Goal: Task Accomplishment & Management: Use online tool/utility

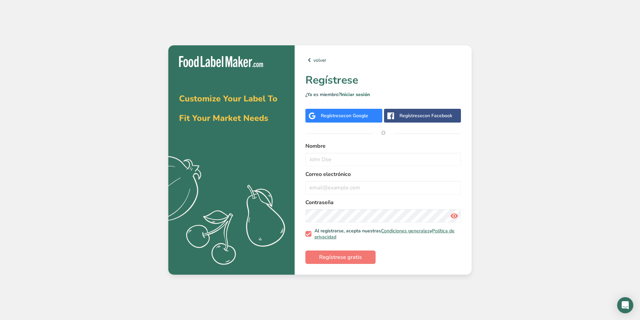
click at [356, 119] on div "Regístrese con Google" at bounding box center [343, 116] width 77 height 14
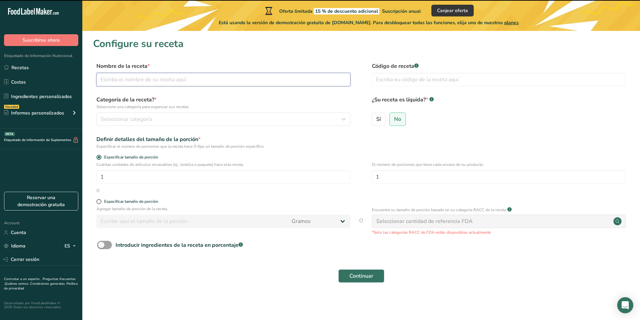
click at [180, 86] on input "text" at bounding box center [223, 79] width 254 height 13
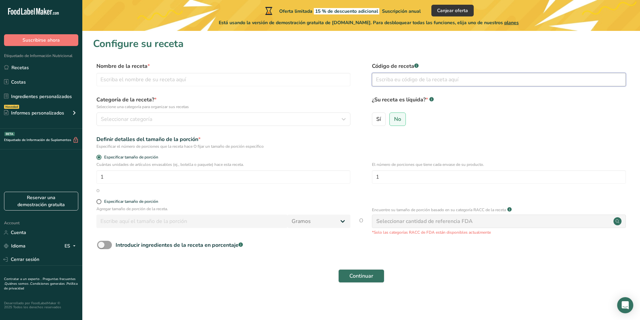
click at [452, 77] on input "text" at bounding box center [499, 79] width 254 height 13
click at [375, 121] on input "Sí" at bounding box center [374, 119] width 4 height 4
radio input "true"
radio input "false"
select select "22"
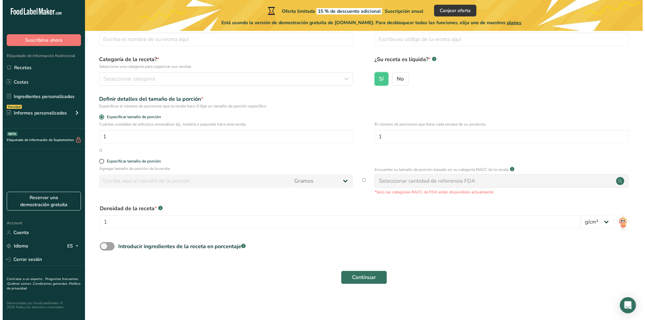
scroll to position [41, 0]
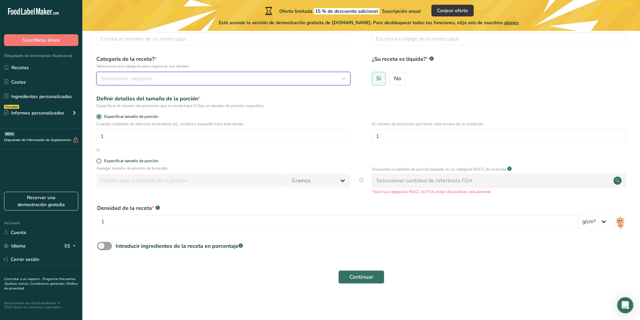
click at [147, 76] on span "Seleccionar categoría" at bounding box center [126, 79] width 51 height 8
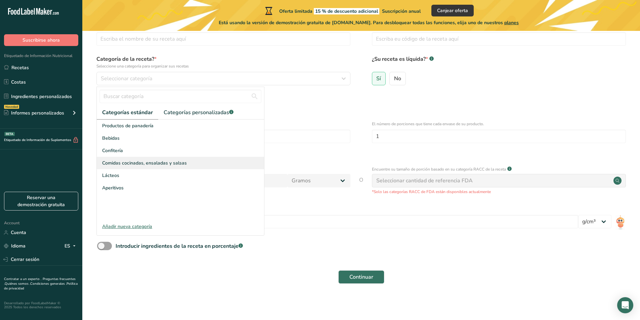
click at [198, 162] on div "Comidas cocinadas, ensaladas y salsas" at bounding box center [180, 163] width 167 height 12
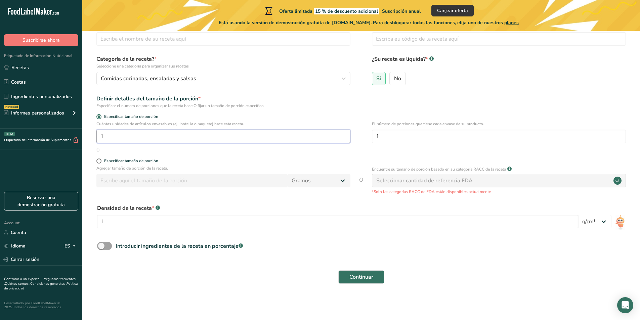
click at [169, 133] on input "1" at bounding box center [223, 136] width 254 height 13
click at [163, 139] on input "number" at bounding box center [223, 136] width 254 height 13
click at [97, 159] on span at bounding box center [98, 161] width 5 height 5
click at [97, 159] on input "Especificar tamaño de porción" at bounding box center [98, 161] width 4 height 4
radio input "true"
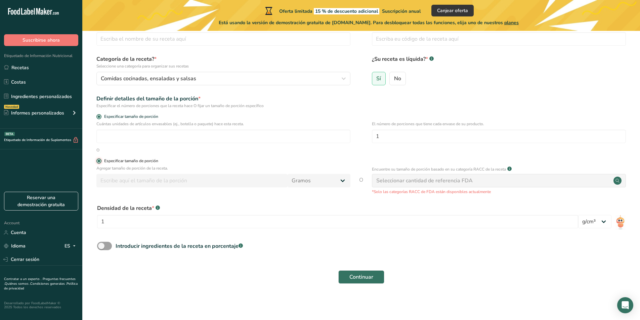
radio input "false"
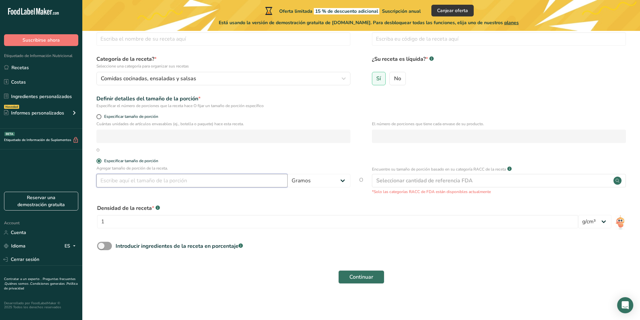
click at [206, 179] on input "number" at bounding box center [191, 180] width 191 height 13
click at [131, 115] on span "Especificar tamaño de porción" at bounding box center [129, 116] width 57 height 5
click at [101, 115] on input "Especificar tamaño de porción" at bounding box center [98, 117] width 4 height 4
radio input "true"
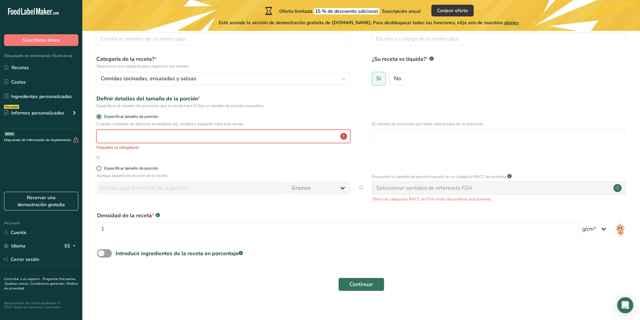
click at [158, 133] on input "number" at bounding box center [223, 136] width 254 height 13
click at [109, 168] on div "Especificar tamaño de porción" at bounding box center [131, 168] width 54 height 5
click at [101, 168] on input "Especificar tamaño de porción" at bounding box center [98, 168] width 4 height 4
radio input "true"
radio input "false"
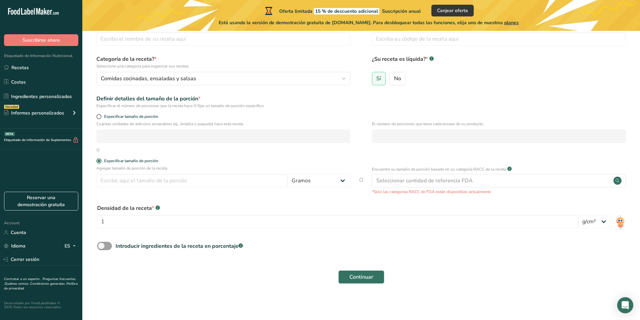
click at [161, 189] on div "Agregar tamaño de porción de la receta. [GEOGRAPHIC_DATA] kg mg mcg libras onza…" at bounding box center [223, 178] width 254 height 26
click at [161, 182] on input "number" at bounding box center [191, 180] width 191 height 13
type input "15"
click at [264, 209] on div "Densidad de la receta * .a-a{fill:#347362;}.b-a{fill:#fff;}" at bounding box center [337, 208] width 481 height 8
click at [184, 225] on input "1" at bounding box center [337, 221] width 481 height 13
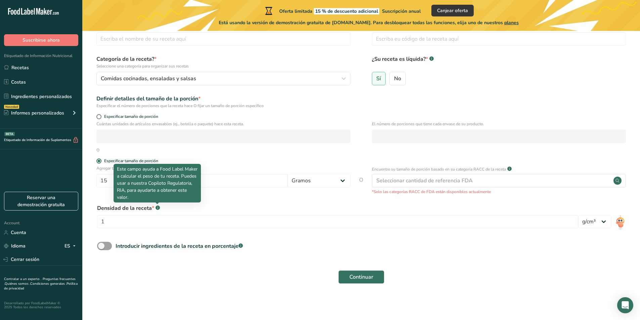
click at [156, 206] on div at bounding box center [157, 204] width 3 height 3
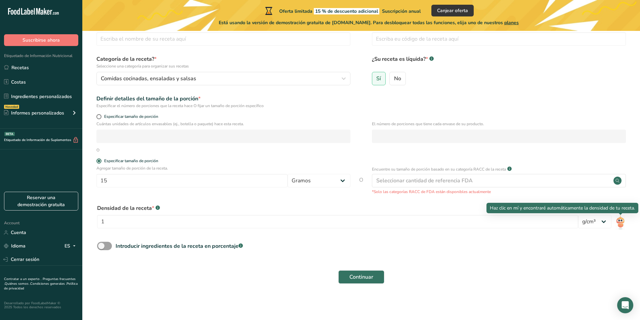
click at [621, 221] on img at bounding box center [621, 222] width 10 height 15
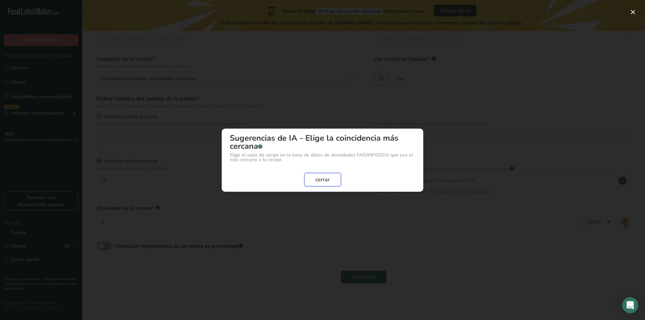
click at [333, 178] on button "cerrar" at bounding box center [322, 179] width 37 height 13
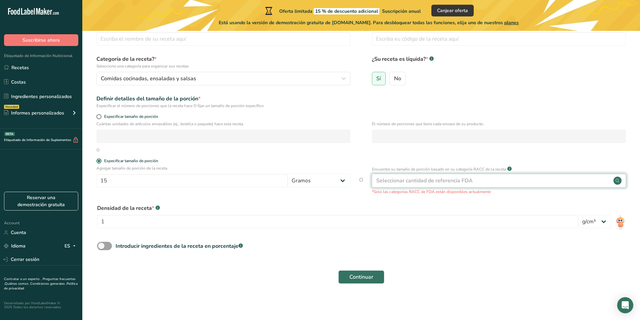
click at [548, 180] on div "Seleccionar cantidad de referencia FDA" at bounding box center [499, 180] width 254 height 13
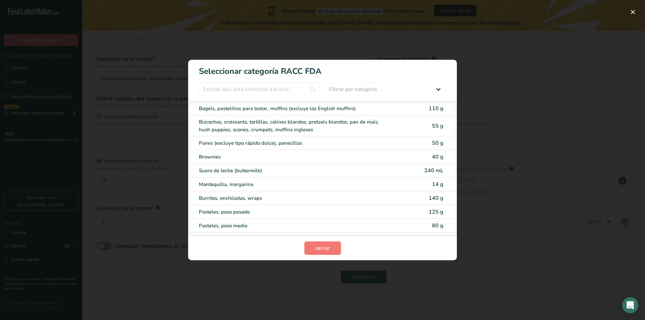
click at [535, 181] on div "RACC Category Selection Modal" at bounding box center [322, 160] width 645 height 320
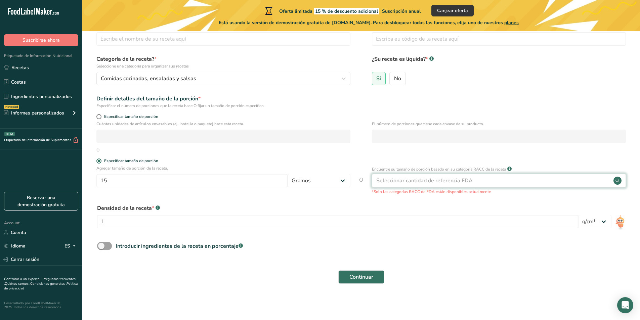
click at [485, 184] on div "Seleccionar cantidad de referencia FDA" at bounding box center [499, 180] width 254 height 13
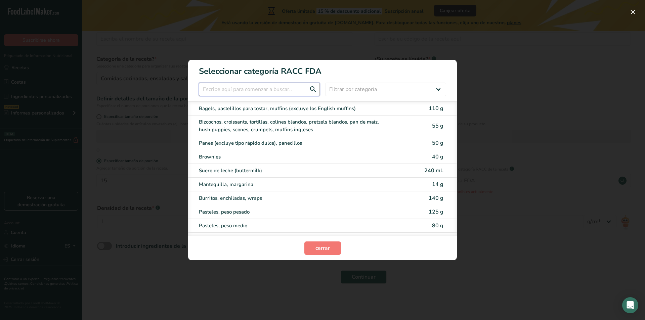
click at [273, 89] on input "RACC Category Selection Modal" at bounding box center [259, 89] width 121 height 13
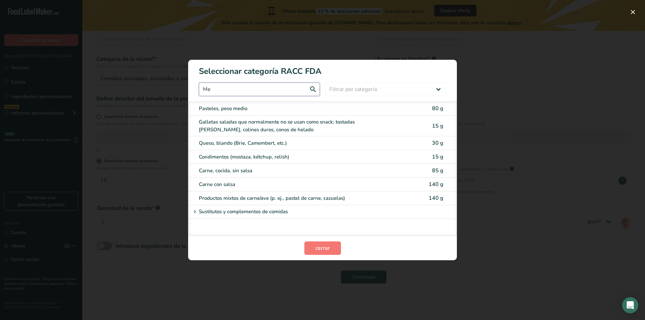
type input "Me"
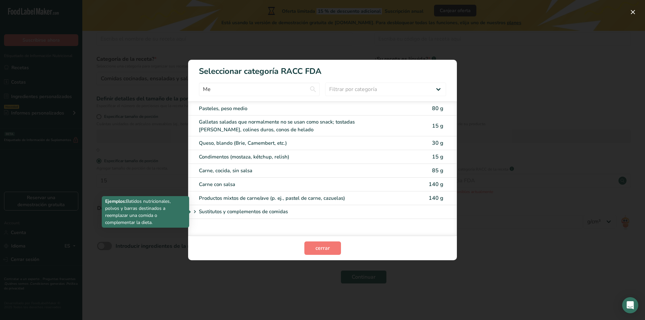
click at [261, 214] on p "Sustitutos y complementos de comidas" at bounding box center [243, 212] width 89 height 8
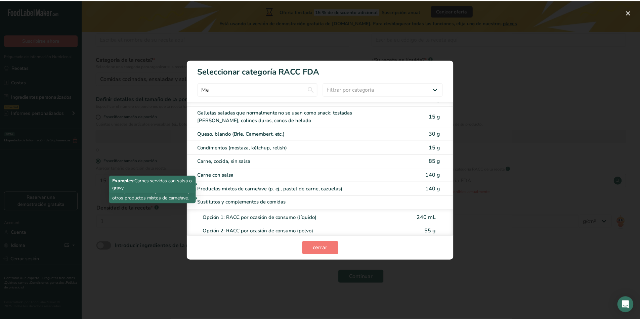
scroll to position [0, 0]
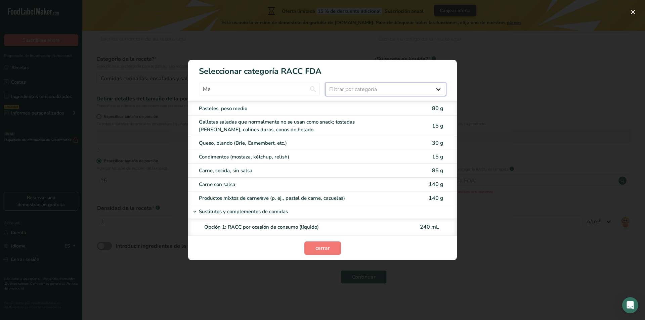
click at [391, 85] on select "Filtrar por categoría Todos Productos de panadería Bebidas Cereales y otros pro…" at bounding box center [385, 89] width 121 height 13
click at [325, 83] on select "Filtrar por categoría Todos Productos de panadería Bebidas Cereales y otros pro…" at bounding box center [385, 89] width 121 height 13
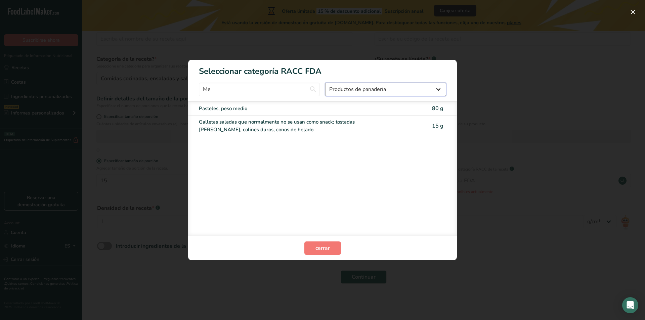
click at [379, 90] on select "Todos Productos de panadería Bebidas Cereales y otros productos de granos Produ…" at bounding box center [385, 89] width 121 height 13
select select "10"
click at [325, 83] on select "Todos Productos de panadería Bebidas Cereales y otros productos de granos Produ…" at bounding box center [385, 89] width 121 height 13
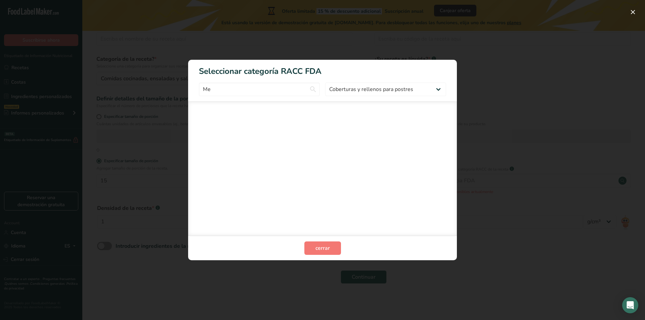
click at [474, 94] on div "RACC Category Selection Modal" at bounding box center [322, 160] width 645 height 320
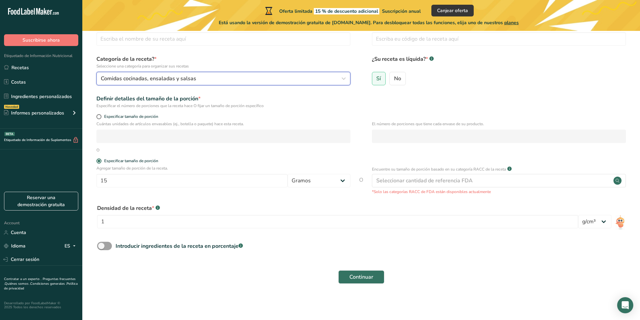
click at [149, 78] on span "Comidas cocinadas, ensaladas y salsas" at bounding box center [148, 79] width 95 height 8
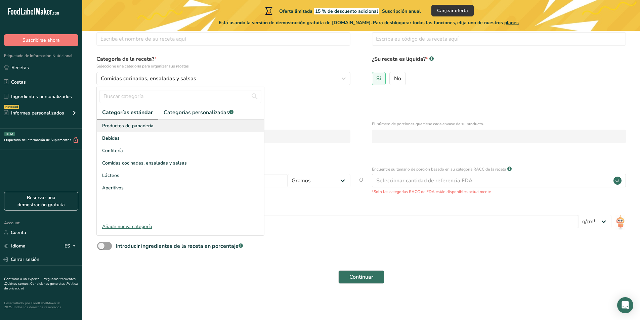
click at [161, 129] on div "Productos de panadería" at bounding box center [180, 126] width 167 height 12
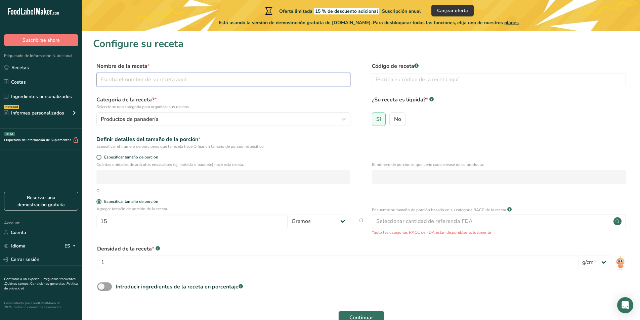
click at [200, 77] on input "text" at bounding box center [223, 79] width 254 height 13
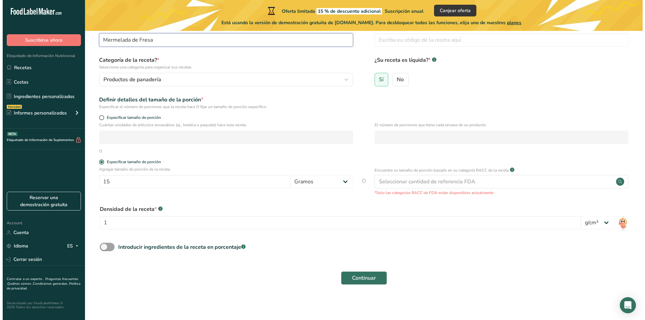
scroll to position [41, 0]
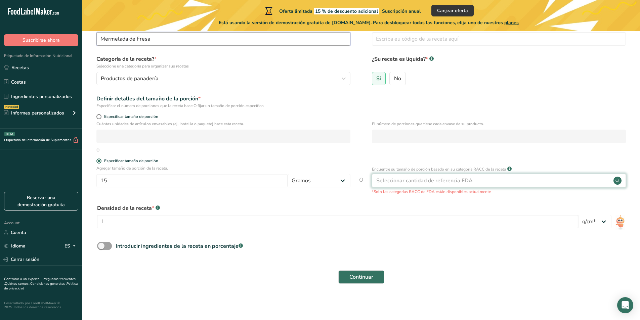
type input "Mermelada de Fresa"
click at [465, 183] on div "Seleccionar cantidad de referencia FDA" at bounding box center [424, 181] width 96 height 8
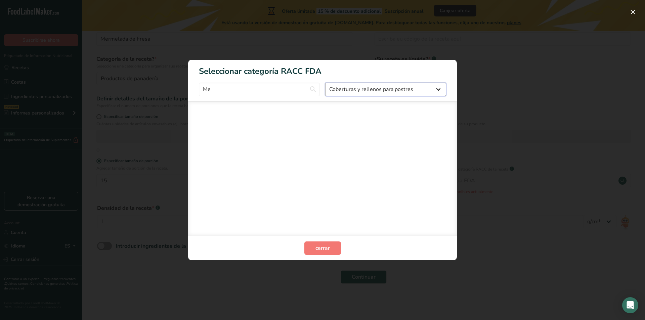
click at [363, 91] on select "Todos Productos de panadería Bebidas Cereales y otros productos de granos Produ…" at bounding box center [385, 89] width 121 height 13
select select "RACC Category Selection Modal"
click at [325, 83] on select "Todos Productos de panadería Bebidas Cereales y otros productos de granos Produ…" at bounding box center [385, 89] width 121 height 13
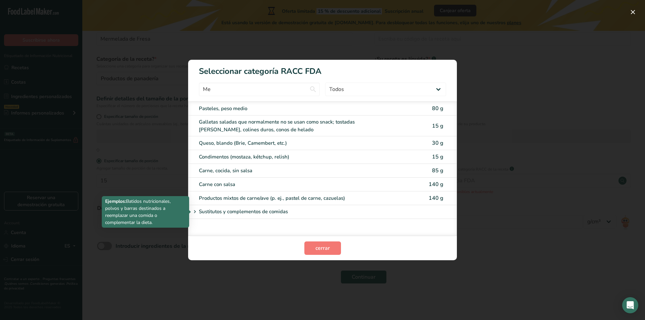
click at [295, 215] on div "Sustitutos y complementos de comidas" at bounding box center [297, 212] width 212 height 8
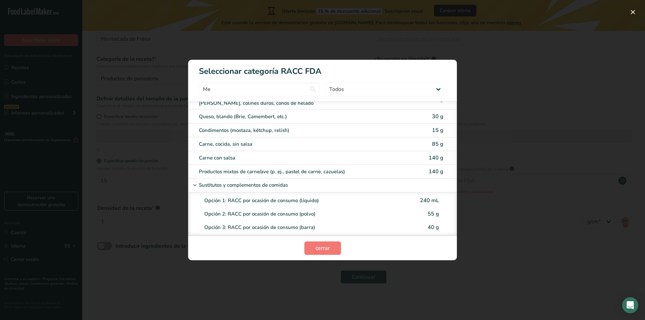
scroll to position [0, 0]
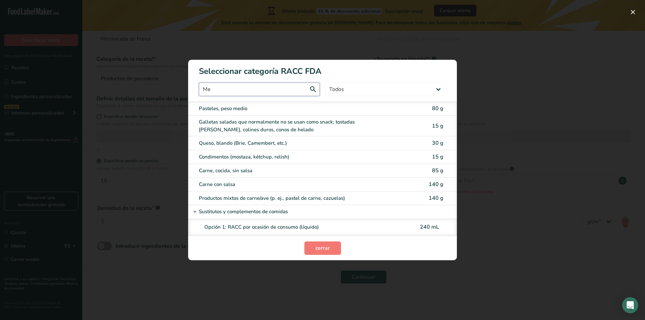
click at [262, 94] on input "Me" at bounding box center [259, 89] width 121 height 13
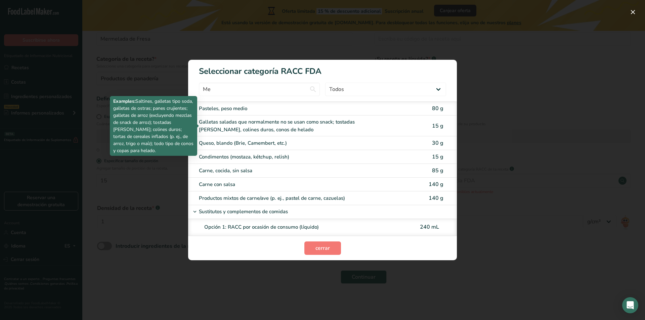
click at [230, 24] on div "RACC Category Selection Modal" at bounding box center [322, 160] width 645 height 320
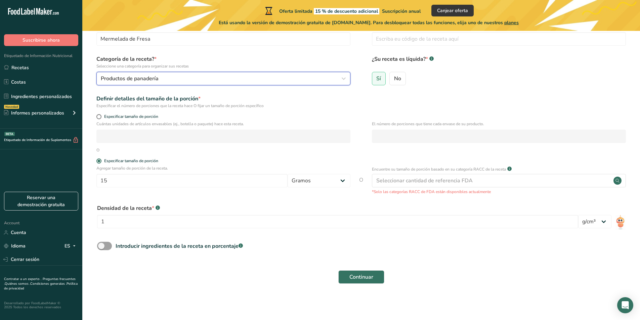
click at [182, 76] on div "Productos de panadería" at bounding box center [221, 79] width 241 height 8
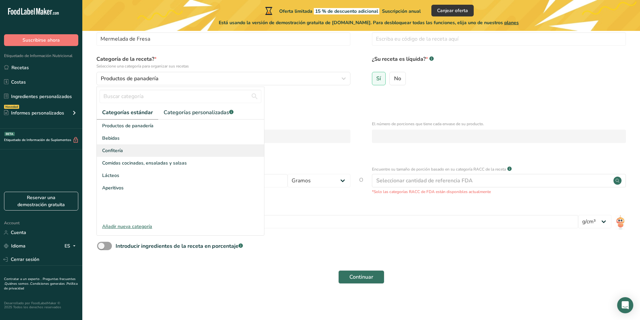
click at [187, 151] on div "Confitería" at bounding box center [180, 150] width 167 height 12
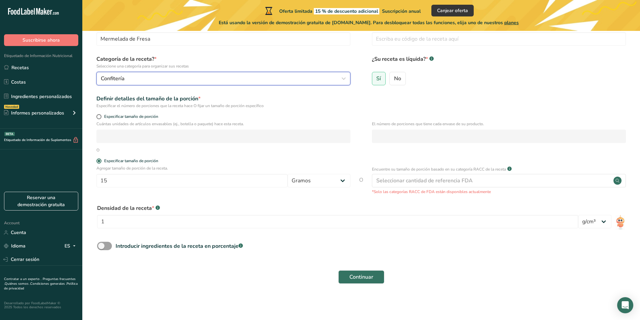
click at [200, 85] on button "Confitería" at bounding box center [223, 78] width 254 height 13
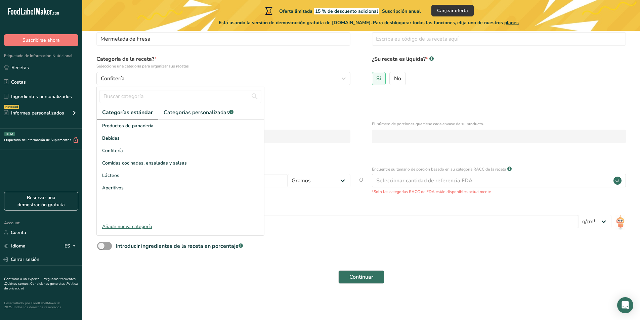
click at [443, 143] on div "El número de porciones que tiene cada envase de su producto." at bounding box center [499, 134] width 254 height 26
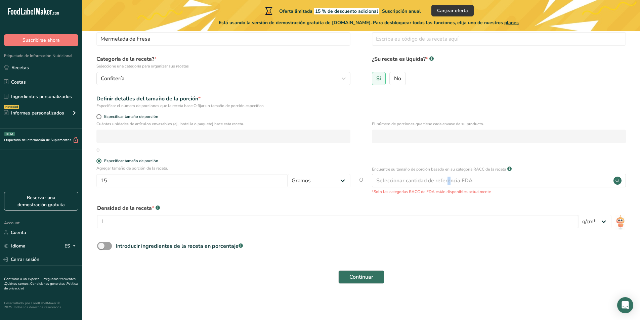
click at [412, 180] on div "Seleccionar cantidad de referencia FDA" at bounding box center [424, 181] width 96 height 8
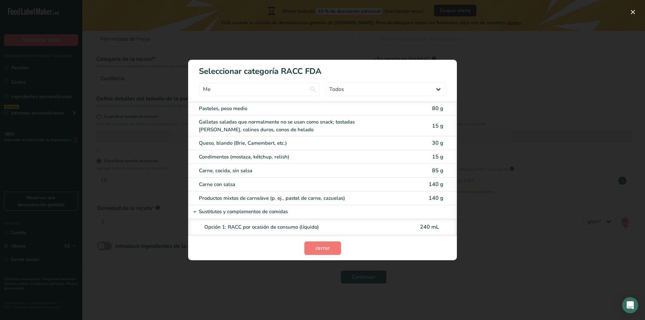
click at [452, 38] on div "RACC Category Selection Modal" at bounding box center [322, 160] width 645 height 320
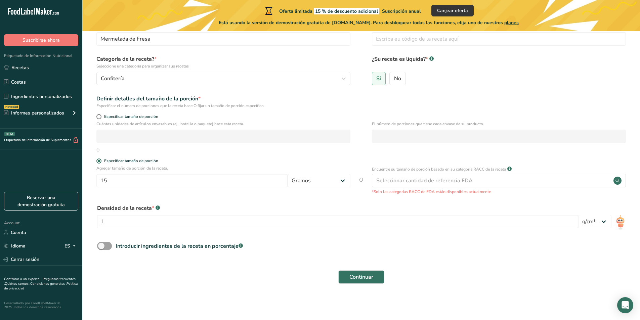
drag, startPoint x: 100, startPoint y: 117, endPoint x: 107, endPoint y: 120, distance: 7.7
click at [100, 117] on span at bounding box center [98, 116] width 5 height 5
click at [100, 117] on input "Especificar tamaño de porción" at bounding box center [98, 117] width 4 height 4
radio input "true"
radio input "false"
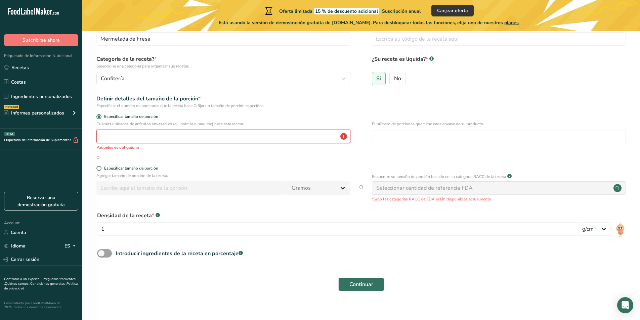
click at [161, 142] on input "number" at bounding box center [223, 136] width 254 height 13
click at [100, 166] on form "Nombre de la receta * Mermelada de Fresa Código de receta .a-a{fill:#347362;}.b…" at bounding box center [361, 159] width 536 height 274
click at [99, 168] on span at bounding box center [98, 168] width 5 height 5
click at [99, 168] on input "Especificar tamaño de porción" at bounding box center [98, 168] width 4 height 4
radio input "true"
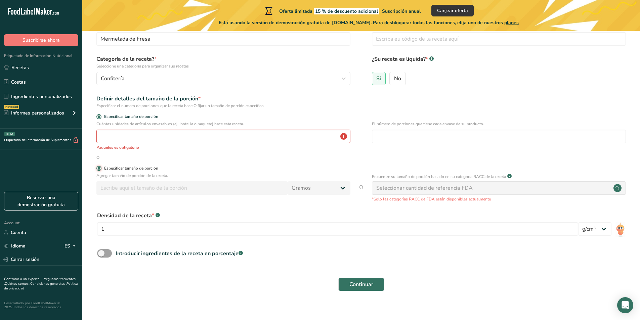
radio input "false"
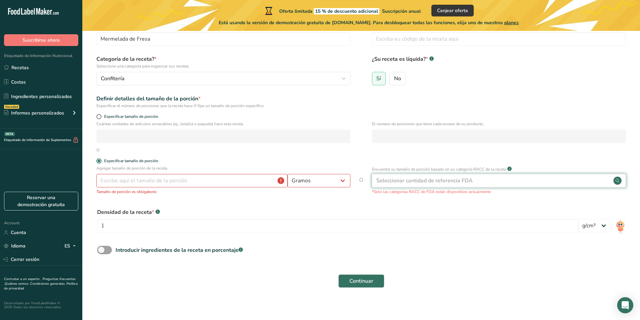
click at [449, 180] on div "Seleccionar cantidad de referencia FDA" at bounding box center [424, 181] width 96 height 8
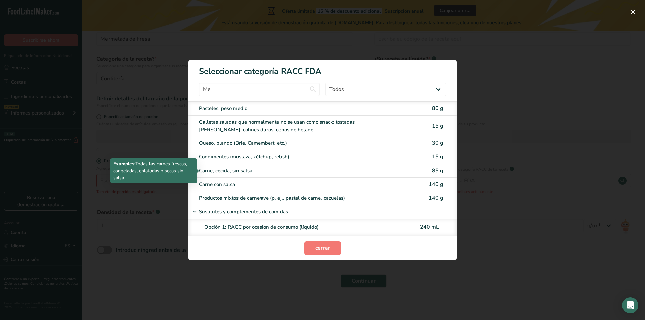
click at [170, 170] on p "Examples: Todas las carnes frescas, congeladas, enlatadas o secas sin salsa." at bounding box center [153, 170] width 81 height 21
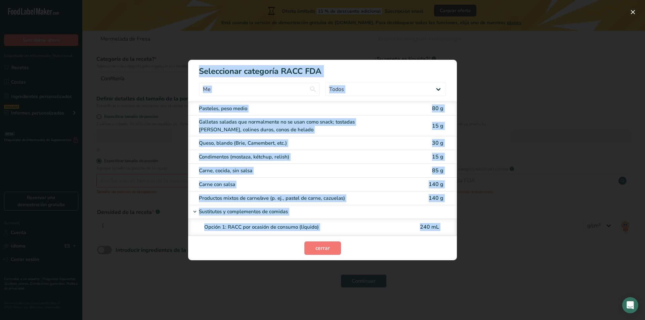
click at [164, 188] on body ".a-20{fill:#fff;} Suscribirse ahora Etiquetado de Información Nutricional Recet…" at bounding box center [322, 141] width 645 height 365
click at [316, 243] on button "cerrar" at bounding box center [322, 248] width 37 height 13
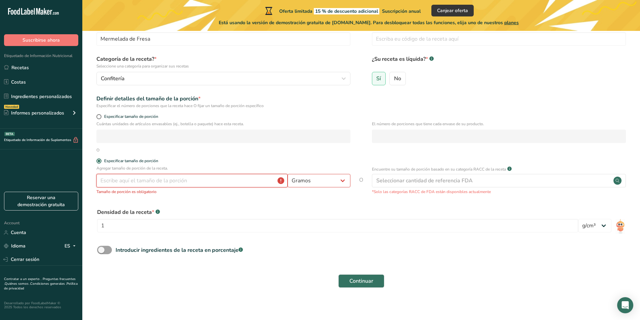
click at [137, 178] on input "number" at bounding box center [191, 180] width 191 height 13
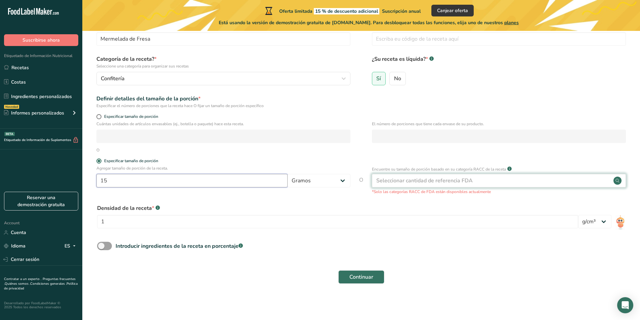
type input "15"
click at [391, 184] on div "Seleccionar cantidad de referencia FDA" at bounding box center [424, 181] width 96 height 8
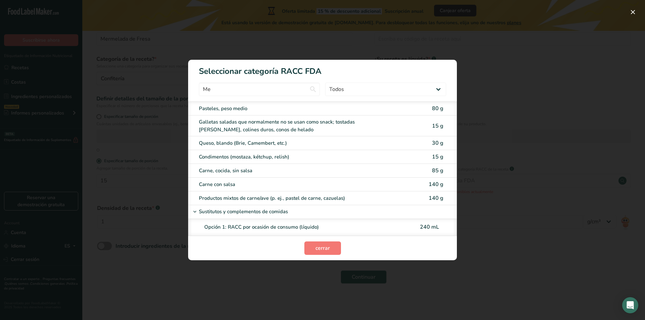
click at [255, 29] on div "RACC Category Selection Modal" at bounding box center [322, 160] width 645 height 320
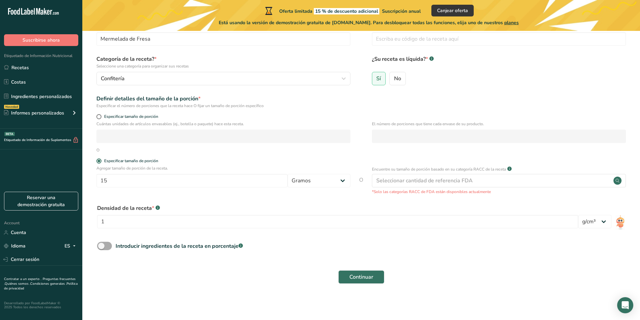
click at [100, 246] on span at bounding box center [104, 246] width 15 height 8
click at [100, 246] on input "Introducir ingredientes de la receta en porcentaje .a-a{fill:#347362;}.b-a{fill…" at bounding box center [99, 246] width 4 height 4
checkbox input "true"
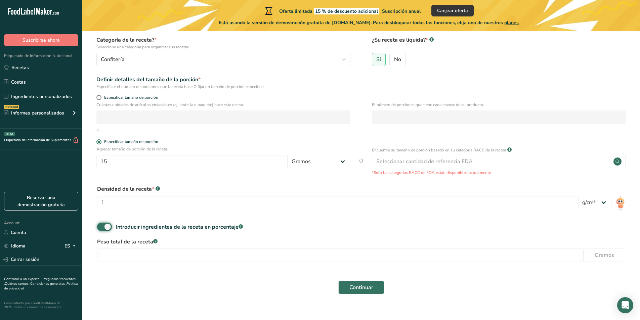
scroll to position [70, 0]
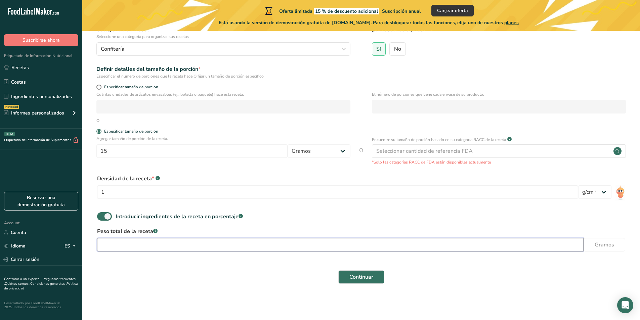
click at [255, 247] on input "number" at bounding box center [340, 244] width 486 height 13
click at [49, 66] on link "Recetas" at bounding box center [41, 67] width 82 height 13
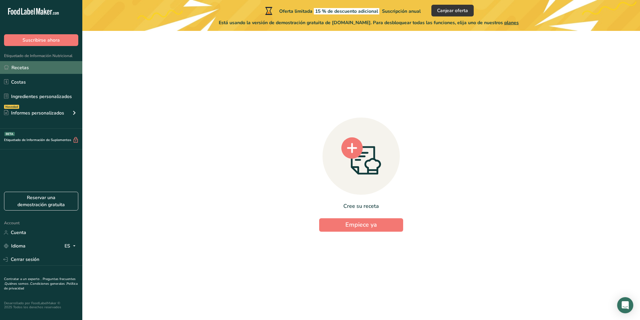
click at [49, 66] on link "Recetas" at bounding box center [41, 67] width 82 height 13
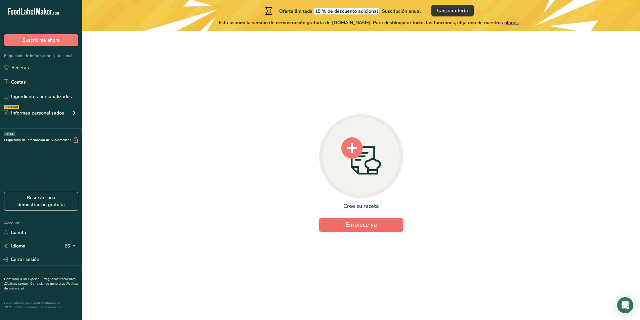
click at [370, 224] on span "Empiece ya" at bounding box center [361, 225] width 32 height 8
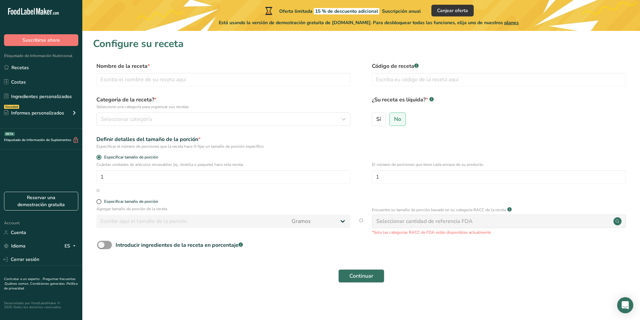
drag, startPoint x: 456, startPoint y: 214, endPoint x: 458, endPoint y: 228, distance: 14.3
click at [455, 219] on div "Encuentre su tamaño de porción basado en su categoría RACC de la receta .a-a{fi…" at bounding box center [499, 221] width 254 height 30
click at [457, 224] on div "Seleccionar cantidad de referencia FDA" at bounding box center [424, 221] width 96 height 8
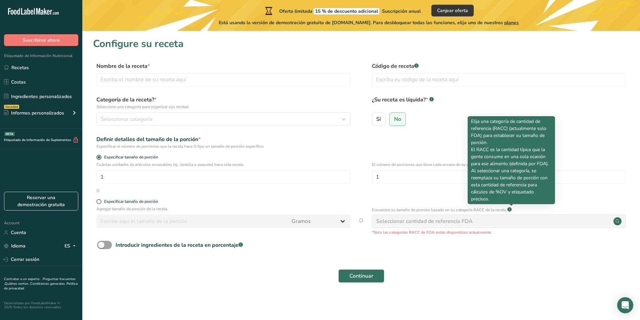
click at [512, 210] on rect at bounding box center [509, 209] width 4 height 4
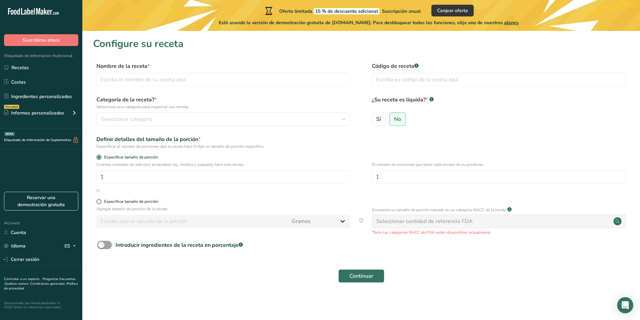
click at [512, 210] on rect at bounding box center [509, 209] width 4 height 4
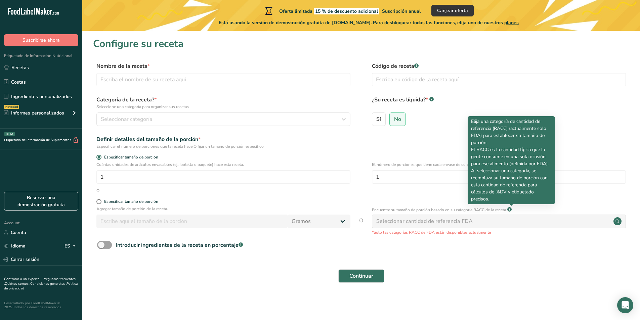
click at [512, 210] on rect at bounding box center [509, 209] width 4 height 4
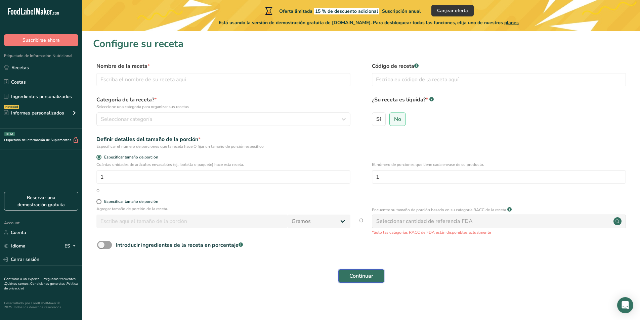
click at [358, 277] on span "Continuar" at bounding box center [361, 276] width 24 height 8
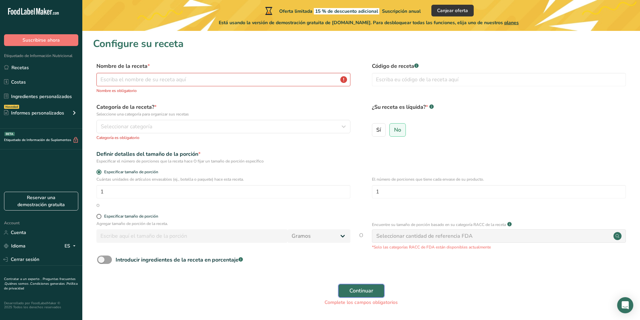
scroll to position [22, 0]
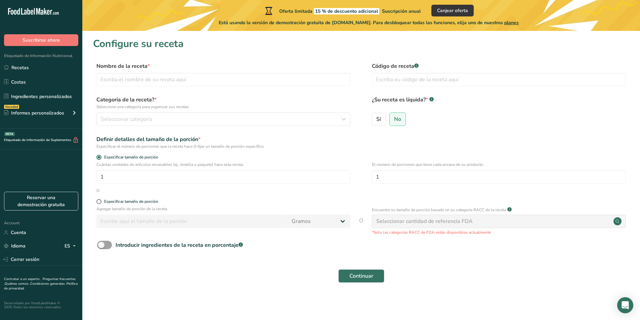
click at [163, 68] on label "Nombre de la receta *" at bounding box center [223, 66] width 254 height 8
click at [164, 79] on input "text" at bounding box center [223, 79] width 254 height 13
type input "Mermelada de Fresa"
click at [166, 118] on div "Seleccionar categoría" at bounding box center [221, 119] width 241 height 8
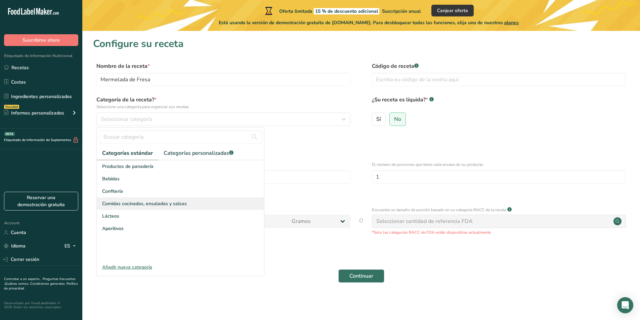
click at [176, 202] on span "Comidas cocinadas, ensaladas y salsas" at bounding box center [144, 203] width 85 height 7
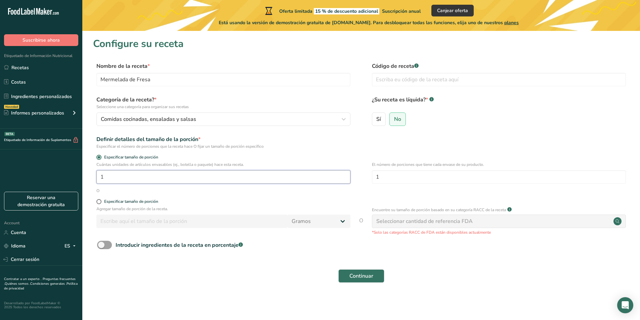
click at [155, 179] on input "1" at bounding box center [223, 176] width 254 height 13
click at [98, 203] on span at bounding box center [98, 201] width 5 height 5
click at [98, 203] on input "Especificar tamaño de porción" at bounding box center [98, 202] width 4 height 4
radio input "true"
radio input "false"
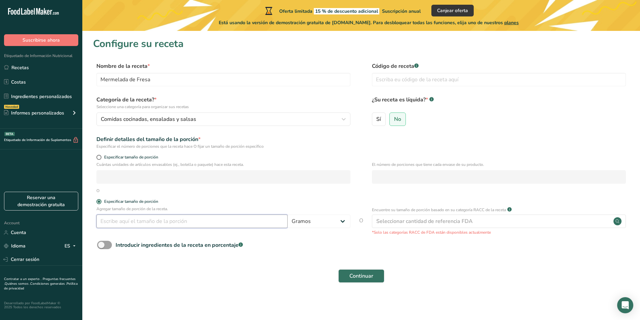
click at [140, 224] on input "number" at bounding box center [191, 221] width 191 height 13
type input "15"
click at [130, 244] on div "Introducir ingredientes de la receta en porcentaje .a-a{fill:#347362;}.b-a{fill…" at bounding box center [179, 245] width 127 height 8
click at [101, 244] on input "Introducir ingredientes de la receta en porcentaje .a-a{fill:#347362;}.b-a{fill…" at bounding box center [99, 245] width 4 height 4
checkbox input "true"
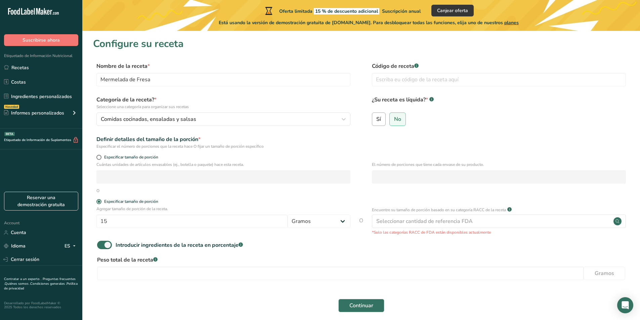
click at [379, 121] on span "Sí" at bounding box center [378, 119] width 5 height 7
click at [377, 121] on input "Sí" at bounding box center [374, 119] width 4 height 4
radio input "true"
radio input "false"
select select "22"
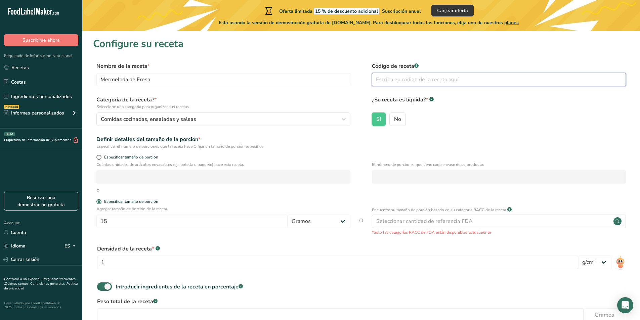
click at [398, 82] on input "text" at bounding box center [499, 79] width 254 height 13
click at [413, 68] on label "Código de receta .a-a{fill:#347362;}.b-a{fill:#fff;}" at bounding box center [499, 66] width 254 height 8
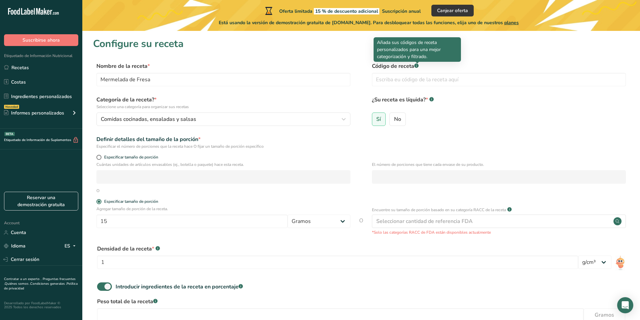
click at [416, 66] on rect at bounding box center [416, 65] width 4 height 4
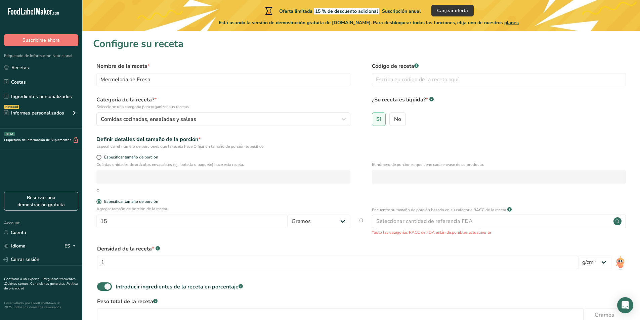
click at [416, 66] on rect at bounding box center [416, 65] width 4 height 4
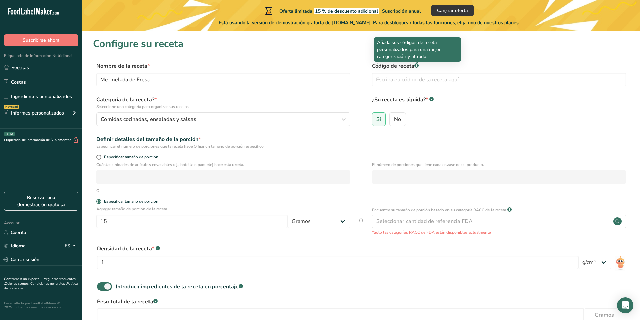
click at [416, 66] on rect at bounding box center [416, 65] width 4 height 4
click at [408, 83] on input "text" at bounding box center [499, 79] width 254 height 13
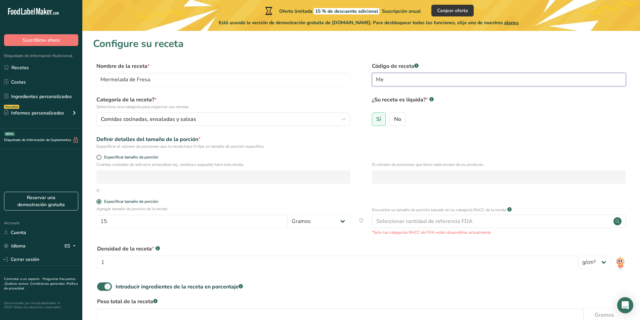
type input "M"
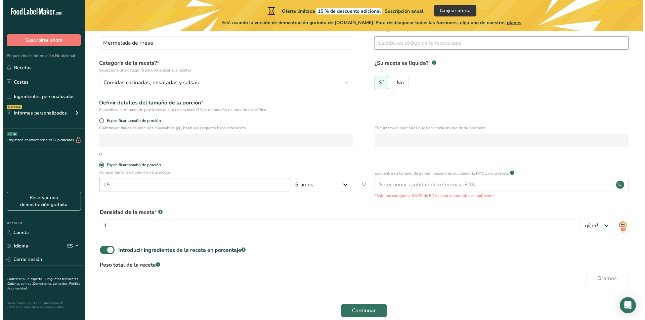
scroll to position [70, 0]
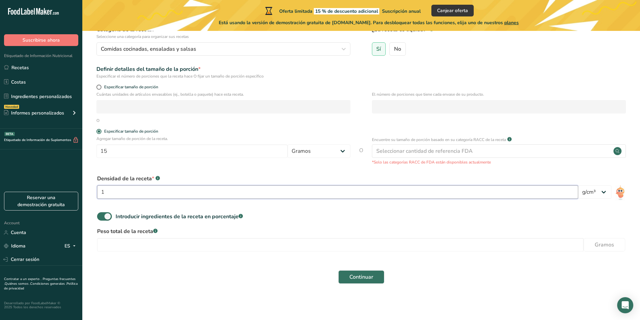
click at [178, 193] on input "1" at bounding box center [337, 191] width 481 height 13
click at [605, 197] on select "lb/pie³ g/cm³" at bounding box center [594, 191] width 33 height 13
click at [578, 185] on select "lb/pie³ g/cm³" at bounding box center [594, 191] width 33 height 13
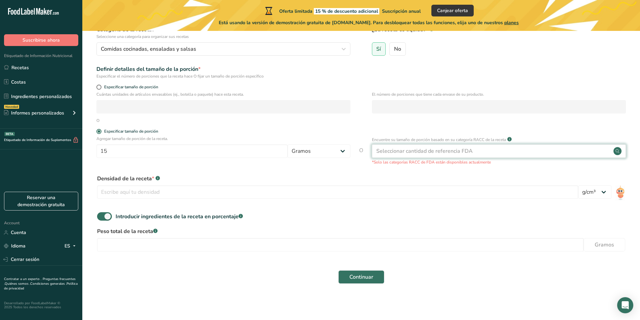
click at [450, 151] on div "Seleccionar cantidad de referencia FDA" at bounding box center [424, 151] width 96 height 8
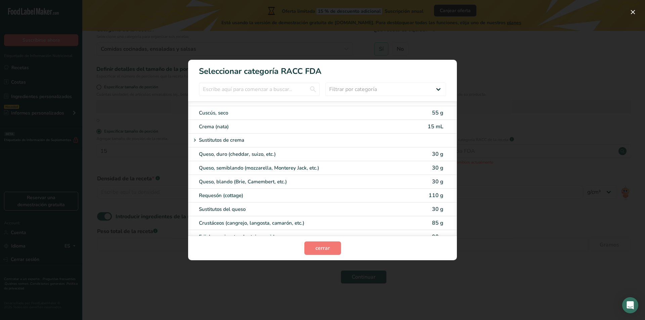
scroll to position [302, 0]
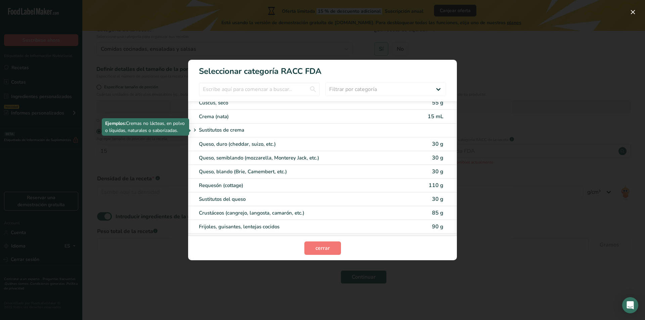
click at [257, 130] on div "Sustitutos de crema" at bounding box center [297, 130] width 212 height 8
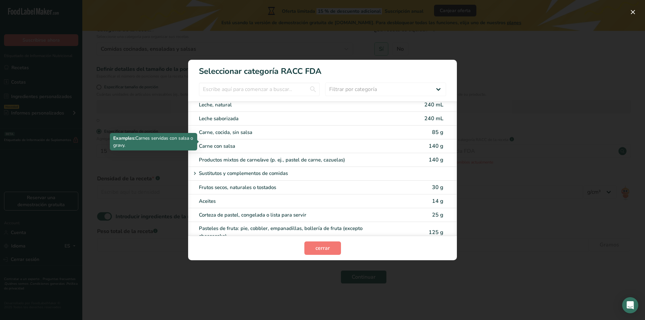
scroll to position [907, 0]
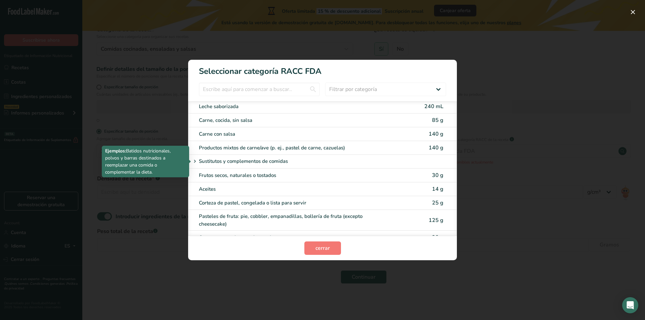
click at [262, 162] on p "Sustitutos y complementos de comidas" at bounding box center [243, 162] width 89 height 8
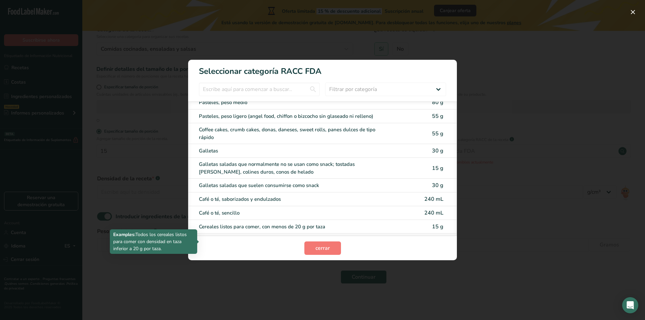
scroll to position [0, 0]
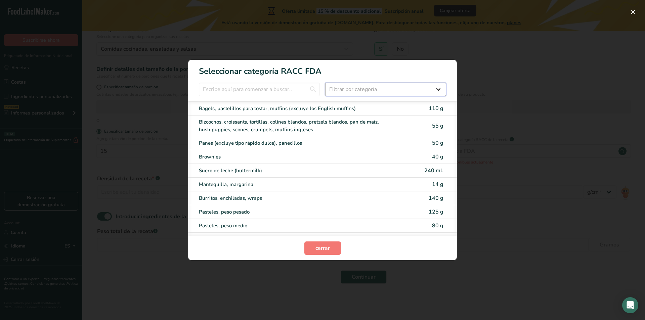
click at [341, 85] on select "Filtrar por categoría Todos Productos de panadería Bebidas Cereales y otros pro…" at bounding box center [385, 89] width 121 height 13
select select "10"
click at [325, 83] on select "Filtrar por categoría Todos Productos de panadería Bebidas Cereales y otros pro…" at bounding box center [385, 89] width 121 height 13
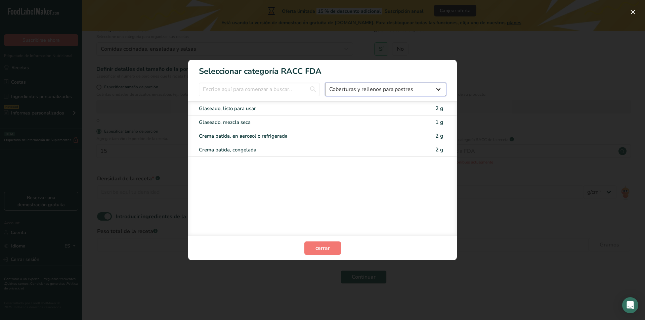
click at [369, 85] on select "Todos Productos de panadería Bebidas Cereales y otros productos de granos Produ…" at bounding box center [385, 89] width 121 height 13
select select "RACC Category Selection Modal"
click at [325, 83] on select "Todos Productos de panadería Bebidas Cereales y otros productos de granos Produ…" at bounding box center [385, 89] width 121 height 13
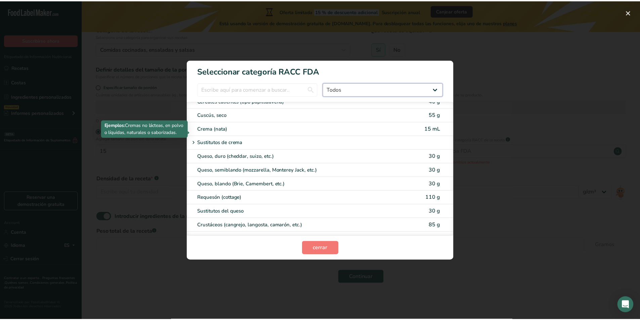
scroll to position [302, 0]
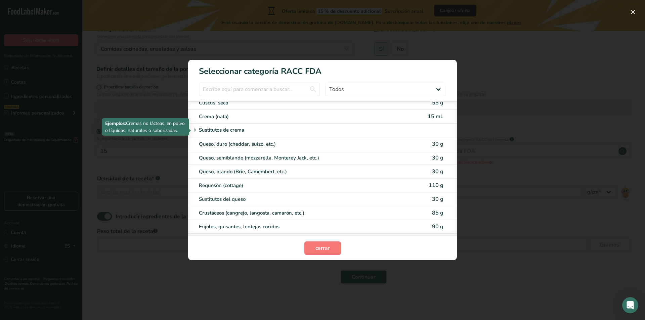
click at [235, 129] on p "Sustitutos de crema" at bounding box center [221, 130] width 45 height 8
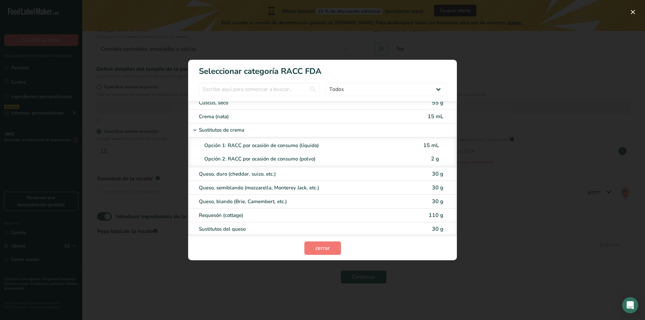
click at [266, 145] on div "Opción 1: RACC por ocasión de consumo (líquido)" at bounding box center [311, 146] width 215 height 8
select select "17"
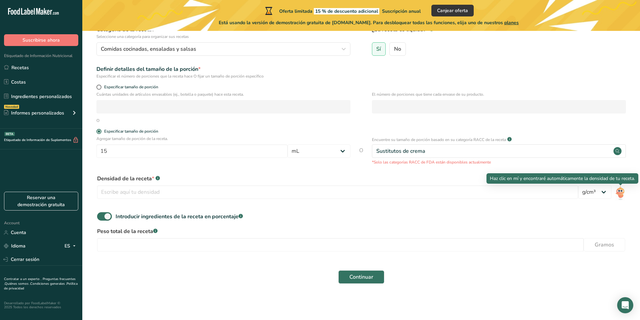
click at [621, 193] on img at bounding box center [621, 192] width 10 height 15
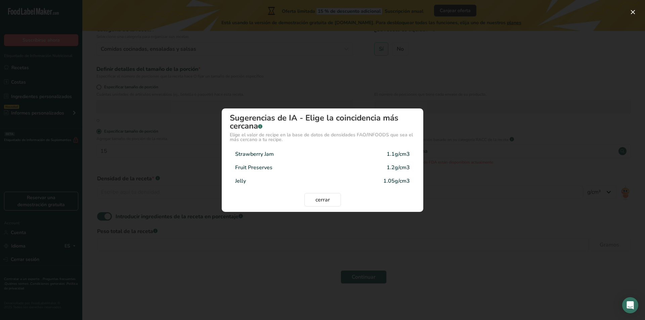
click at [314, 156] on div "Strawberry Jam 1.1g/cm3" at bounding box center [322, 153] width 185 height 13
type input "1.1"
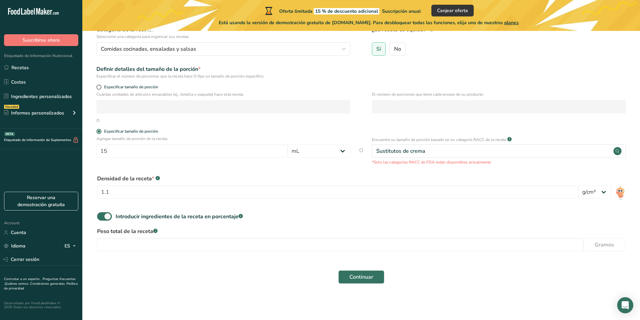
click at [224, 254] on div "Peso total de la receta .a-a{fill:#347362;}.b-a{fill:#fff;} Gramos" at bounding box center [361, 241] width 536 height 28
click at [220, 242] on input "number" at bounding box center [340, 244] width 486 height 13
click at [521, 251] on input "number" at bounding box center [340, 244] width 486 height 13
type input "600"
click at [384, 274] on div "Continuar" at bounding box center [361, 277] width 536 height 22
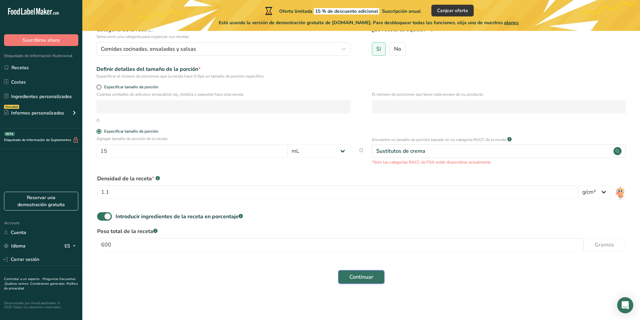
click at [380, 273] on button "Continuar" at bounding box center [361, 276] width 46 height 13
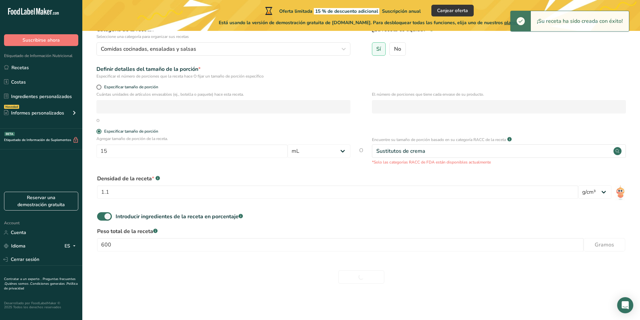
scroll to position [68, 0]
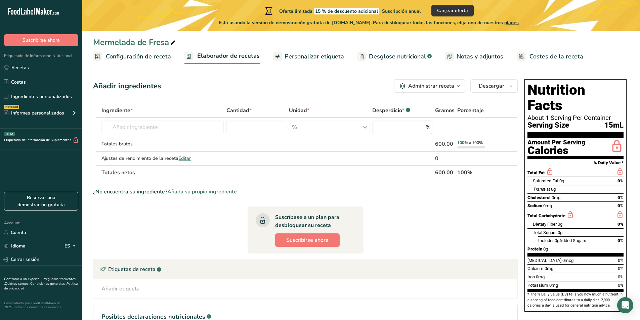
click at [437, 90] on div "Administrar receta" at bounding box center [431, 86] width 46 height 8
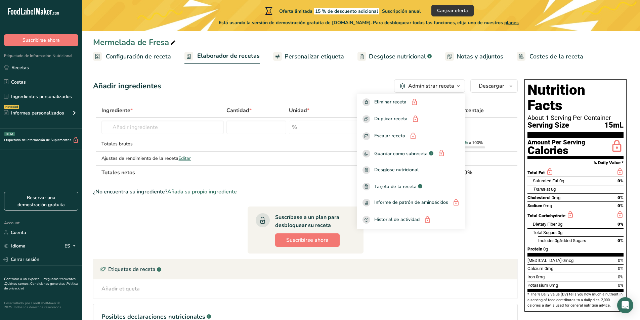
click at [437, 90] on div "Administrar receta" at bounding box center [431, 86] width 46 height 8
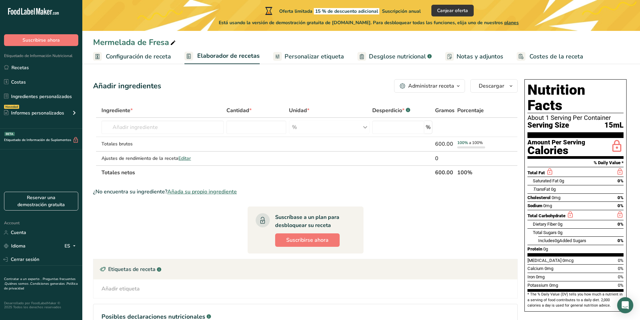
click at [160, 61] on link "Configuración de receta" at bounding box center [132, 56] width 78 height 15
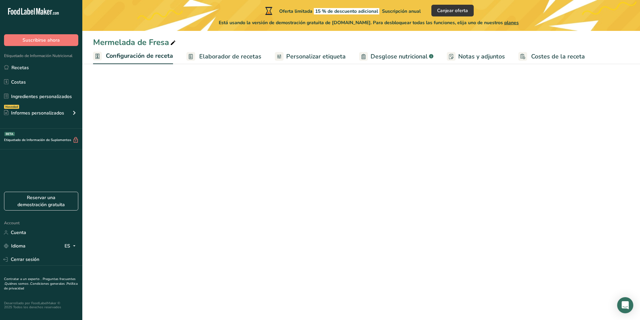
select select "17"
select select "22"
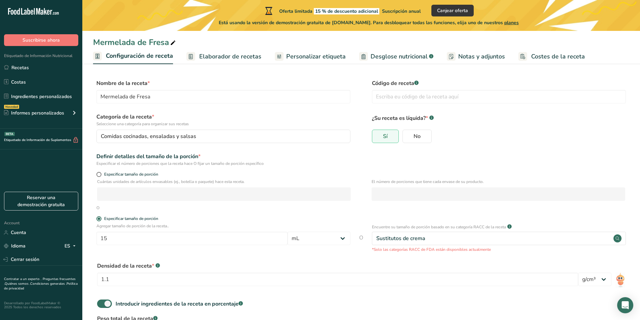
scroll to position [60, 0]
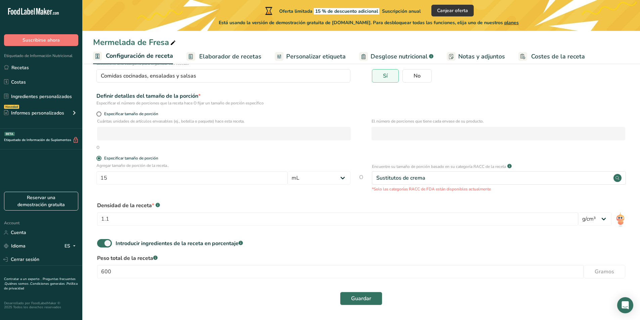
click at [227, 53] on span "Elaborador de recetas" at bounding box center [230, 56] width 62 height 9
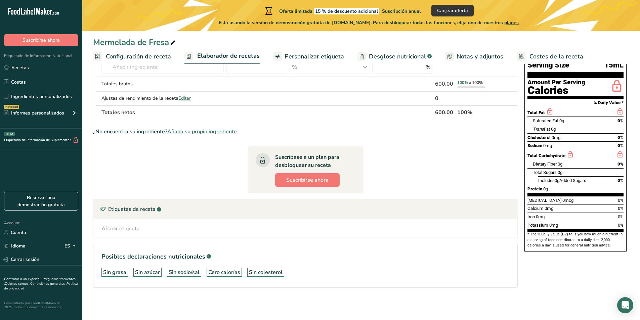
scroll to position [60, 0]
click at [328, 53] on span "Personalizar etiqueta" at bounding box center [314, 56] width 59 height 9
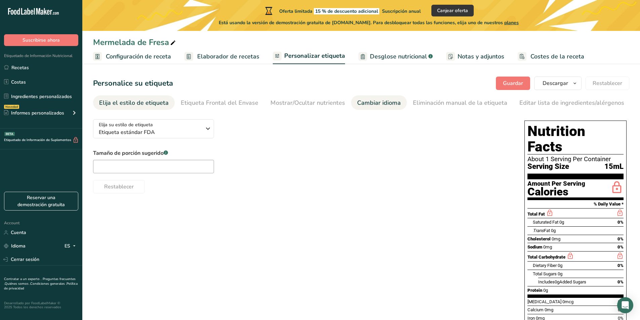
click at [370, 103] on div "Cambiar idioma" at bounding box center [379, 102] width 44 height 9
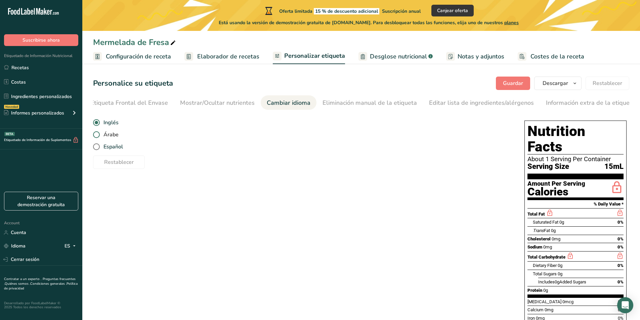
scroll to position [0, 91]
click at [98, 150] on span at bounding box center [96, 146] width 7 height 7
click at [97, 149] on input "Español" at bounding box center [95, 147] width 4 height 4
radio input "true"
radio input "false"
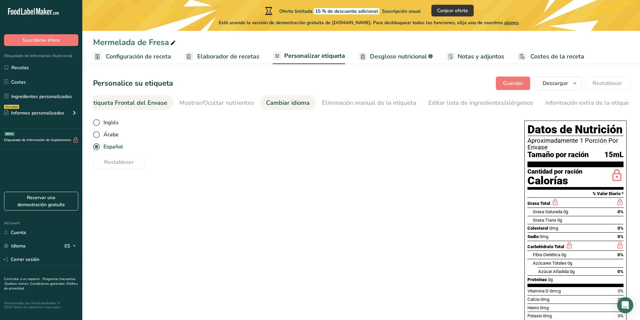
click at [98, 105] on div "Etiqueta Frontal del Envase" at bounding box center [129, 102] width 78 height 9
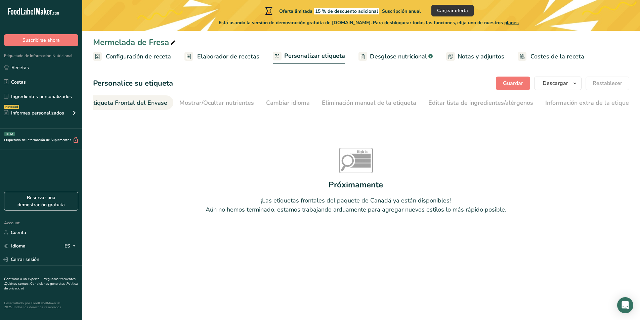
scroll to position [0, 80]
click at [214, 107] on div "Mostrar/Ocultar nutrientes" at bounding box center [227, 102] width 75 height 9
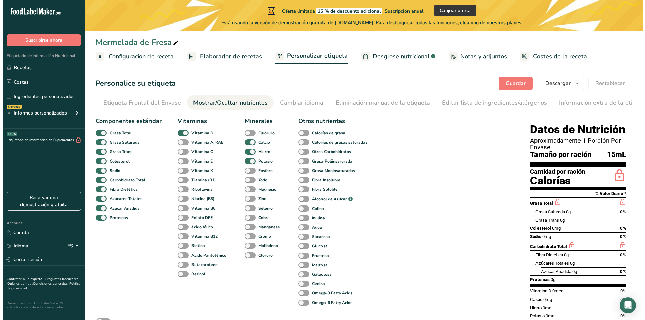
scroll to position [0, 91]
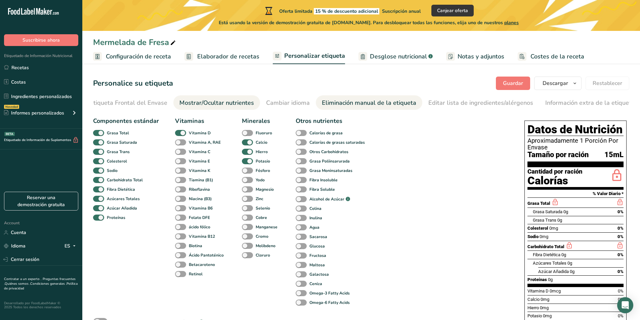
click at [392, 104] on div "Eliminación manual de la etiqueta" at bounding box center [369, 102] width 94 height 9
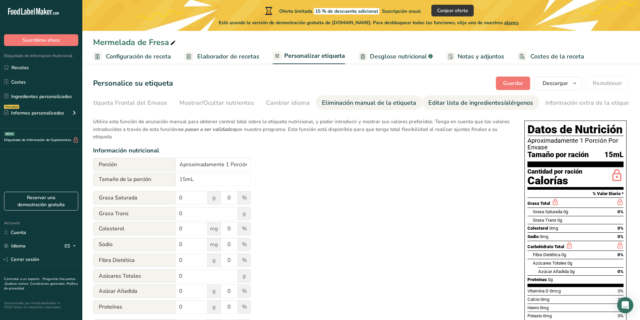
click at [438, 106] on div "Editar lista de ingredientes/alérgenos" at bounding box center [480, 102] width 105 height 9
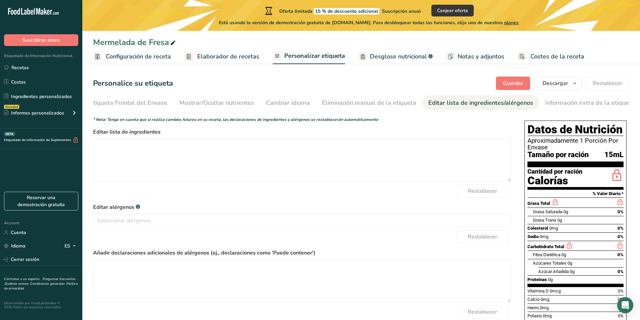
click at [231, 59] on span "Elaborador de recetas" at bounding box center [228, 56] width 62 height 9
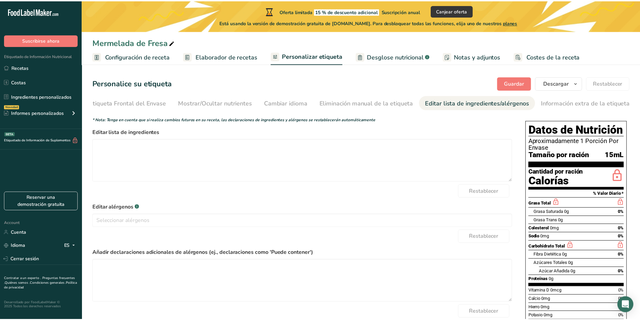
scroll to position [0, 86]
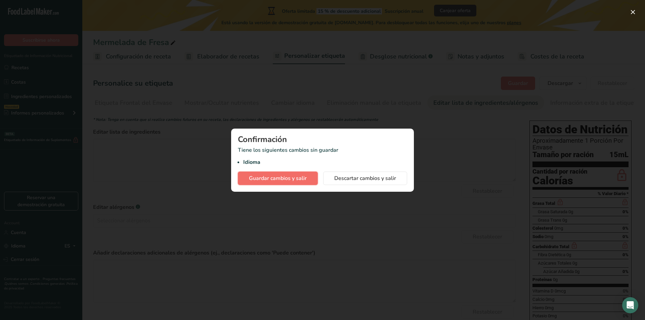
click at [296, 180] on span "Guardar cambios y salir" at bounding box center [278, 178] width 58 height 8
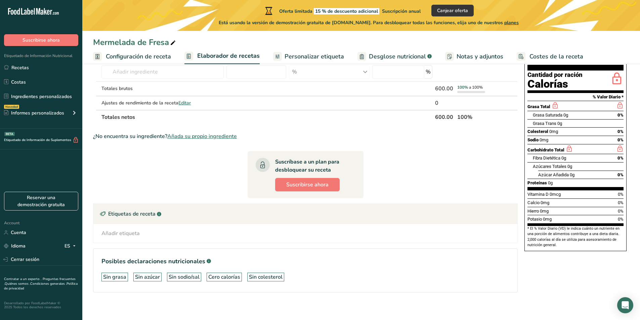
scroll to position [60, 0]
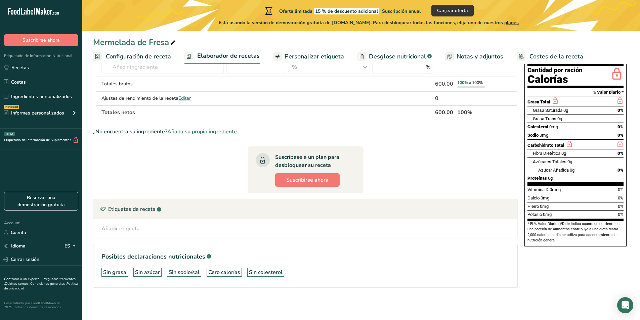
click at [304, 55] on span "Personalizar etiqueta" at bounding box center [314, 56] width 59 height 9
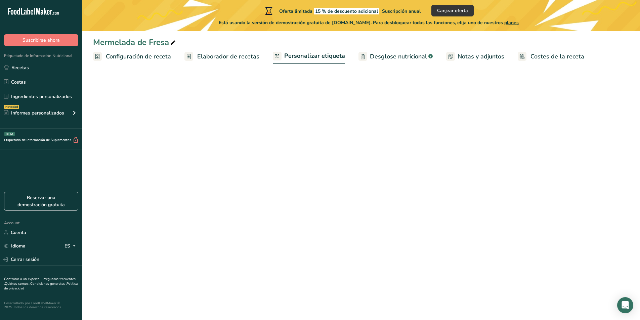
scroll to position [47, 0]
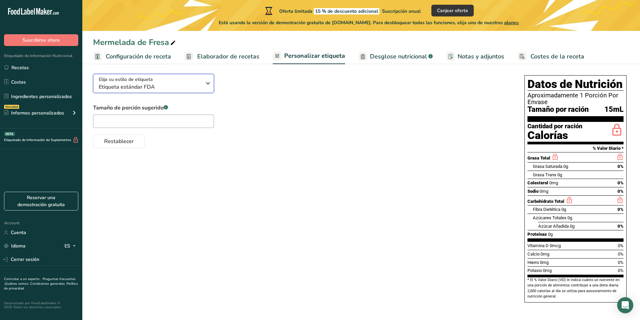
click at [189, 88] on span "Etiqueta estándar FDA" at bounding box center [150, 87] width 102 height 8
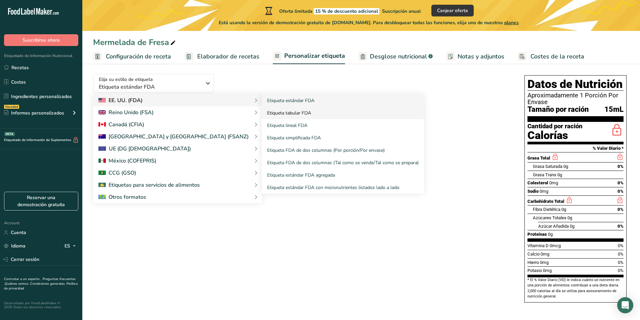
click at [262, 113] on link "Etiqueta tabular FDA" at bounding box center [343, 113] width 162 height 12
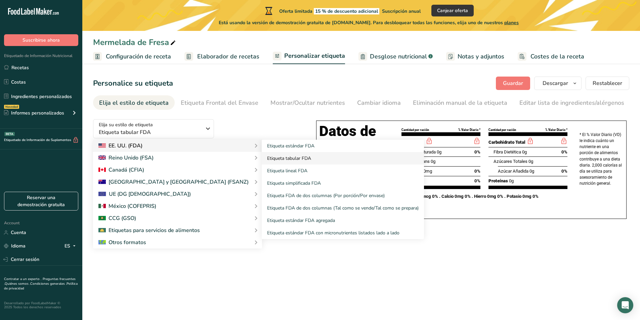
scroll to position [0, 0]
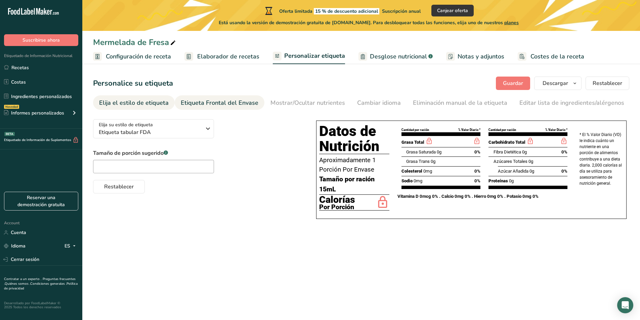
click at [250, 99] on div "Etiqueta Frontal del Envase" at bounding box center [220, 102] width 78 height 9
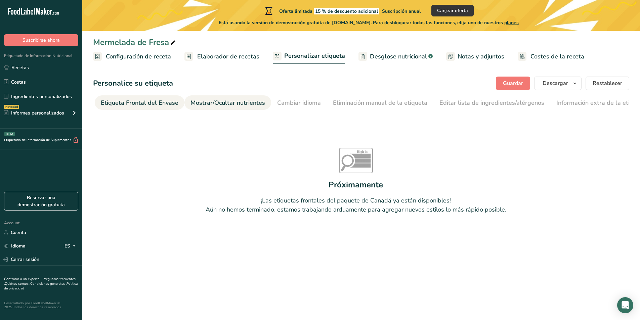
click at [250, 100] on div "Mostrar/Ocultar nutrientes" at bounding box center [227, 102] width 75 height 9
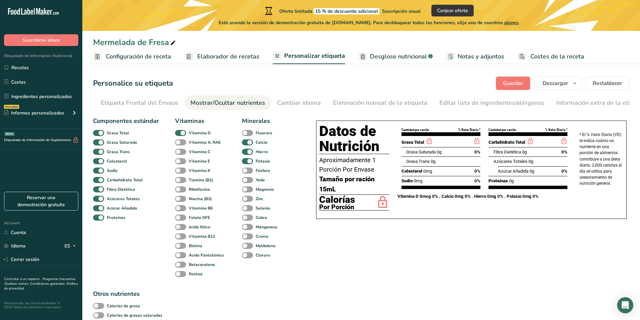
scroll to position [0, 91]
click at [112, 102] on div "Etiqueta Frontal del Envase" at bounding box center [129, 102] width 78 height 9
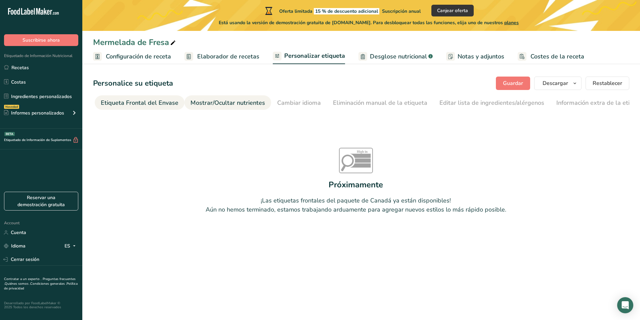
drag, startPoint x: 125, startPoint y: 101, endPoint x: 186, endPoint y: 105, distance: 62.0
click at [187, 105] on ul "Elija el estilo de etiqueta Etiqueta Frontal del Envase Mostrar/Ocultar nutrien…" at bounding box center [281, 102] width 536 height 14
click at [131, 103] on div "Elija el estilo de etiqueta" at bounding box center [134, 102] width 70 height 9
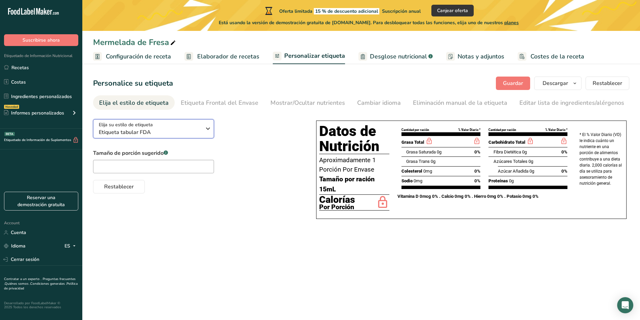
click at [174, 131] on span "Etiqueta tabular FDA" at bounding box center [150, 132] width 102 height 8
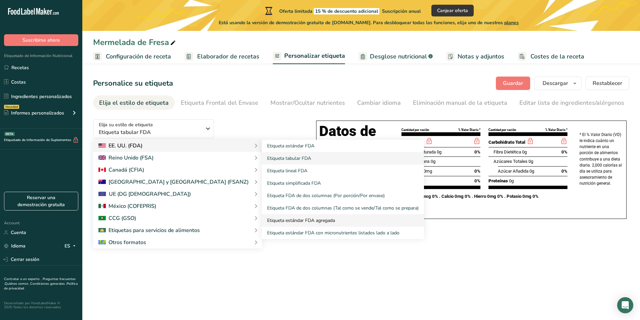
click at [304, 221] on link "Etiqueta estándar FDA agregada" at bounding box center [343, 220] width 162 height 12
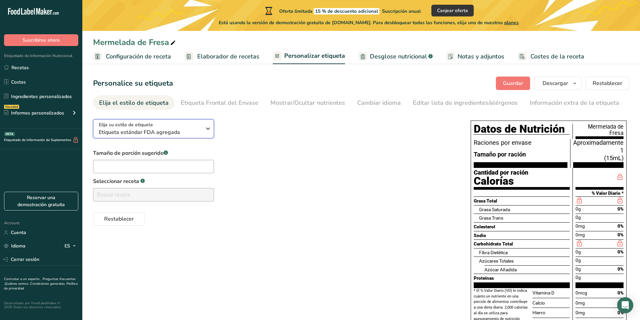
click at [171, 133] on span "Etiqueta estándar FDA agregada" at bounding box center [150, 132] width 102 height 8
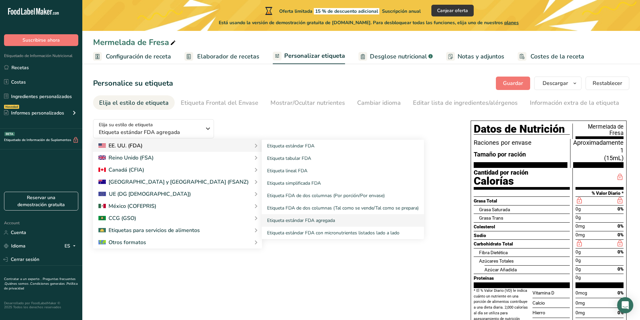
click at [192, 148] on div "EE. UU. (FDA)" at bounding box center [177, 146] width 158 height 8
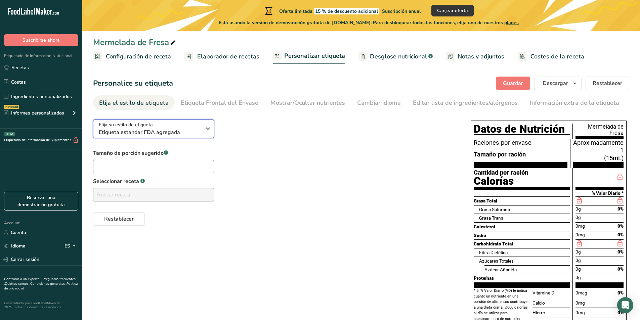
click at [194, 137] on button "Elija su estilo de etiqueta Etiqueta estándar FDA agregada" at bounding box center [153, 128] width 121 height 19
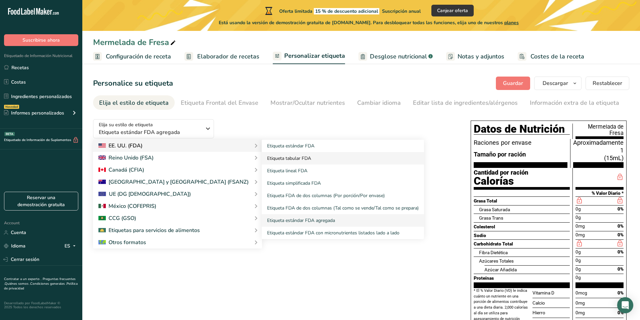
click at [262, 158] on link "Etiqueta tabular FDA" at bounding box center [343, 158] width 162 height 12
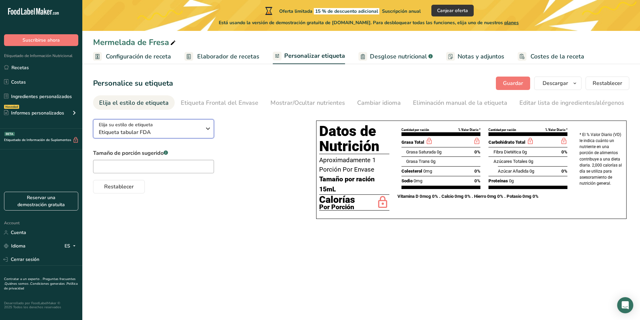
click at [186, 131] on span "Etiqueta tabular FDA" at bounding box center [150, 132] width 102 height 8
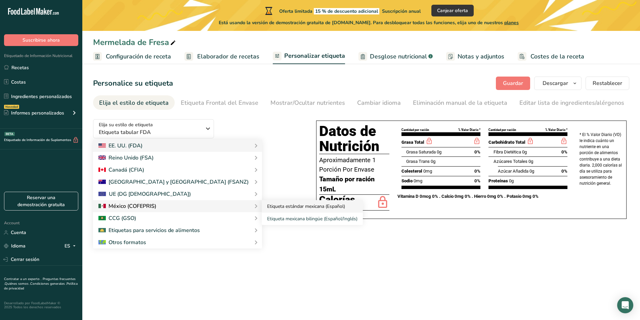
click at [262, 206] on link "Etiqueta estándar mexicana (Español)" at bounding box center [312, 206] width 101 height 12
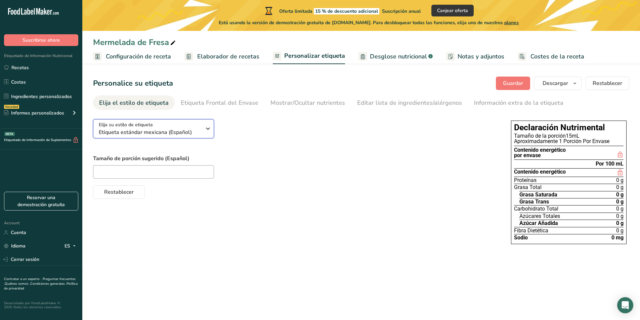
click at [193, 134] on span "Etiqueta estándar mexicana (Español)" at bounding box center [150, 132] width 102 height 8
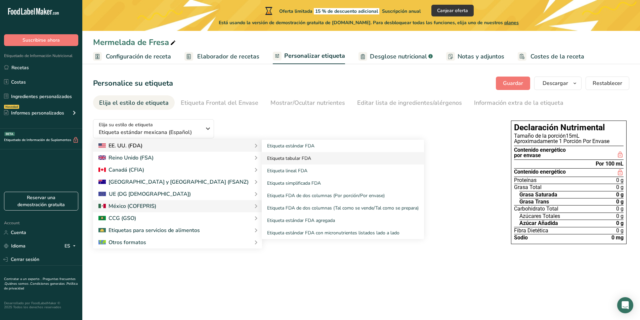
click at [262, 155] on link "Etiqueta tabular FDA" at bounding box center [343, 158] width 162 height 12
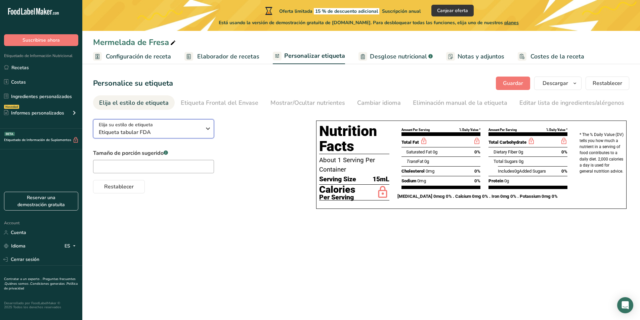
click at [196, 134] on span "Etiqueta tabular FDA" at bounding box center [150, 132] width 102 height 8
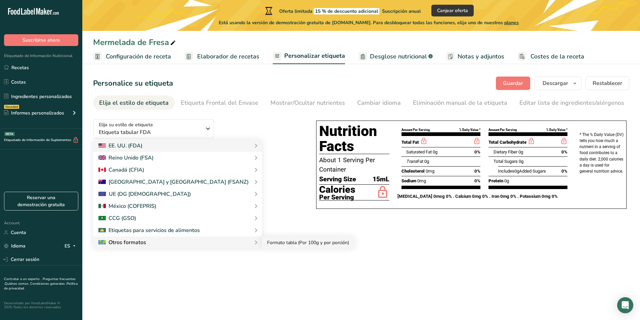
click at [262, 244] on link "Formato tabla (Por 100g y por porción)" at bounding box center [308, 243] width 93 height 12
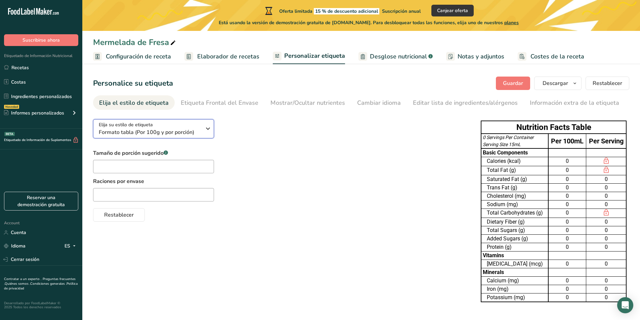
click at [175, 133] on span "Formato tabla (Por 100g y por porción)" at bounding box center [150, 132] width 102 height 8
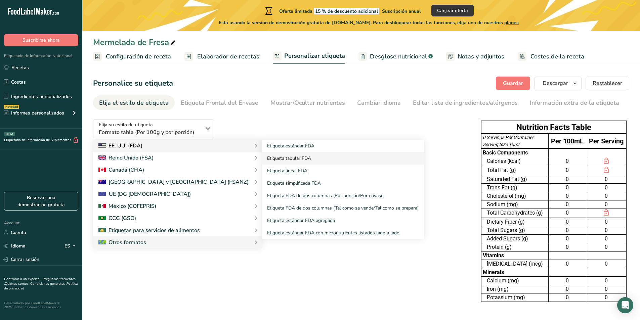
click at [262, 157] on link "Etiqueta tabular FDA" at bounding box center [343, 158] width 162 height 12
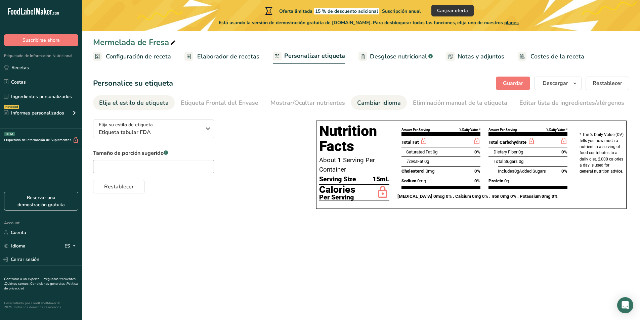
click at [379, 96] on link "Cambiar idioma" at bounding box center [379, 102] width 44 height 15
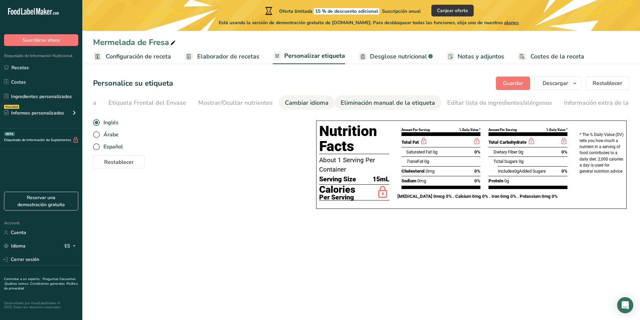
scroll to position [0, 91]
click at [102, 146] on span "Español" at bounding box center [111, 146] width 23 height 7
click at [97, 146] on input "Español" at bounding box center [95, 147] width 4 height 4
radio input "true"
radio input "false"
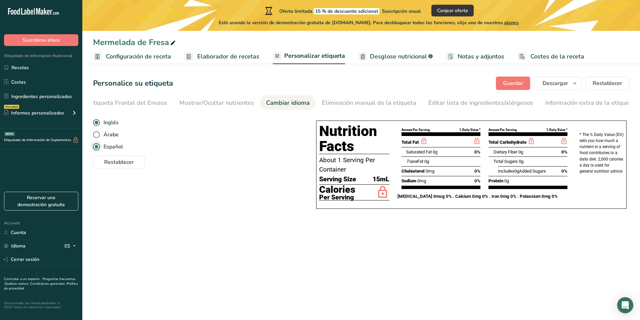
type input "Aproximadamente 1 Porción Por Envase"
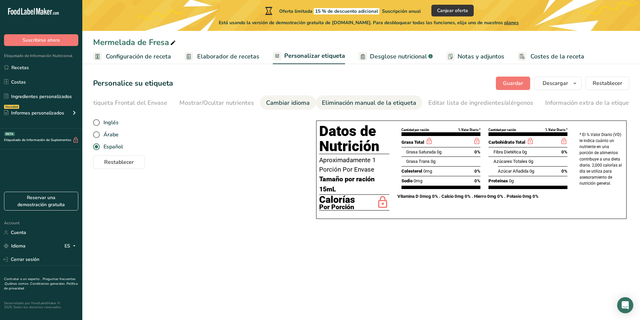
click at [362, 109] on link "Eliminación manual de la etiqueta" at bounding box center [369, 102] width 94 height 15
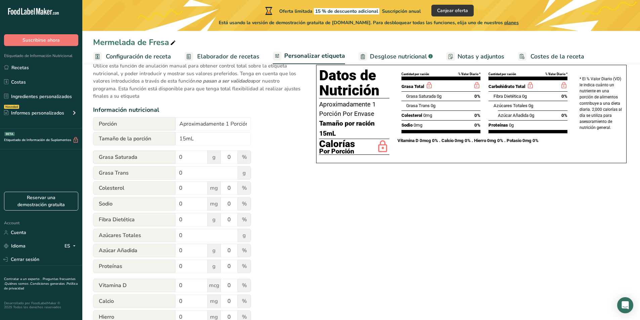
scroll to position [0, 0]
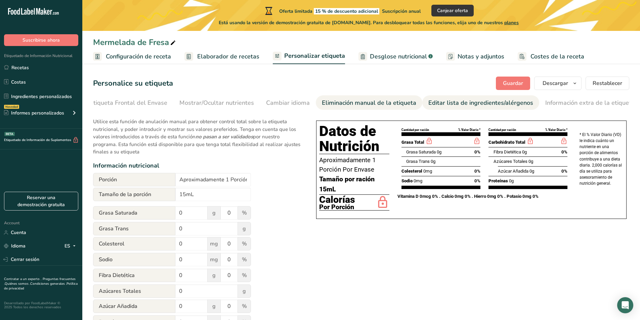
click at [475, 105] on div "Editar lista de ingredientes/alérgenos" at bounding box center [480, 102] width 105 height 9
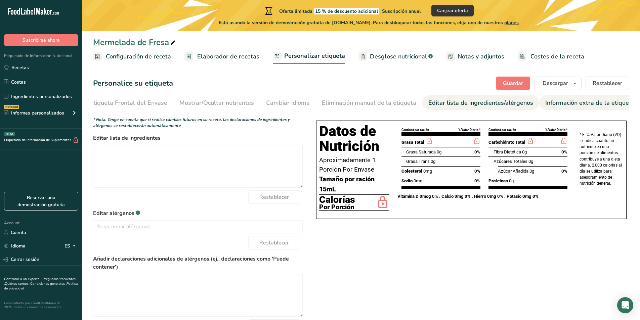
click at [550, 105] on div "Información extra de la etiqueta" at bounding box center [589, 102] width 89 height 9
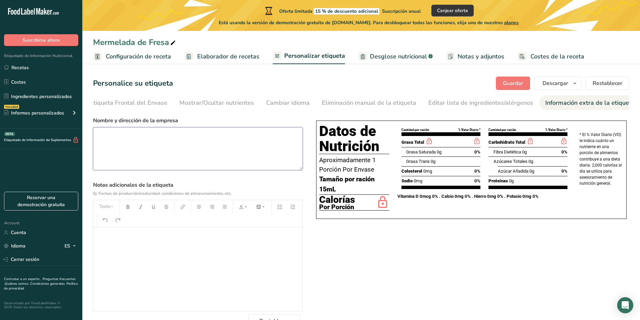
click at [142, 141] on textarea at bounding box center [198, 148] width 210 height 43
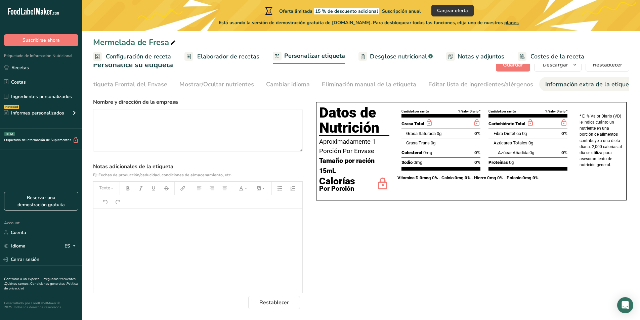
click at [163, 239] on div "﻿" at bounding box center [197, 251] width 209 height 84
click at [139, 188] on icon "button" at bounding box center [140, 188] width 5 height 5
drag, startPoint x: 167, startPoint y: 218, endPoint x: 93, endPoint y: 220, distance: 74.3
click at [93, 220] on div "Texto Conservar en un lugar fresco." at bounding box center [198, 237] width 210 height 112
click at [142, 188] on icon "button" at bounding box center [140, 188] width 5 height 5
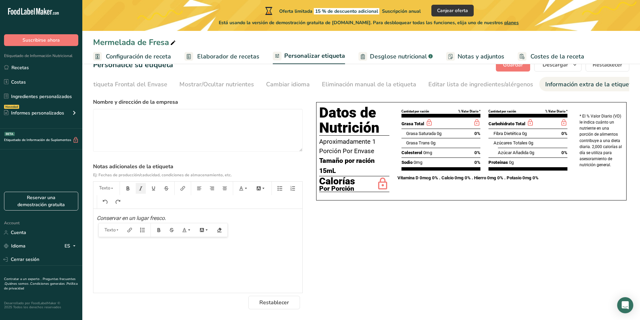
click at [207, 219] on p "Conservar en un lugar fresco." at bounding box center [198, 218] width 202 height 8
click at [330, 250] on div "Elija su estilo de etiqueta Etiqueta tabular FDA [GEOGRAPHIC_DATA]. (FDA) Etiqu…" at bounding box center [361, 202] width 536 height 214
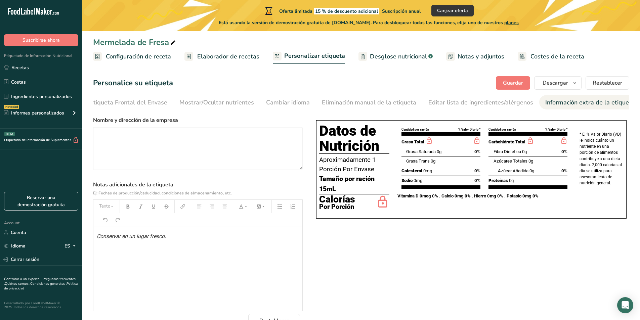
scroll to position [0, 0]
click at [179, 143] on textarea at bounding box center [198, 148] width 210 height 43
paste textarea "C. [PERSON_NAME][STREET_ADDRESS]"
type textarea "Naturaé . SAC. - C. [PERSON_NAME][STREET_ADDRESS]"
click at [465, 259] on div "Elija su estilo de etiqueta Etiqueta tabular FDA [GEOGRAPHIC_DATA]. (FDA) Etiqu…" at bounding box center [361, 221] width 536 height 214
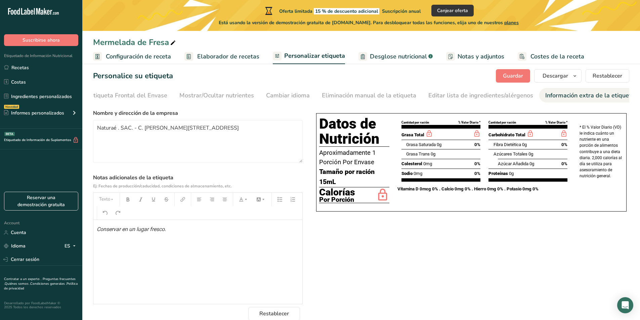
scroll to position [20, 0]
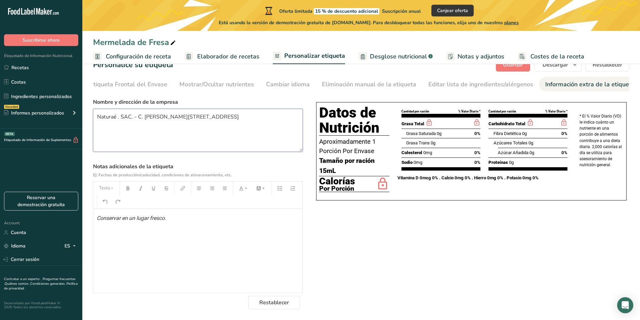
drag, startPoint x: 97, startPoint y: 118, endPoint x: 241, endPoint y: 127, distance: 144.5
click at [244, 126] on textarea "Naturaé . SAC. - C. [PERSON_NAME][STREET_ADDRESS]" at bounding box center [198, 130] width 210 height 43
drag, startPoint x: 163, startPoint y: 219, endPoint x: 177, endPoint y: 218, distance: 14.2
click at [164, 219] on span "Conservar en un lugar fresco." at bounding box center [131, 218] width 69 height 6
drag, startPoint x: 178, startPoint y: 218, endPoint x: 104, endPoint y: 221, distance: 73.7
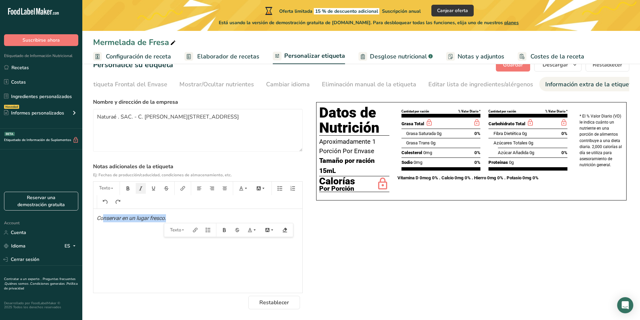
click at [104, 221] on p "Conservar en un lugar fresco." at bounding box center [198, 218] width 202 height 8
click at [103, 221] on p "Conservar en un lugar fresco." at bounding box center [198, 218] width 202 height 8
drag, startPoint x: 97, startPoint y: 220, endPoint x: 189, endPoint y: 220, distance: 91.4
click at [189, 220] on p "Conservar en un lugar fresco." at bounding box center [198, 218] width 202 height 8
copy span "Conservar en un lugar fresco."
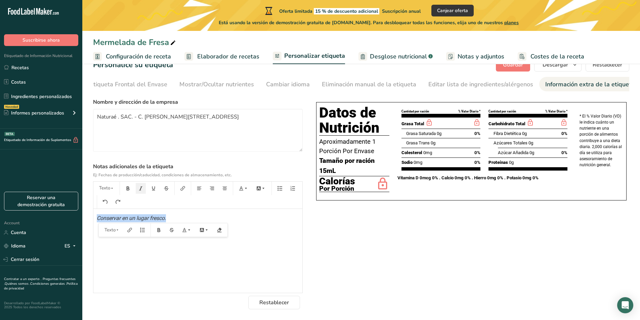
click at [257, 213] on div "Conservar en un lugar fresco." at bounding box center [197, 251] width 209 height 84
click at [140, 77] on link "Etiqueta Frontal del Envase" at bounding box center [129, 84] width 78 height 15
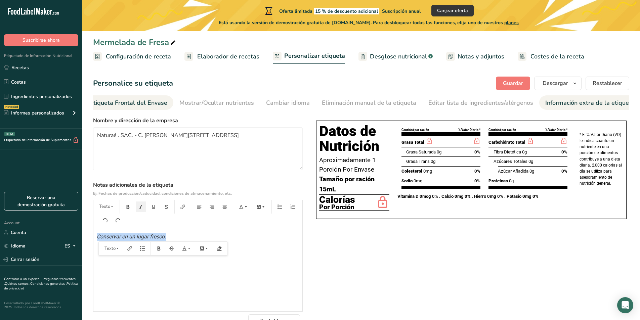
scroll to position [0, 80]
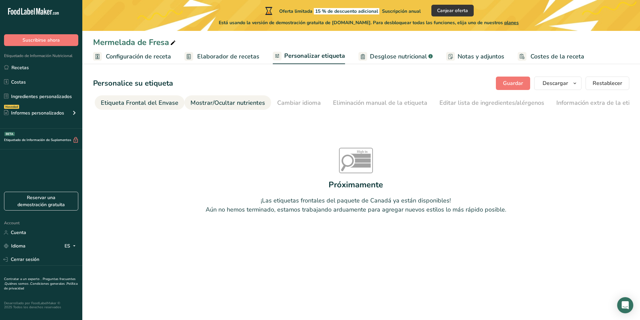
click at [247, 103] on div "Mostrar/Ocultar nutrientes" at bounding box center [227, 102] width 75 height 9
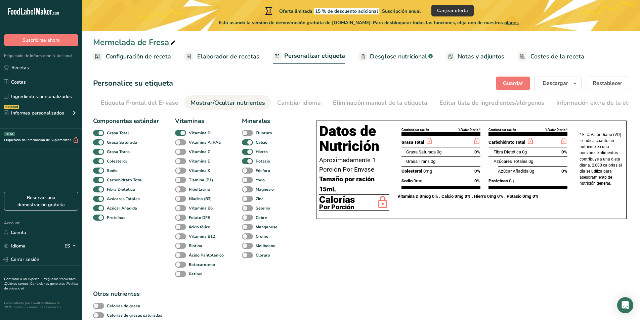
scroll to position [0, 91]
click at [293, 103] on div "Cambiar idioma" at bounding box center [288, 102] width 44 height 9
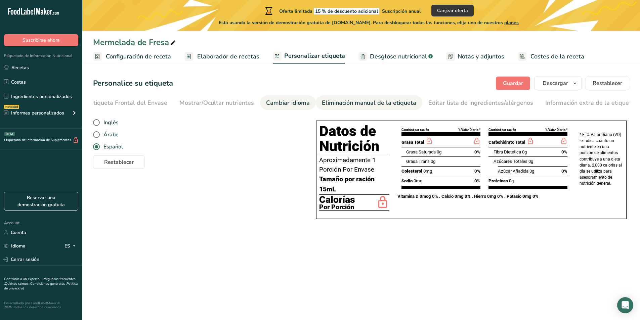
click at [368, 103] on div "Eliminación manual de la etiqueta" at bounding box center [369, 102] width 94 height 9
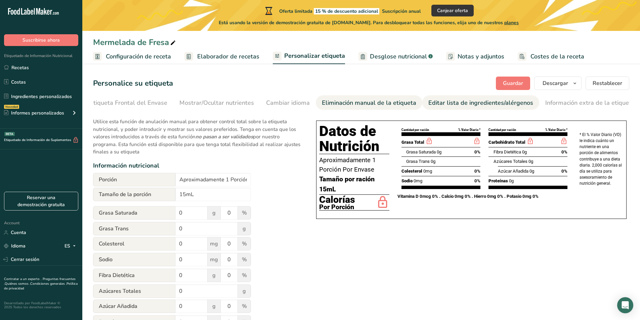
click at [460, 102] on div "Editar lista de ingredientes/alérgenos" at bounding box center [480, 102] width 105 height 9
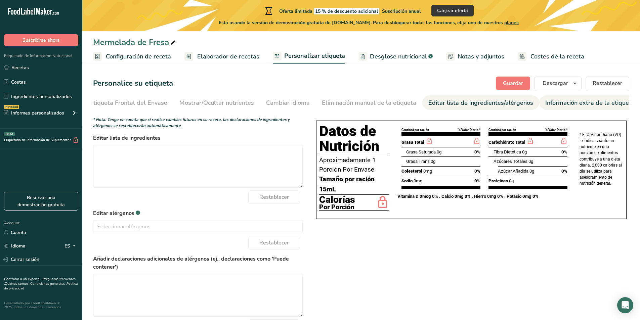
click at [570, 108] on link "Información extra de la etiqueta" at bounding box center [589, 102] width 89 height 15
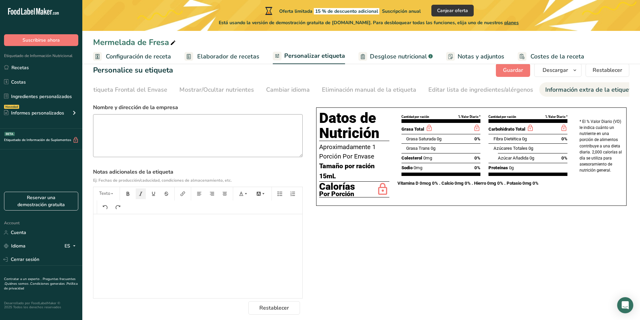
scroll to position [20, 0]
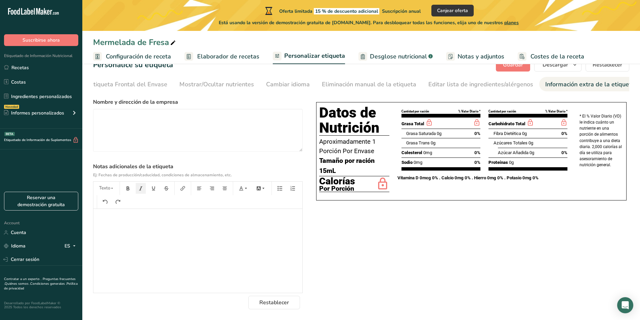
click at [207, 230] on div "﻿" at bounding box center [197, 251] width 209 height 84
click at [280, 305] on span "Restablecer" at bounding box center [274, 303] width 30 height 8
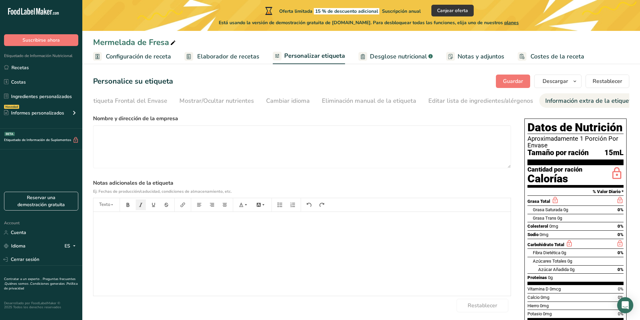
scroll to position [0, 0]
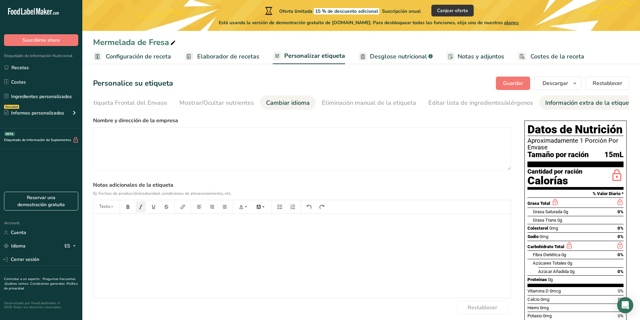
click at [296, 102] on div "Cambiar idioma" at bounding box center [288, 102] width 44 height 9
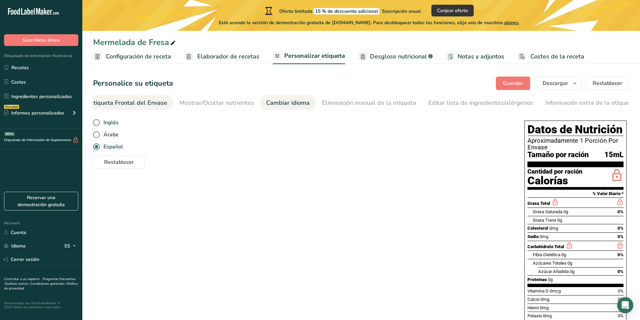
click at [132, 102] on div "Etiqueta Frontal del Envase" at bounding box center [129, 102] width 78 height 9
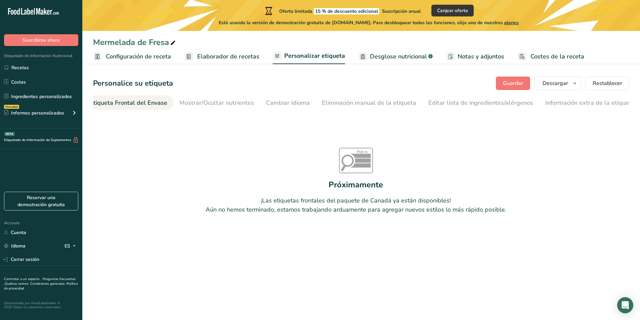
scroll to position [0, 80]
click at [384, 105] on div "Eliminación manual de la etiqueta" at bounding box center [380, 102] width 94 height 9
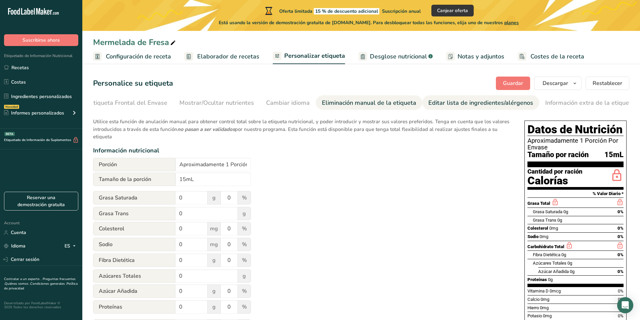
click at [435, 100] on div "Editar lista de ingredientes/alérgenos" at bounding box center [480, 102] width 105 height 9
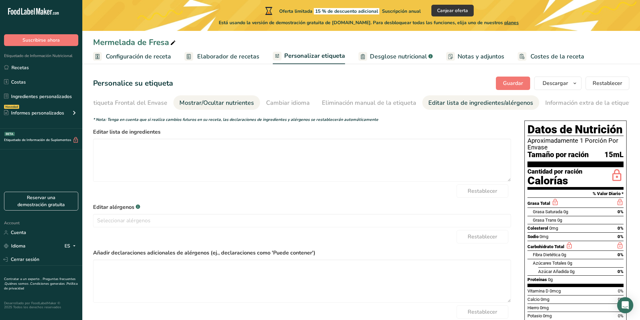
click at [224, 104] on div "Mostrar/Ocultar nutrientes" at bounding box center [216, 102] width 75 height 9
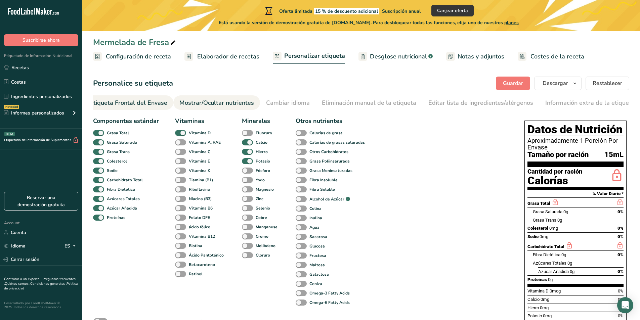
click at [161, 104] on div "Etiqueta Frontal del Envase" at bounding box center [129, 102] width 78 height 9
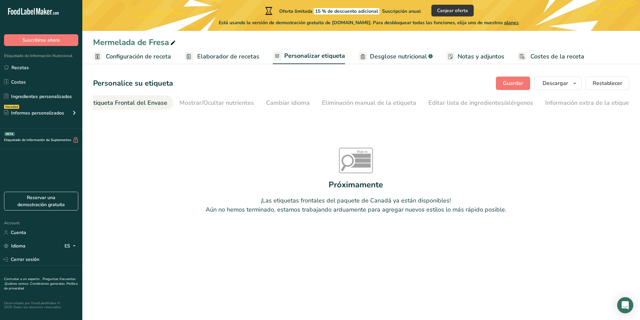
click at [248, 59] on span "Elaborador de recetas" at bounding box center [228, 56] width 62 height 9
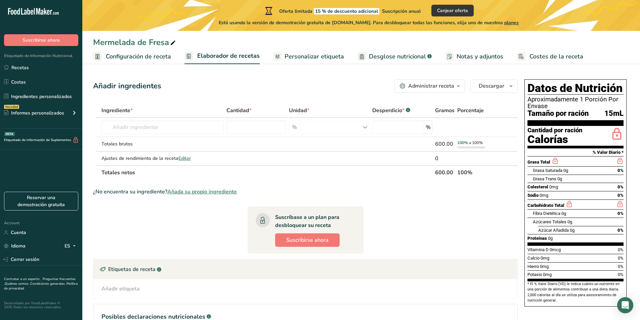
click at [302, 61] on link "Personalizar etiqueta" at bounding box center [308, 56] width 71 height 15
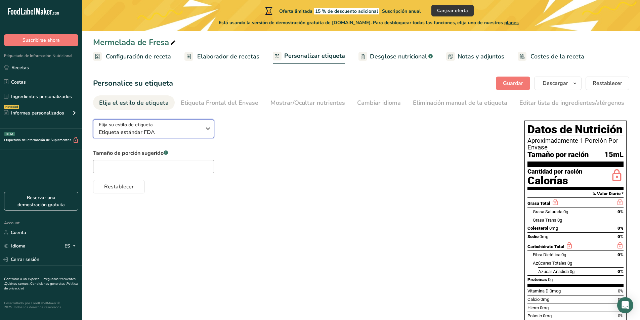
click at [187, 131] on span "Etiqueta estándar FDA" at bounding box center [150, 132] width 102 height 8
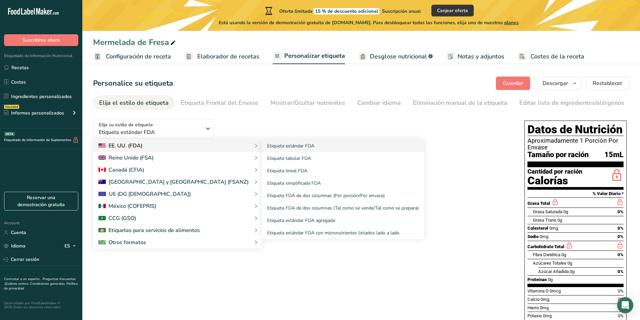
click at [198, 146] on div "EE. UU. (FDA)" at bounding box center [177, 146] width 158 height 8
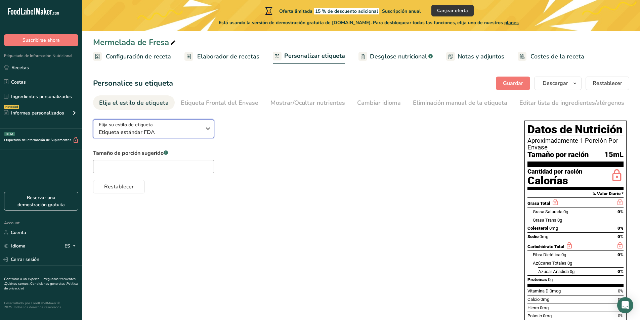
click at [186, 128] on div "Elija su estilo de etiqueta Etiqueta estándar FDA" at bounding box center [150, 128] width 102 height 15
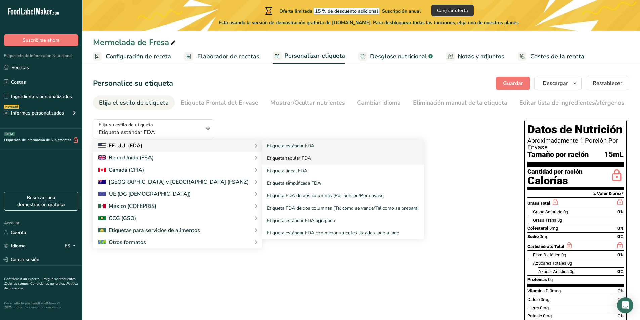
click at [262, 158] on link "Etiqueta tabular FDA" at bounding box center [343, 158] width 162 height 12
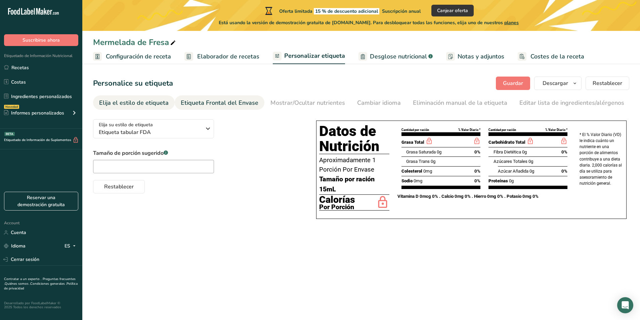
click at [220, 101] on div "Etiqueta Frontal del Envase" at bounding box center [220, 102] width 78 height 9
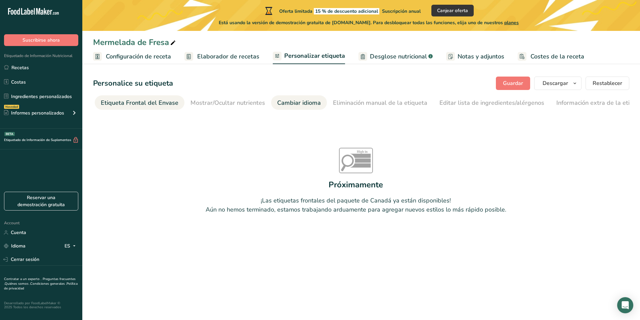
click at [310, 104] on div "Cambiar idioma" at bounding box center [299, 102] width 44 height 9
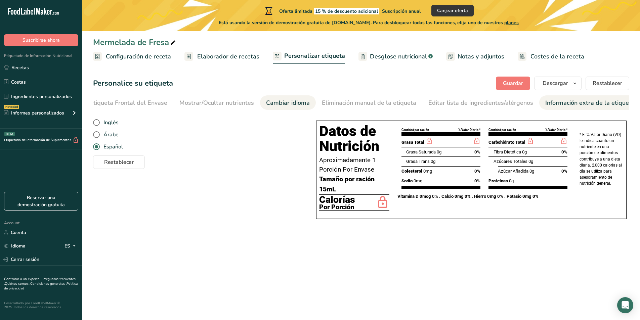
drag, startPoint x: 584, startPoint y: 101, endPoint x: 551, endPoint y: 102, distance: 32.6
click at [582, 102] on div "Información extra de la etiqueta" at bounding box center [589, 102] width 89 height 9
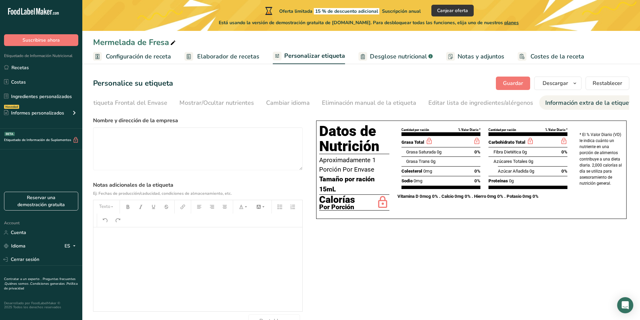
drag, startPoint x: 158, startPoint y: 226, endPoint x: 157, endPoint y: 240, distance: 14.5
click at [508, 85] on span "Guardar" at bounding box center [513, 83] width 20 height 8
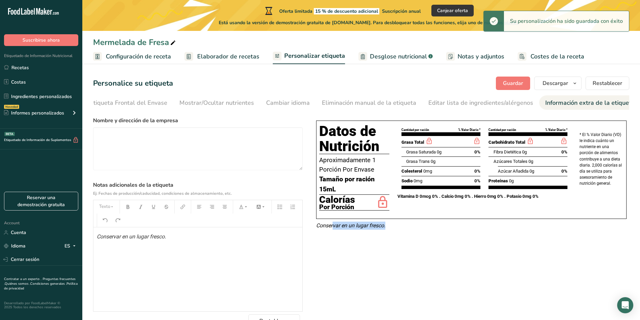
drag, startPoint x: 392, startPoint y: 225, endPoint x: 333, endPoint y: 231, distance: 59.7
click at [333, 230] on p "Conservar en un lugar fresco." at bounding box center [471, 226] width 310 height 8
click at [317, 226] on em "Conservar en un lugar fresco." at bounding box center [350, 225] width 69 height 6
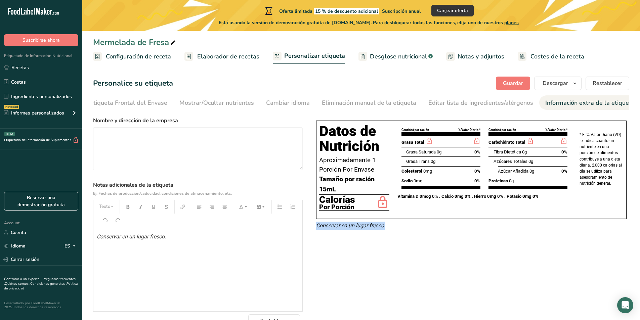
drag, startPoint x: 317, startPoint y: 227, endPoint x: 403, endPoint y: 229, distance: 86.4
click at [403, 229] on p "Conservar en un lugar fresco." at bounding box center [471, 226] width 310 height 8
click at [172, 152] on textarea at bounding box center [198, 148] width 210 height 43
paste textarea "Naturaé . SAC. - C. [PERSON_NAME][STREET_ADDRESS]"
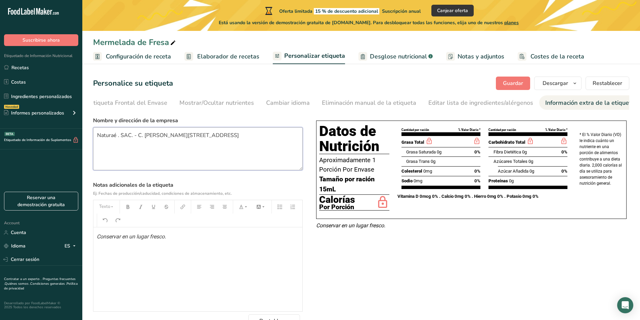
type textarea "Naturaé . SAC. - C. [PERSON_NAME][STREET_ADDRESS]"
drag, startPoint x: 183, startPoint y: 239, endPoint x: 99, endPoint y: 238, distance: 83.7
click at [99, 238] on p "Conservar en un lugar fresco." at bounding box center [198, 237] width 202 height 8
click at [96, 238] on div "Conservar en un lugar fresco." at bounding box center [197, 269] width 209 height 84
drag, startPoint x: 96, startPoint y: 238, endPoint x: 164, endPoint y: 240, distance: 67.9
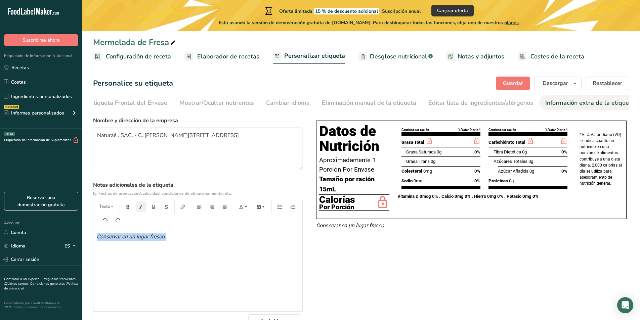
click at [164, 240] on div "Conservar en un lugar fresco." at bounding box center [197, 269] width 209 height 84
click at [126, 208] on icon "button" at bounding box center [128, 207] width 5 height 5
click at [138, 208] on button "button" at bounding box center [141, 207] width 10 height 11
click at [510, 80] on span "Guardar" at bounding box center [513, 83] width 20 height 8
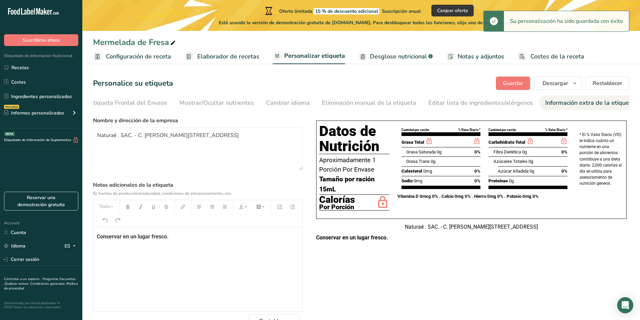
click at [433, 261] on div "Elija su estilo de etiqueta Etiqueta tabular FDA [GEOGRAPHIC_DATA]. (FDA) Etiqu…" at bounding box center [361, 221] width 536 height 214
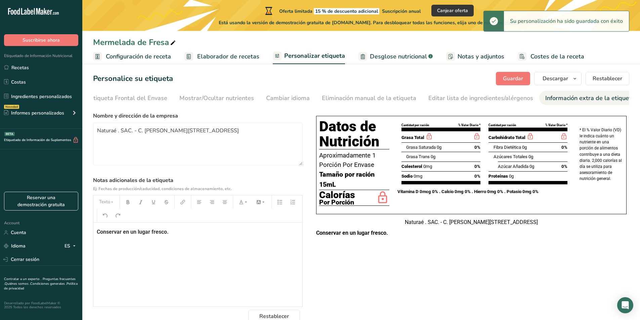
scroll to position [20, 0]
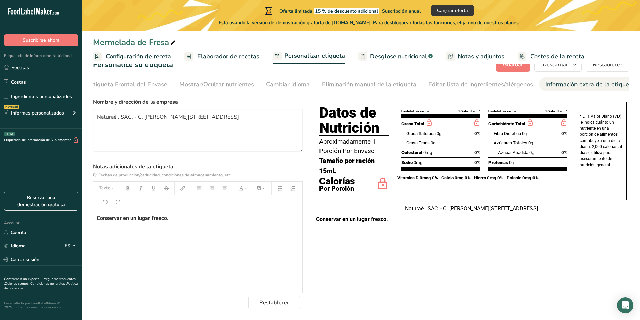
click at [452, 213] on div "Naturaé . SAC. - C. [PERSON_NAME][STREET_ADDRESS]" at bounding box center [471, 209] width 310 height 8
drag, startPoint x: 390, startPoint y: 209, endPoint x: 393, endPoint y: 208, distance: 3.8
click at [391, 208] on div "Naturaé . SAC. - C. [PERSON_NAME][STREET_ADDRESS]" at bounding box center [471, 209] width 310 height 8
drag, startPoint x: 402, startPoint y: 211, endPoint x: 514, endPoint y: 227, distance: 113.0
click at [510, 227] on div "Datos de Nutrición Aproximadamente 1 Porción Por Envase Tamaño por ración 15mL …" at bounding box center [471, 163] width 316 height 128
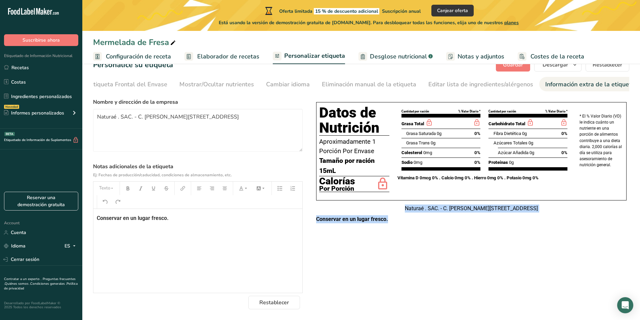
click at [516, 223] on p "Conservar en un lugar fresco." at bounding box center [471, 219] width 310 height 8
click at [485, 210] on div "Naturaé . SAC. - C. [PERSON_NAME][STREET_ADDRESS]" at bounding box center [471, 209] width 310 height 8
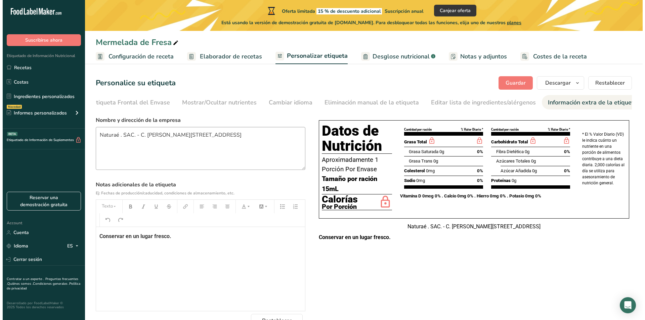
scroll to position [0, 0]
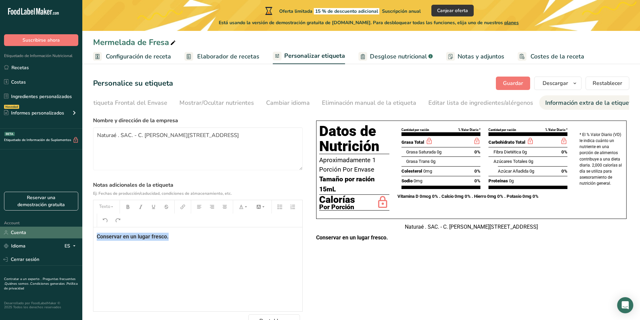
drag, startPoint x: 194, startPoint y: 230, endPoint x: 60, endPoint y: 238, distance: 134.7
click at [60, 238] on div ".a-20{fill:#fff;} Suscribirse ahora Etiquetado de Información Nutricional Recet…" at bounding box center [320, 169] width 640 height 339
drag, startPoint x: 261, startPoint y: 138, endPoint x: 39, endPoint y: 156, distance: 222.8
click at [39, 156] on div ".a-20{fill:#fff;} Suscribirse ahora Etiquetado de Información Nutricional Recet…" at bounding box center [320, 169] width 640 height 339
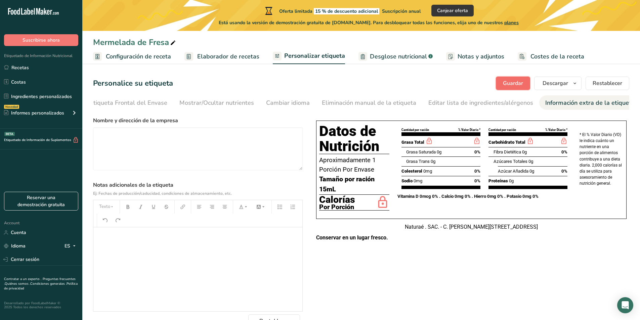
click at [517, 82] on span "Guardar" at bounding box center [513, 83] width 20 height 8
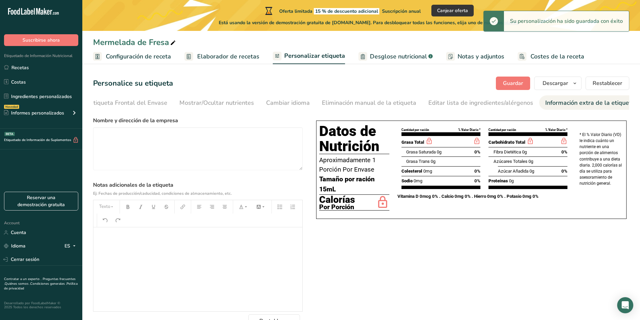
click at [263, 58] on ul "Configuración de receta Elaborador de recetas Personalizar etiqueta Desglose nu…" at bounding box center [361, 56] width 558 height 16
click at [251, 57] on span "Elaborador de recetas" at bounding box center [228, 56] width 62 height 9
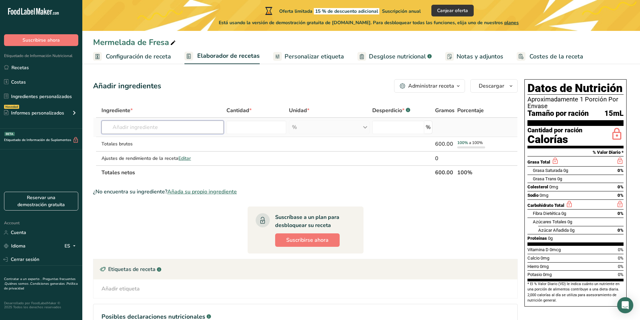
click at [169, 127] on input "text" at bounding box center [162, 127] width 122 height 13
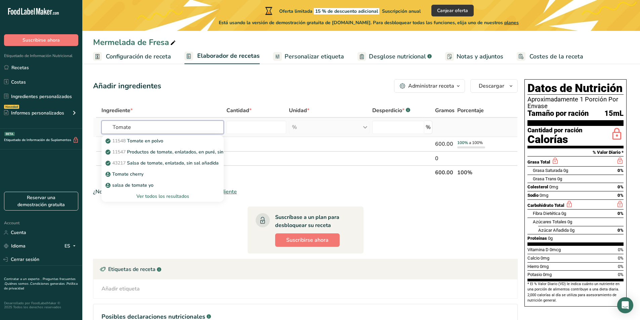
type input "Tomate"
click at [172, 201] on div "Ver todos los resultados" at bounding box center [162, 196] width 122 height 11
click at [146, 128] on input "text" at bounding box center [162, 127] width 122 height 13
click at [174, 195] on div "Ver todos los resultados" at bounding box center [162, 196] width 111 height 7
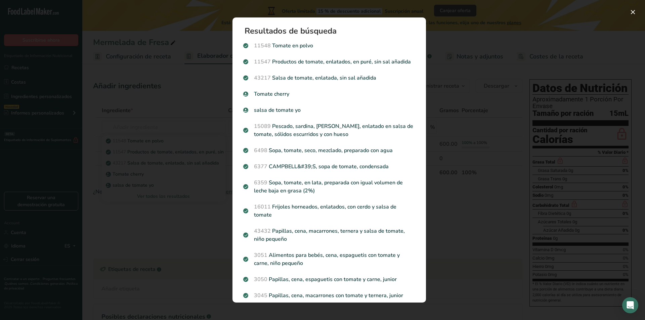
click at [139, 98] on div "Search results modal" at bounding box center [322, 160] width 645 height 320
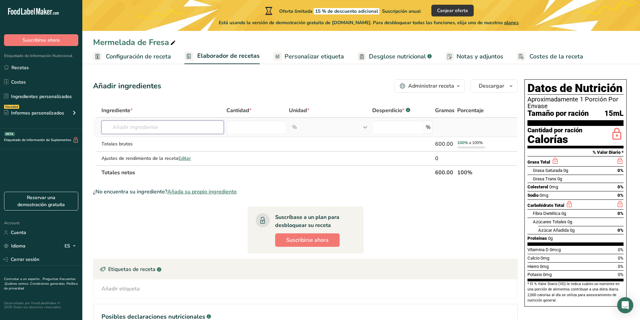
click at [149, 131] on input "text" at bounding box center [162, 127] width 122 height 13
click at [148, 131] on input "text" at bounding box center [162, 127] width 122 height 13
type input "Tomate tri"
click at [151, 141] on p "11693 Tomates, triturados, enlatados" at bounding box center [150, 140] width 86 height 7
type input "Tomatoes, crushed, canned"
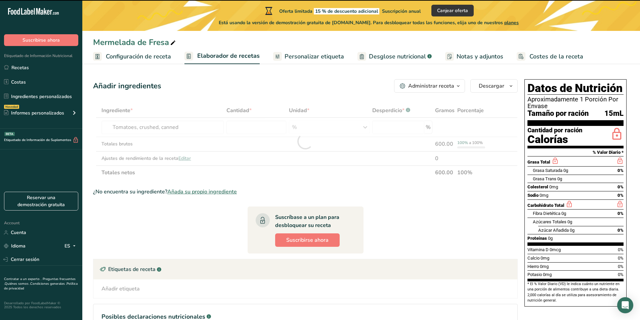
type input "0"
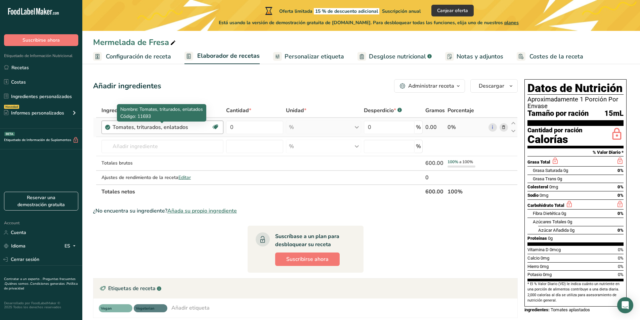
click at [196, 127] on div "Tomates, triturados, enlatados" at bounding box center [155, 127] width 84 height 8
click at [178, 127] on div "Tomates, triturados, enlatados" at bounding box center [155, 127] width 84 height 8
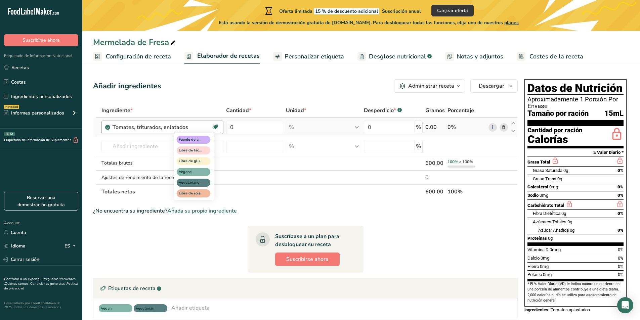
click at [216, 126] on icon at bounding box center [215, 127] width 7 height 10
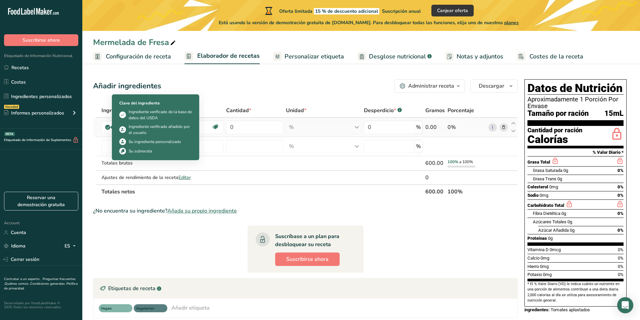
click at [106, 127] on icon at bounding box center [108, 127] width 4 height 6
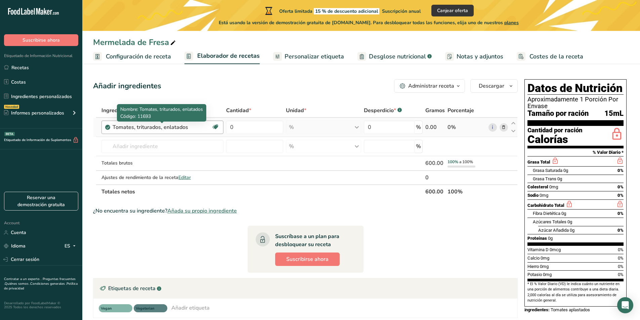
click at [183, 127] on div "Tomates, triturados, enlatados" at bounding box center [155, 127] width 84 height 8
click at [194, 127] on div "Tomates, triturados, enlatados" at bounding box center [155, 127] width 84 height 8
click at [502, 129] on icon at bounding box center [503, 127] width 5 height 7
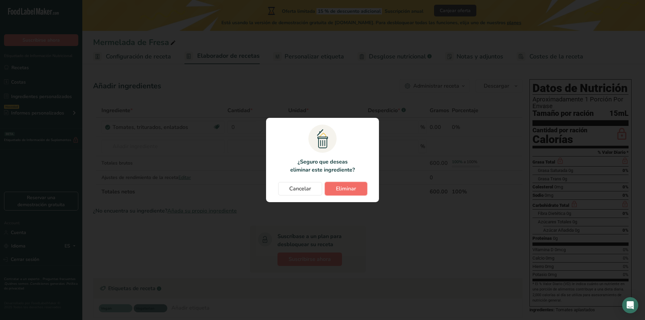
click at [343, 189] on span "Eliminar" at bounding box center [346, 189] width 20 height 8
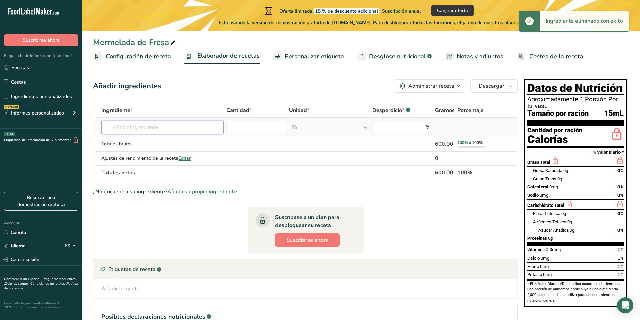
click at [161, 129] on input "text" at bounding box center [162, 127] width 122 height 13
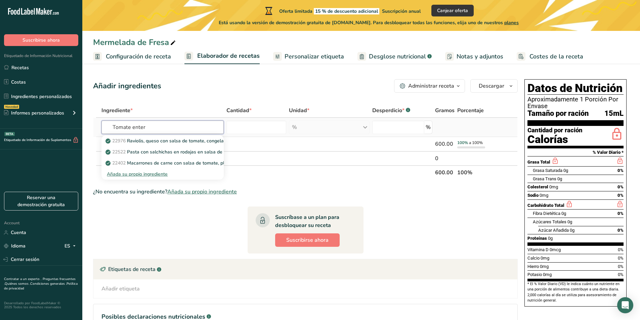
drag, startPoint x: 161, startPoint y: 130, endPoint x: 129, endPoint y: 132, distance: 32.4
click at [129, 132] on input "Tomate enter" at bounding box center [162, 127] width 122 height 13
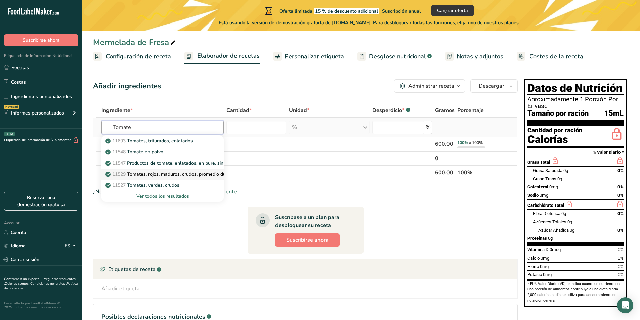
type input "Tomate"
click at [204, 174] on p "11529 Tomates, rojos, maduros, crudos, promedio durante todo el año" at bounding box center [185, 174] width 156 height 7
type input "Tomatoes, red, ripe, raw, year round average"
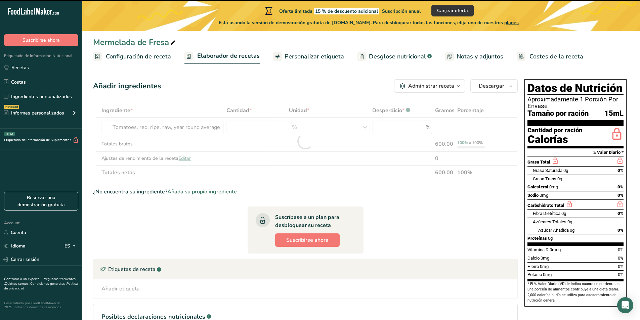
type input "0"
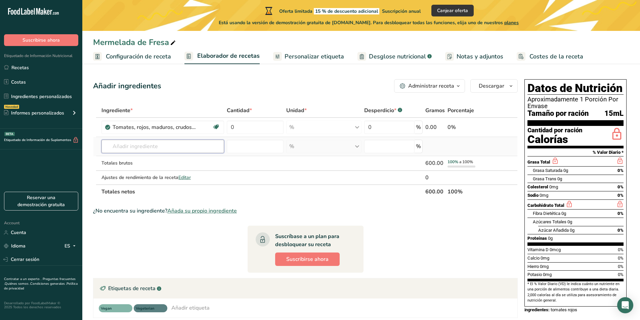
click at [159, 148] on input "text" at bounding box center [162, 146] width 123 height 13
click at [264, 127] on input "0" at bounding box center [255, 127] width 57 height 13
click at [307, 125] on div "Ingrediente * Cantidad * Unidad * Desperdicio * .a-a{fill:#347362;}.b-a{fill:#f…" at bounding box center [305, 150] width 425 height 95
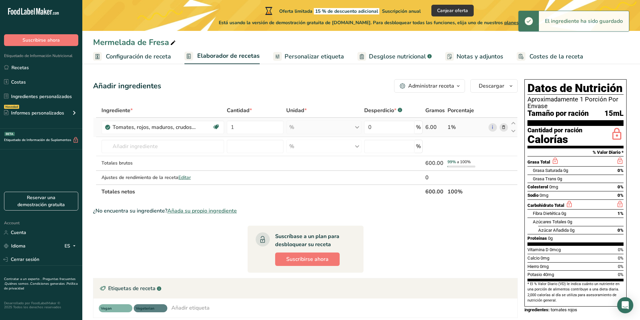
click at [324, 126] on div "% Porciones 1 cup cherry tomatoes 1 cup, chopped or sliced 1 Italian tomato Ver…" at bounding box center [323, 127] width 75 height 13
click at [358, 128] on div "% Porciones 1 cup cherry tomatoes 1 cup, chopped or sliced 1 Italian tomato Ver…" at bounding box center [323, 127] width 75 height 13
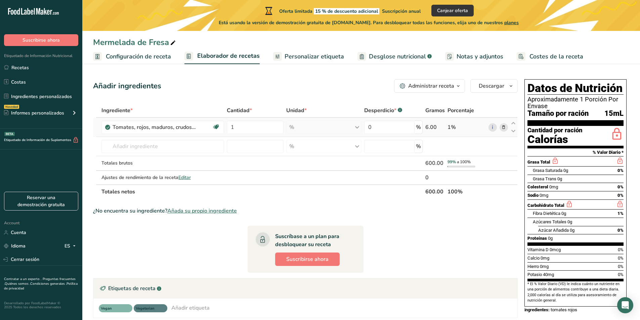
click at [319, 130] on div "% Porciones 1 cup cherry tomatoes 1 cup, chopped or sliced 1 Italian tomato Ver…" at bounding box center [323, 127] width 75 height 13
click at [356, 126] on div "% Porciones 1 cup cherry tomatoes 1 cup, chopped or sliced 1 Italian tomato Ver…" at bounding box center [323, 127] width 75 height 13
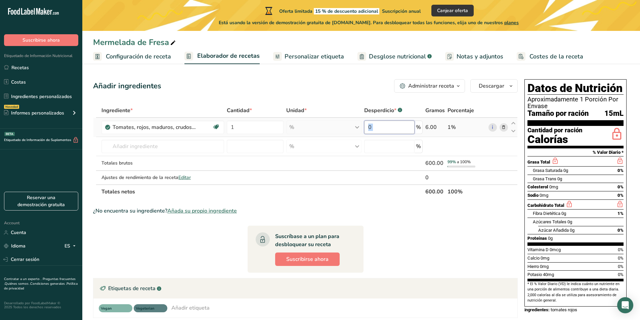
click at [391, 134] on input "0" at bounding box center [389, 127] width 50 height 13
click at [292, 123] on div "Ingrediente * Cantidad * Unidad * Desperdicio * .a-a{fill:#347362;}.b-a{fill:#f…" at bounding box center [305, 150] width 425 height 95
click at [250, 130] on input "1" at bounding box center [255, 127] width 57 height 13
type input "100"
click at [195, 145] on div "Ingrediente * Cantidad * Unidad * Desperdicio * .a-a{fill:#347362;}.b-a{fill:#f…" at bounding box center [305, 150] width 425 height 95
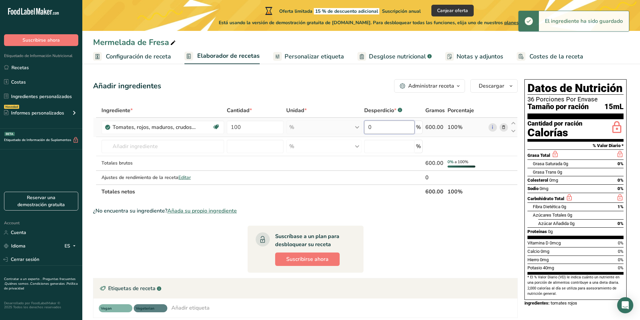
click at [388, 131] on input "0" at bounding box center [389, 127] width 50 height 13
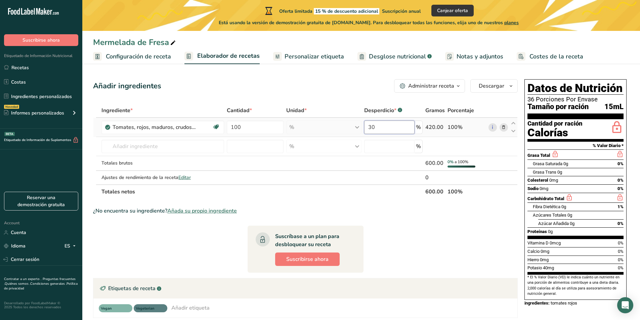
type input "3"
type input "20"
click at [184, 149] on div "Ingrediente * Cantidad * Unidad * Desperdicio * .a-a{fill:#347362;}.b-a{fill:#f…" at bounding box center [305, 150] width 425 height 95
click at [186, 148] on input "text" at bounding box center [162, 146] width 123 height 13
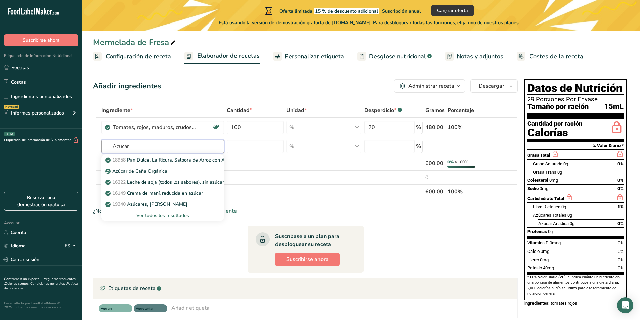
type input "Azucar"
click at [132, 148] on input "text" at bounding box center [162, 146] width 123 height 13
type input "Azúcar"
click at [187, 215] on div "Ver todos los resultados" at bounding box center [163, 215] width 112 height 7
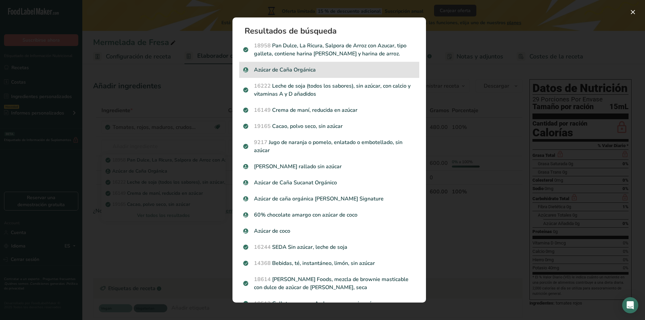
click at [332, 72] on p "Azúcar de Caña Orgánica" at bounding box center [329, 70] width 172 height 8
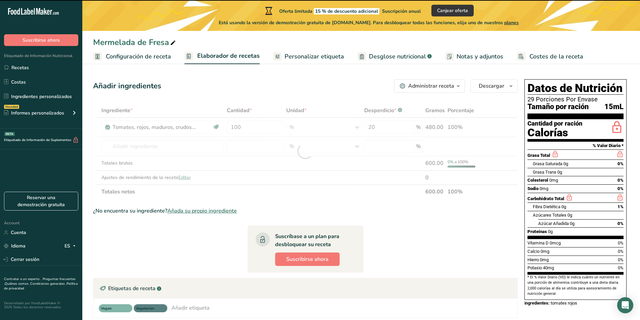
type input "0"
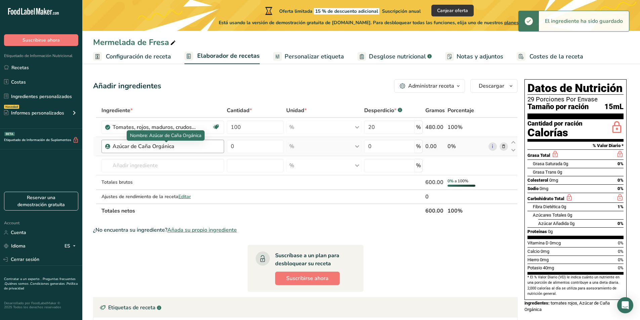
click at [192, 150] on div "Azúcar de Caña Orgánica" at bounding box center [155, 146] width 84 height 8
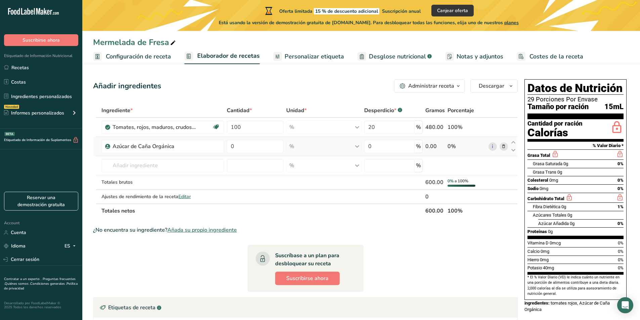
click at [505, 147] on icon at bounding box center [503, 146] width 5 height 7
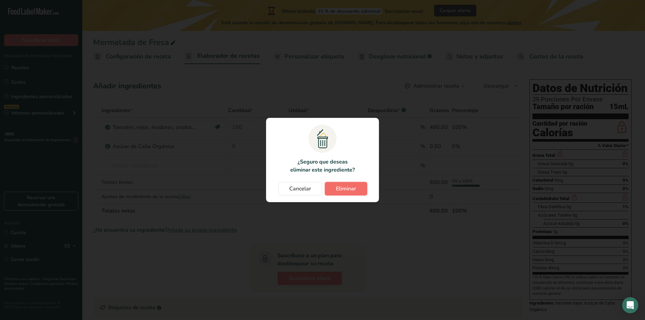
click at [349, 188] on span "Eliminar" at bounding box center [346, 189] width 20 height 8
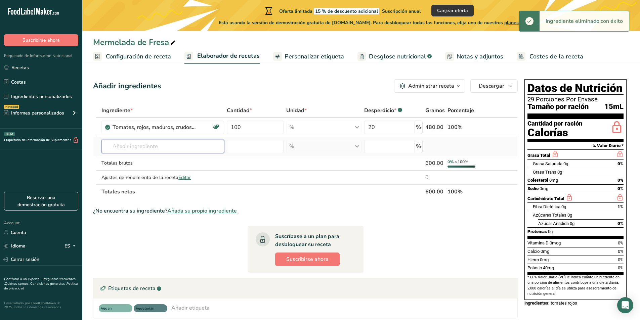
click at [164, 145] on input "text" at bounding box center [162, 146] width 123 height 13
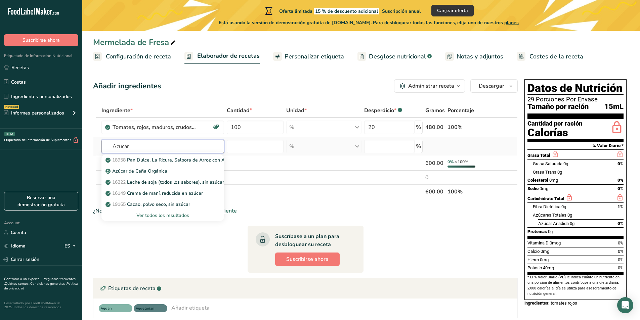
type input "Azucar"
click at [175, 211] on div "Ver todos los resultados" at bounding box center [162, 215] width 123 height 11
click at [173, 214] on div "Ver todos los resultados" at bounding box center [163, 215] width 112 height 7
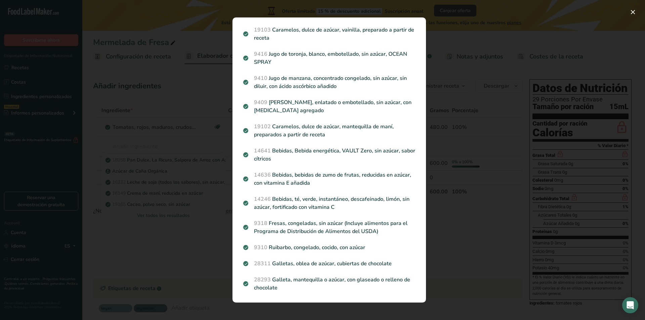
scroll to position [774, 0]
click at [473, 196] on div "Search results modal" at bounding box center [322, 160] width 645 height 320
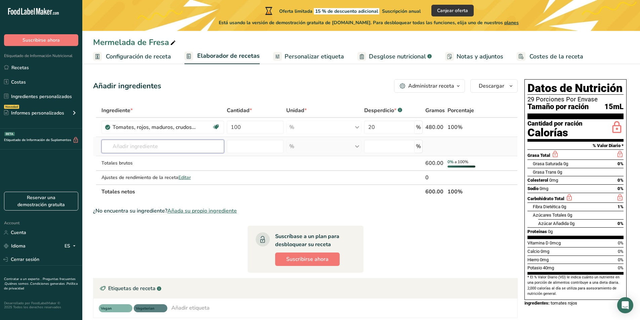
click at [163, 141] on input "text" at bounding box center [162, 146] width 123 height 13
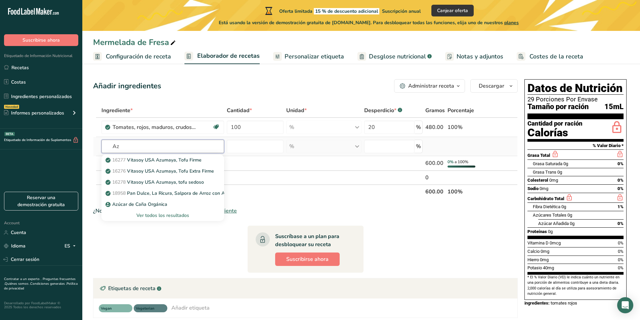
type input "A"
type input "Sacarosa"
click at [173, 212] on div "Ver todos los resultados" at bounding box center [162, 215] width 123 height 11
click at [172, 214] on div "Ver todos los resultados" at bounding box center [163, 215] width 112 height 7
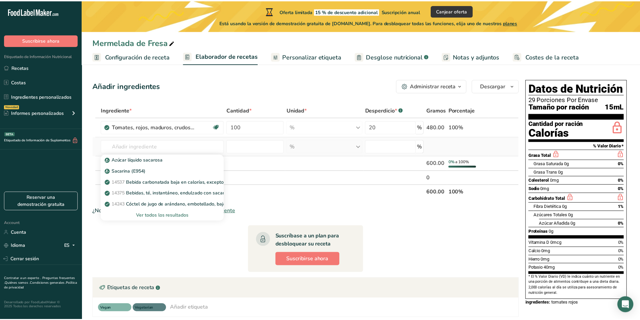
scroll to position [0, 0]
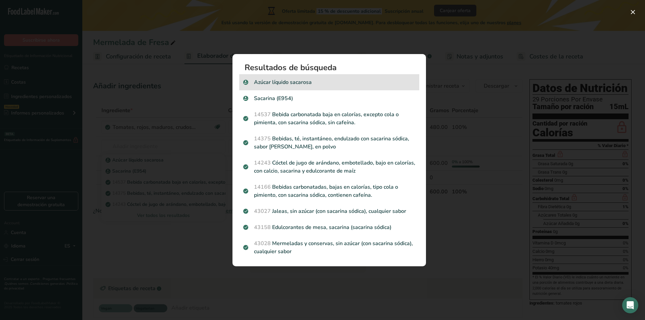
click at [268, 87] on div "Azúcar líquido sacarosa" at bounding box center [329, 82] width 180 height 16
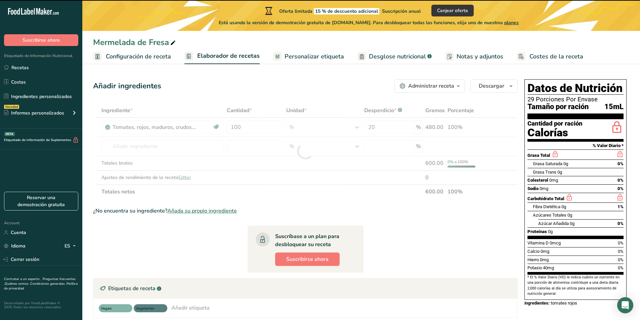
type input "0"
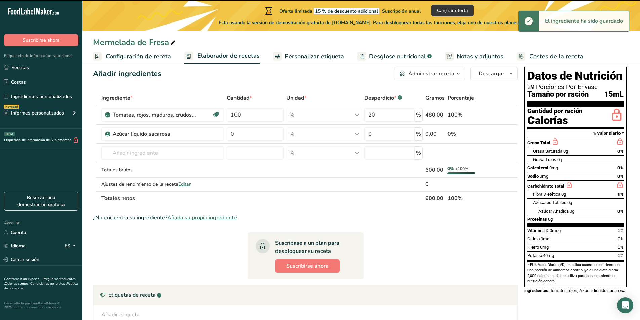
scroll to position [34, 0]
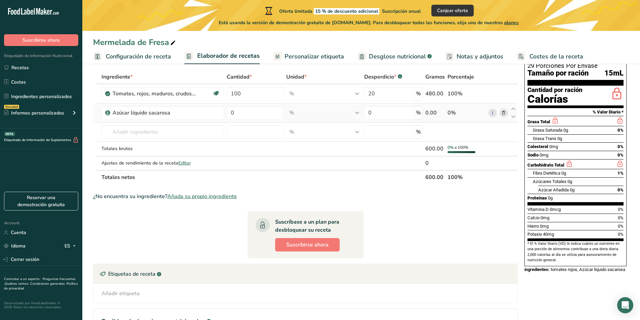
click at [502, 113] on icon at bounding box center [503, 113] width 5 height 7
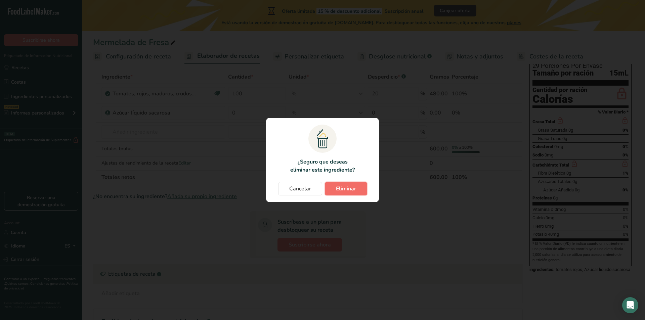
click at [349, 187] on span "Eliminar" at bounding box center [346, 189] width 20 height 8
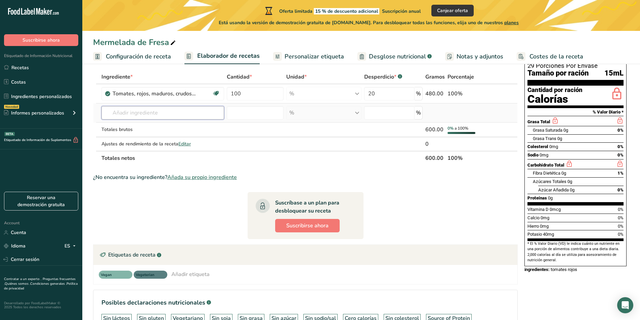
click at [156, 117] on input "text" at bounding box center [162, 112] width 123 height 13
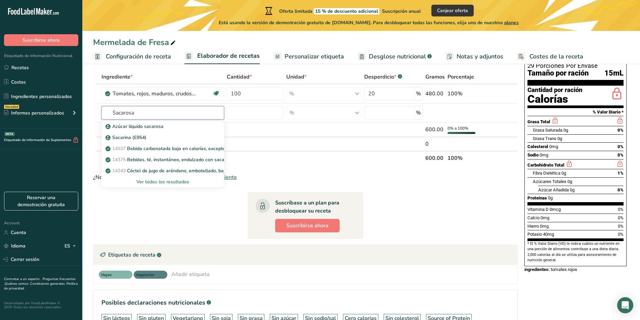
type input "Sacarosa"
click at [183, 180] on div "Ver todos los resultados" at bounding box center [163, 181] width 112 height 7
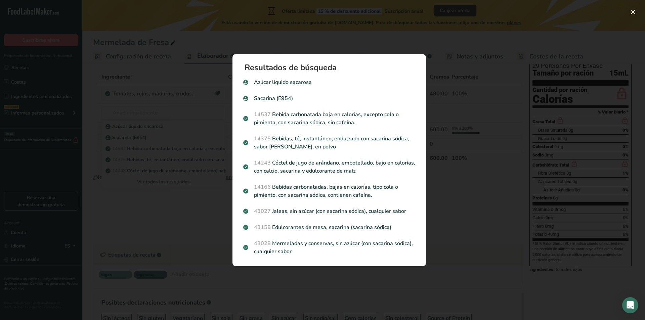
click at [181, 138] on div "Search results modal" at bounding box center [322, 160] width 645 height 320
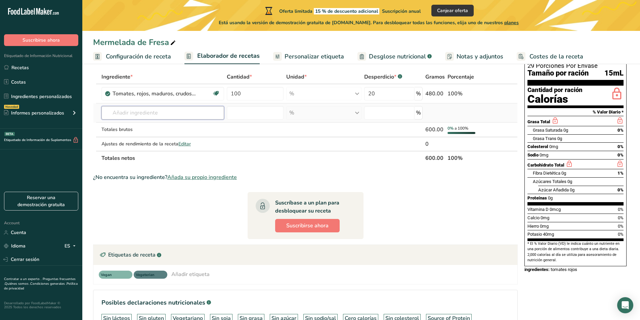
click at [167, 114] on input "text" at bounding box center [162, 112] width 123 height 13
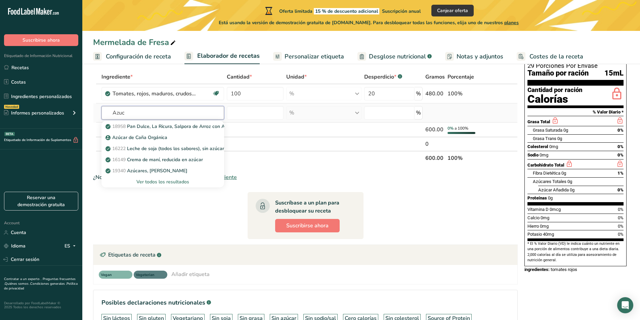
type input "Azuc"
click at [190, 182] on div "Ver todos los resultados" at bounding box center [163, 181] width 112 height 7
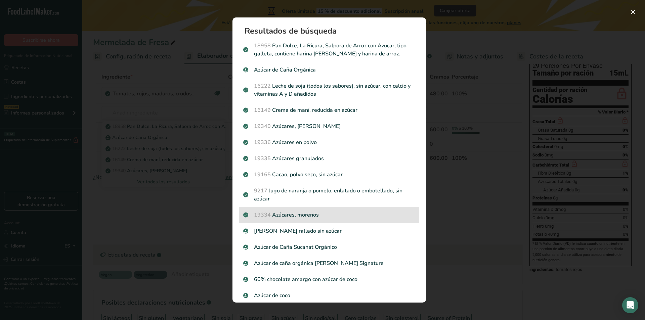
click at [333, 207] on div "19334 [DEMOGRAPHIC_DATA], morenos" at bounding box center [329, 215] width 180 height 16
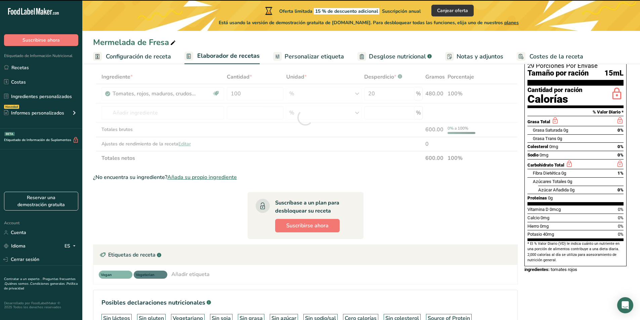
type input "0"
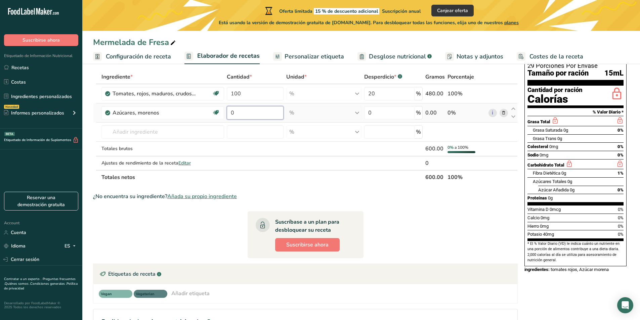
click at [251, 112] on input "0" at bounding box center [255, 112] width 57 height 13
type input "0"
click at [356, 95] on div "Ingrediente * Cantidad * Unidad * Desperdicio * .a-a{fill:#347362;}.b-a{fill:#f…" at bounding box center [305, 127] width 425 height 115
drag, startPoint x: 359, startPoint y: 93, endPoint x: 353, endPoint y: 93, distance: 6.1
click at [353, 93] on div "% Porciones 1 cup cherry tomatoes 1 cup, chopped or sliced 1 Italian tomato Ver…" at bounding box center [323, 93] width 75 height 13
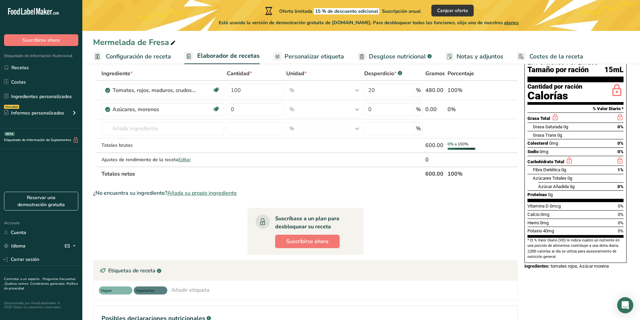
scroll to position [0, 0]
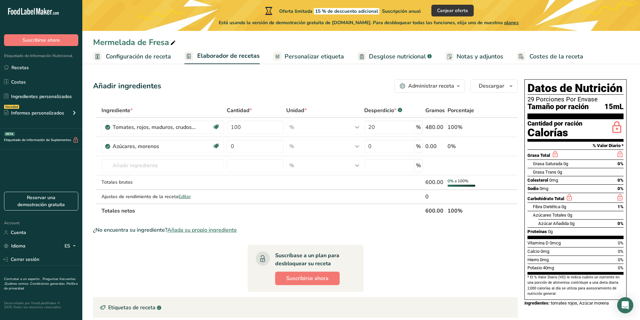
click at [124, 55] on span "Configuración de receta" at bounding box center [138, 56] width 65 height 9
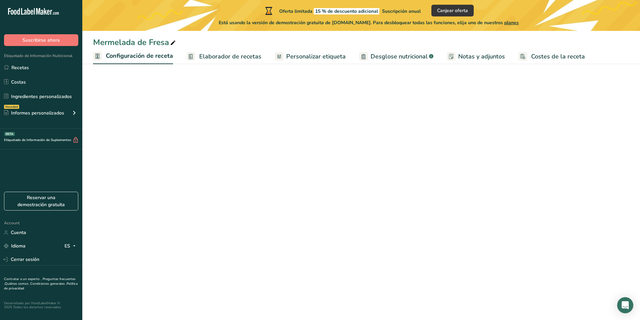
select select "17"
select select "22"
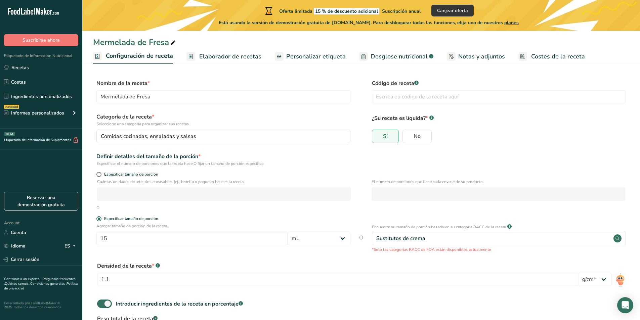
click at [207, 56] on span "Elaborador de recetas" at bounding box center [230, 56] width 62 height 9
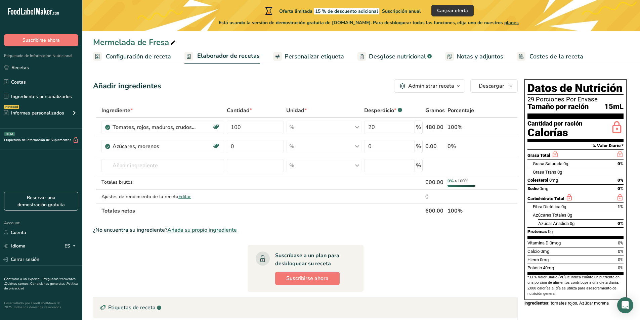
click at [150, 52] on span "Configuración de receta" at bounding box center [138, 56] width 65 height 9
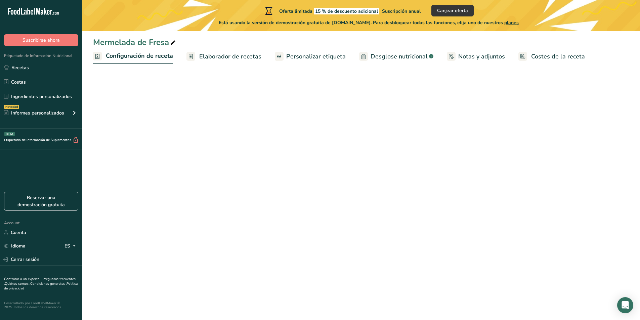
select select "17"
select select "22"
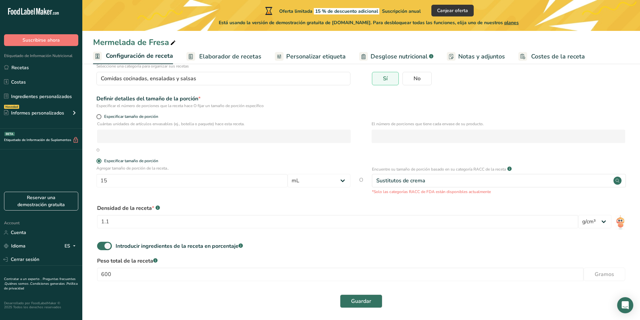
scroll to position [60, 0]
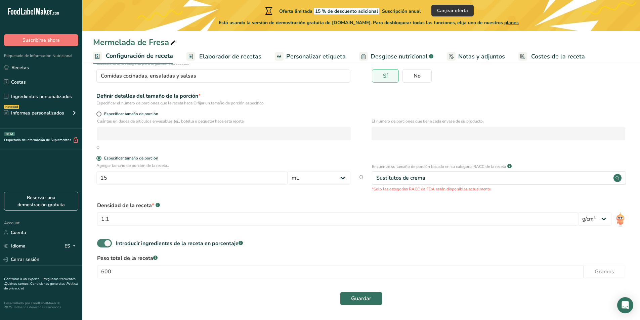
click at [101, 242] on span at bounding box center [104, 243] width 15 height 8
click at [101, 242] on input "Introducir ingredientes de la receta en porcentaje .a-a{fill:#347362;}.b-a{fill…" at bounding box center [99, 243] width 4 height 4
checkbox input "false"
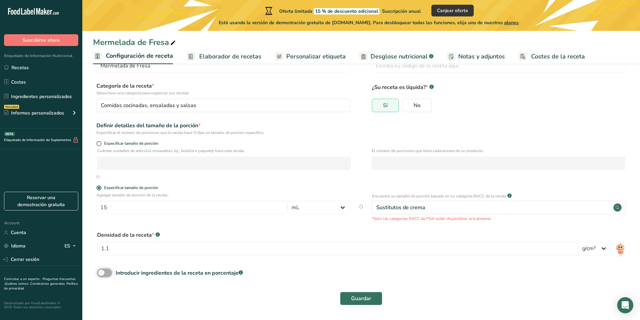
scroll to position [31, 0]
click at [221, 56] on span "Elaborador de recetas" at bounding box center [230, 56] width 62 height 9
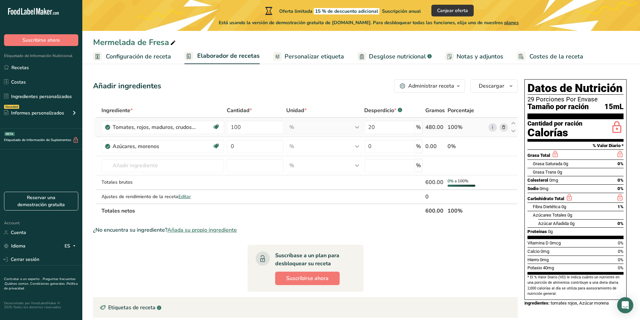
click at [326, 130] on div "% Porciones 1 cup cherry tomatoes 1 cup, chopped or sliced 1 Italian tomato Ver…" at bounding box center [323, 127] width 75 height 13
click at [413, 82] on div "Administrar receta" at bounding box center [431, 86] width 46 height 8
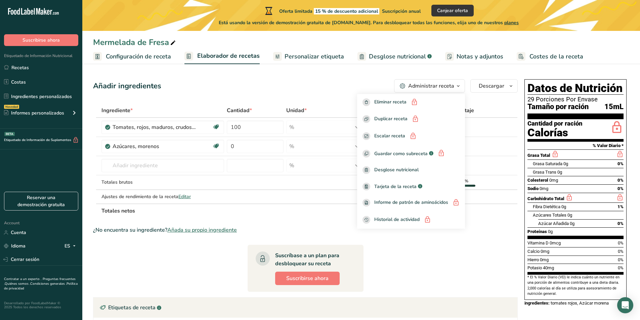
click at [134, 53] on span "Configuración de receta" at bounding box center [138, 56] width 65 height 9
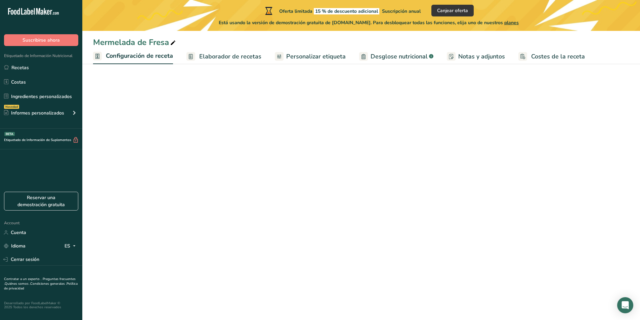
select select "17"
select select "22"
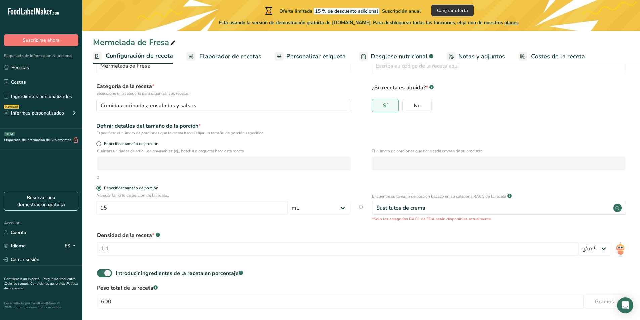
scroll to position [60, 0]
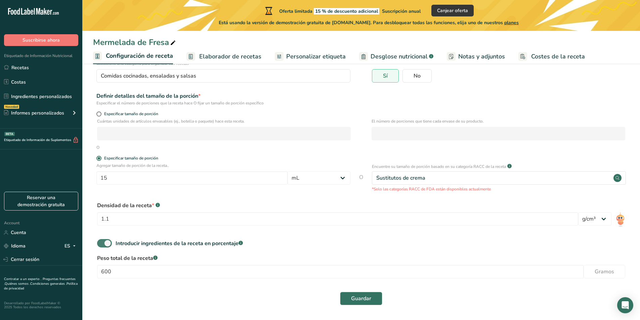
click at [110, 240] on span at bounding box center [104, 243] width 15 height 8
click at [101, 241] on input "Introducir ingredientes de la receta en porcentaje .a-a{fill:#347362;}.b-a{fill…" at bounding box center [99, 243] width 4 height 4
checkbox input "false"
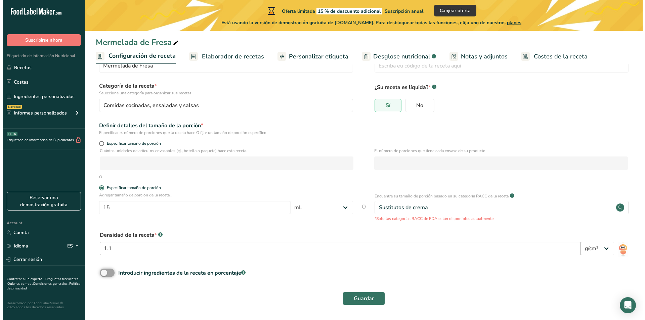
scroll to position [31, 0]
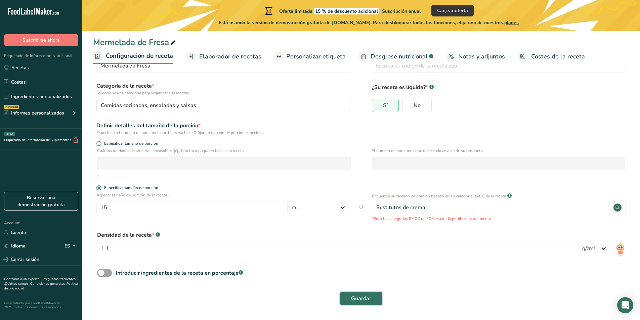
click at [367, 296] on span "Guardar" at bounding box center [361, 299] width 20 height 8
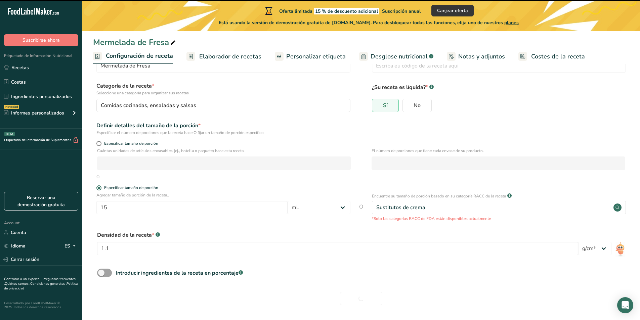
click at [227, 57] on span "Elaborador de recetas" at bounding box center [230, 56] width 62 height 9
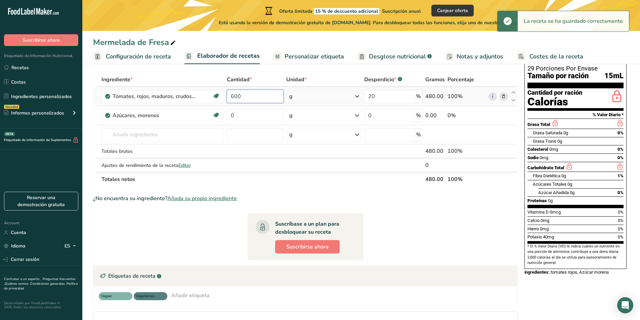
click at [255, 100] on input "600" at bounding box center [255, 96] width 57 height 13
type input "6"
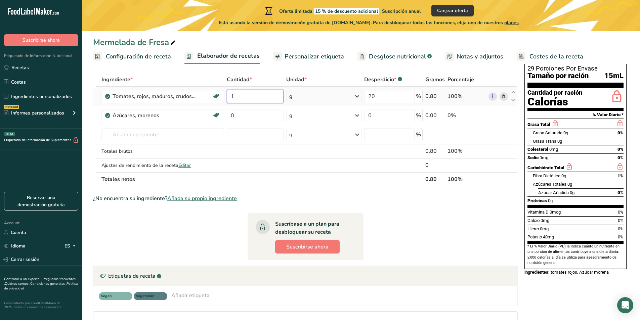
type input "1"
click at [297, 94] on div "Ingrediente * Cantidad * Unidad * Desperdicio * .a-a{fill:#347362;}.b-a{fill:#f…" at bounding box center [305, 130] width 425 height 114
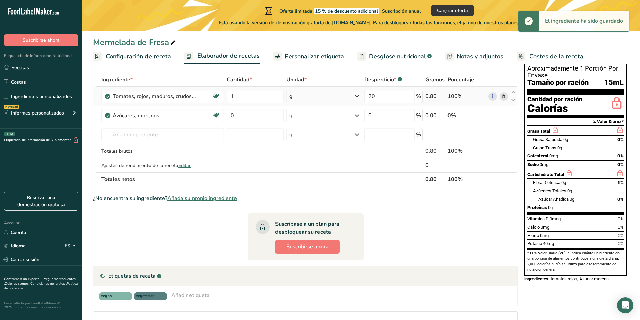
click at [355, 98] on icon at bounding box center [357, 96] width 8 height 12
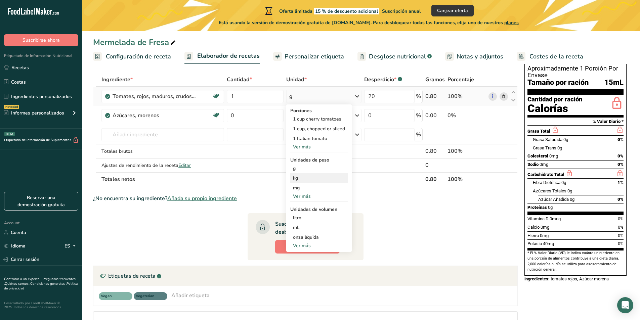
click at [324, 180] on div "kg" at bounding box center [318, 178] width 57 height 10
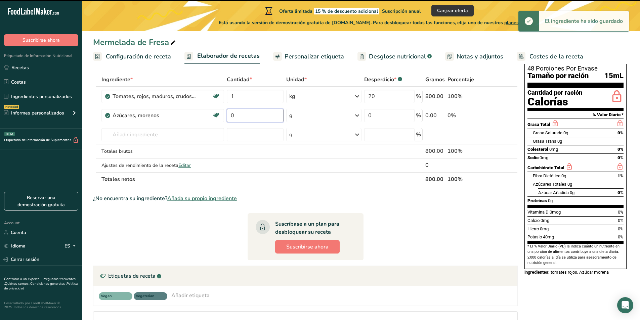
click at [263, 115] on input "0" at bounding box center [255, 115] width 57 height 13
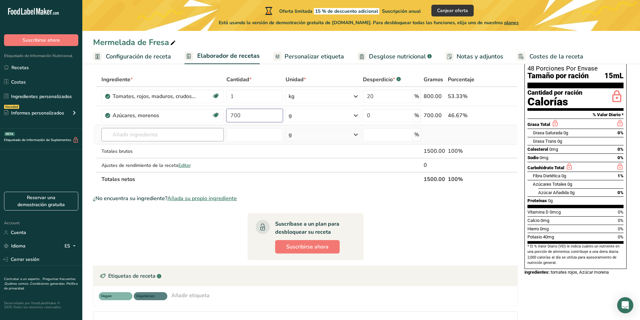
type input "700"
click at [158, 139] on div "Ingrediente * Cantidad * Unidad * Desperdicio * .a-a{fill:#347362;}.b-a{fill:#f…" at bounding box center [305, 130] width 425 height 114
click at [160, 138] on input "text" at bounding box center [162, 134] width 122 height 13
click at [135, 134] on input "text" at bounding box center [162, 134] width 122 height 13
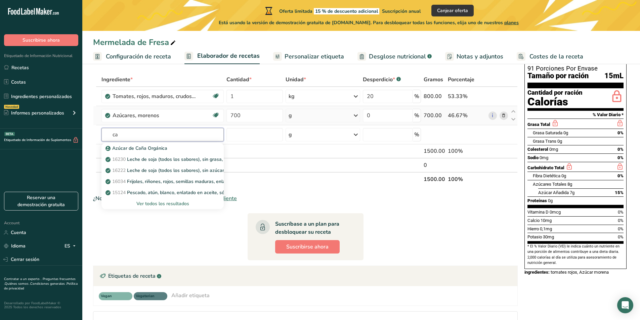
type input "c"
type input "canela"
click at [174, 203] on div "Ver todos los resultados" at bounding box center [163, 203] width 112 height 7
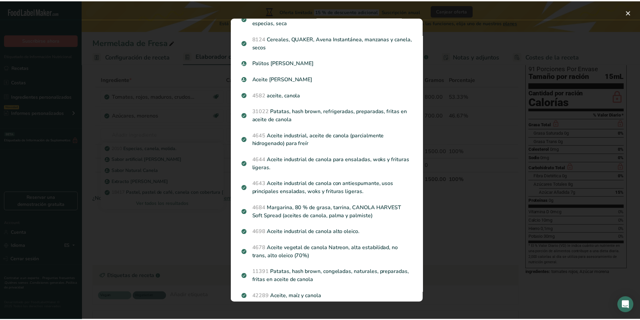
scroll to position [814, 0]
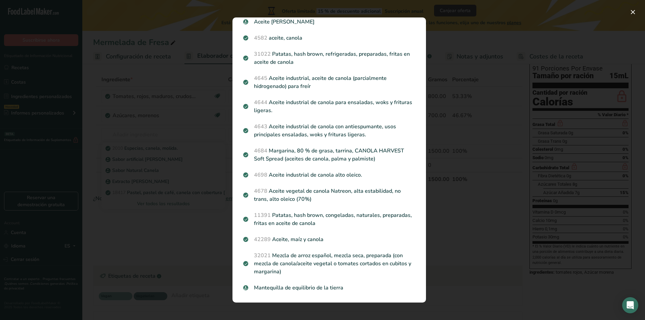
click at [475, 220] on div "Search results modal" at bounding box center [322, 160] width 645 height 320
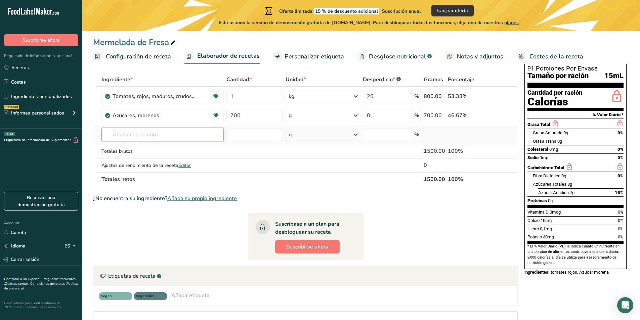
click at [146, 137] on input "text" at bounding box center [162, 134] width 122 height 13
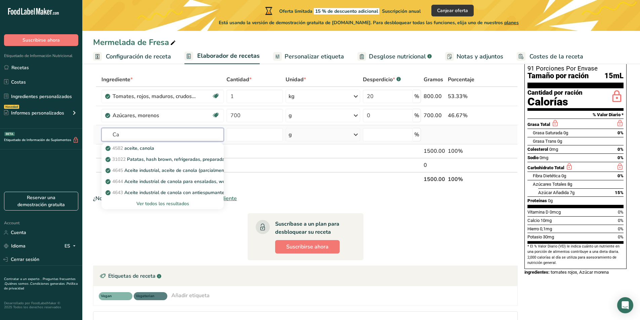
type input "C"
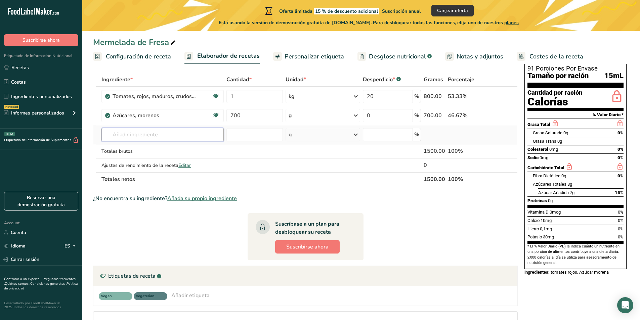
type input "p"
type input "P"
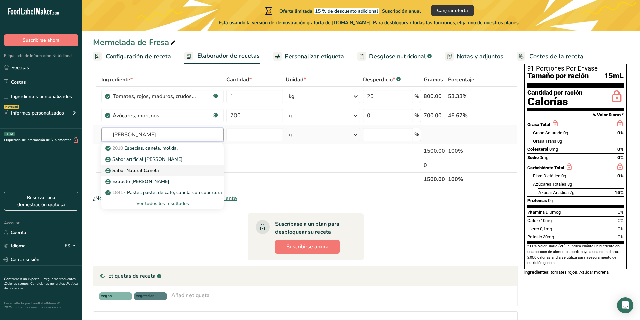
type input "[PERSON_NAME]"
click at [175, 172] on div "Sabor Natural Canela" at bounding box center [157, 170] width 101 height 7
type input "Cinnamon Natural Flavor"
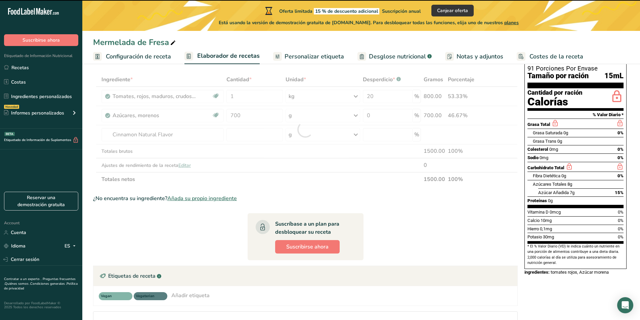
type input "0"
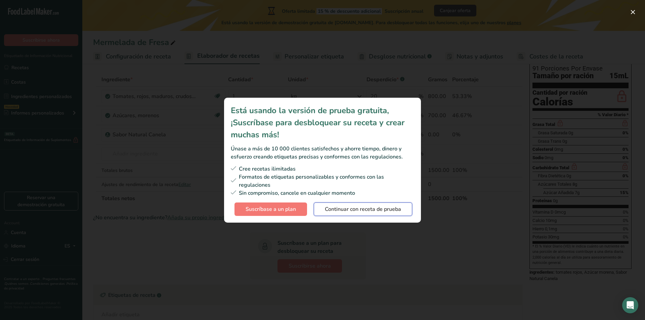
click at [366, 211] on span "Continuar con receta de prueba" at bounding box center [363, 209] width 76 height 8
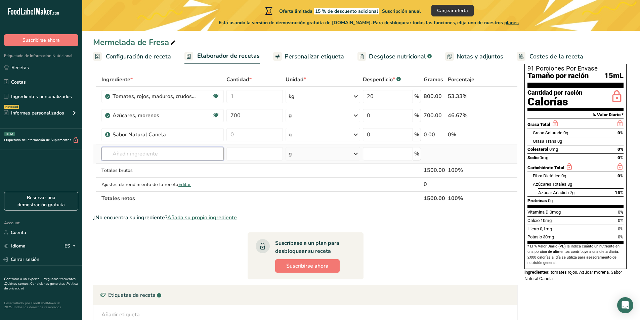
click at [172, 152] on input "text" at bounding box center [162, 153] width 122 height 13
click at [121, 154] on input "text" at bounding box center [162, 153] width 122 height 13
click at [254, 130] on input "0" at bounding box center [254, 134] width 56 height 13
type input "20"
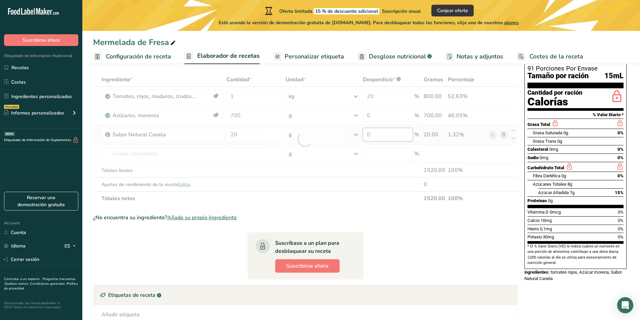
click at [389, 136] on div "Ingrediente * Cantidad * Unidad * Desperdicio * .a-a{fill:#347362;}.b-a{fill:#f…" at bounding box center [305, 139] width 425 height 133
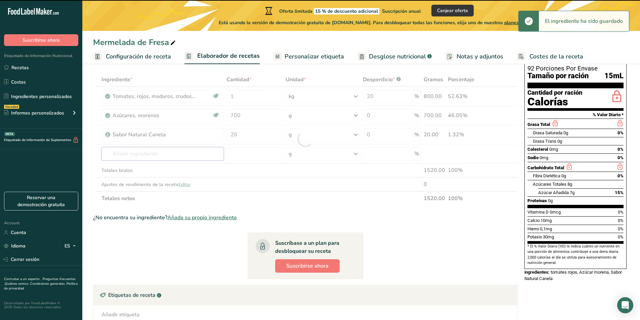
click at [171, 152] on div "Ingrediente * Cantidad * Unidad * Desperdicio * .a-a{fill:#347362;}.b-a{fill:#f…" at bounding box center [305, 139] width 425 height 133
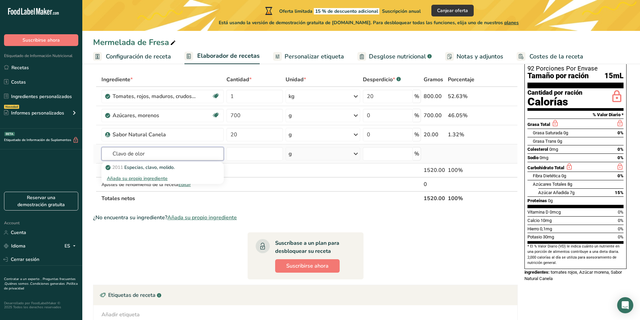
type input "Clavo de olor"
click at [160, 179] on div "Añada su propio ingrediente" at bounding box center [163, 178] width 112 height 7
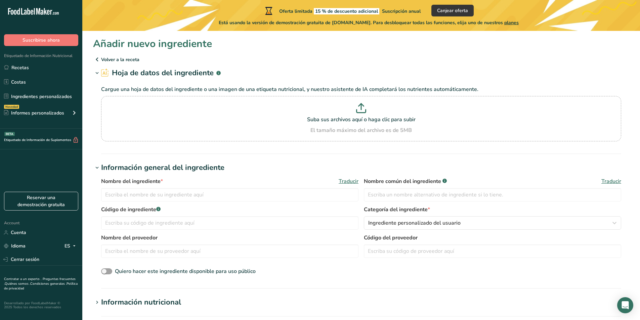
click at [117, 58] on p "Volver a la receta" at bounding box center [361, 59] width 536 height 8
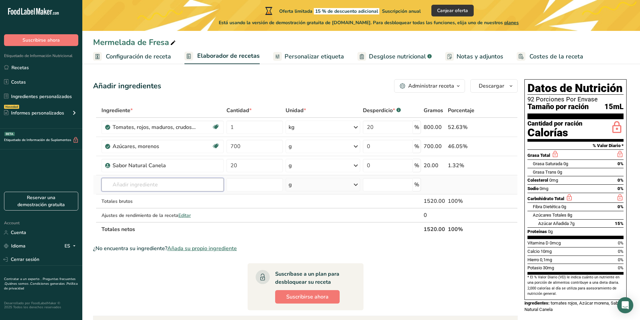
click at [170, 182] on input "text" at bounding box center [162, 184] width 122 height 13
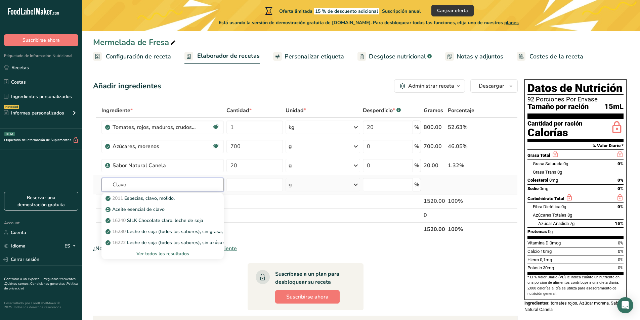
type input "Clavo"
click at [181, 253] on div "Ver todos los resultados" at bounding box center [163, 253] width 112 height 7
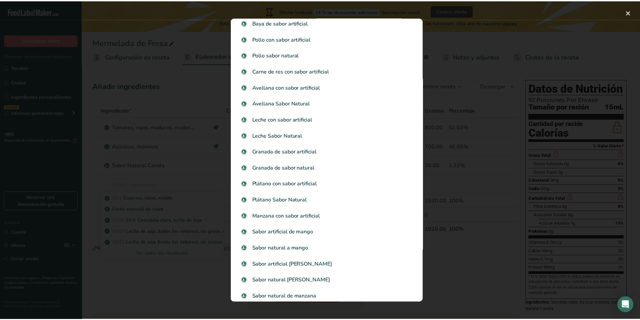
scroll to position [588, 0]
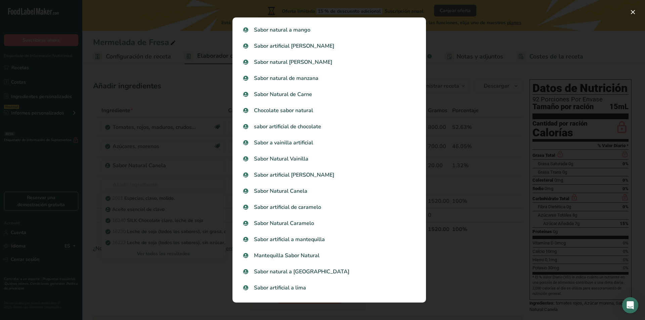
click at [476, 177] on div "Search results modal" at bounding box center [322, 160] width 645 height 320
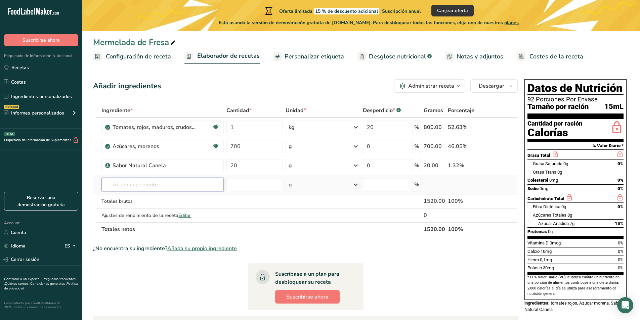
click at [190, 185] on input "text" at bounding box center [162, 184] width 122 height 13
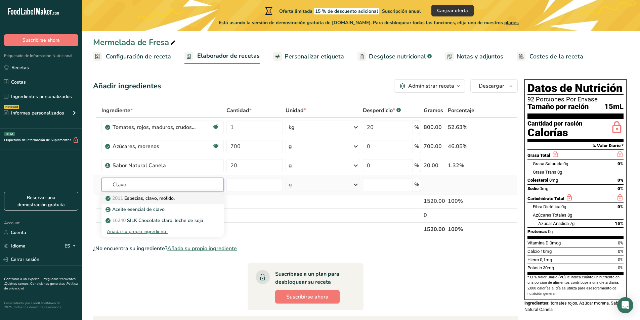
type input "Clavo"
click at [193, 198] on div "2011 Especias, clavo, molido." at bounding box center [157, 198] width 101 height 7
type input "Spices, cloves, ground"
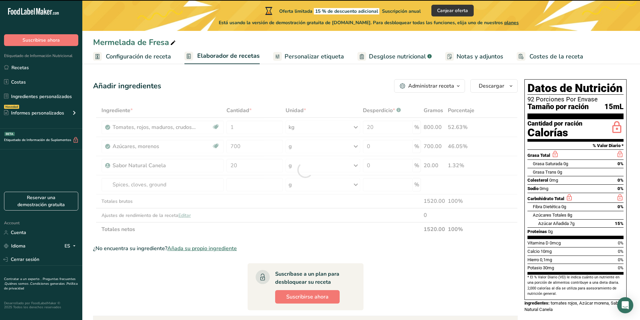
type input "0"
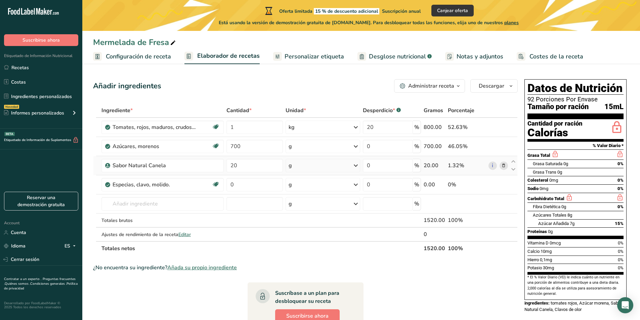
click at [506, 165] on icon at bounding box center [503, 165] width 5 height 7
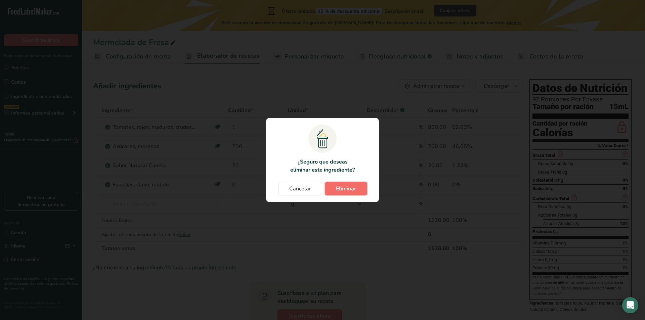
click at [334, 184] on button "Eliminar" at bounding box center [346, 188] width 42 height 13
type input "0"
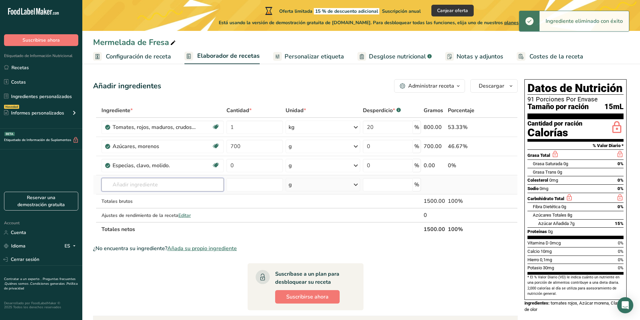
click at [178, 184] on input "text" at bounding box center [162, 184] width 122 height 13
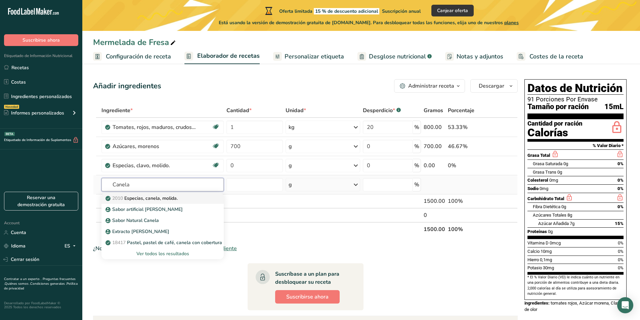
type input "Canela"
click at [185, 197] on div "2010 Especias, canela, molida." at bounding box center [157, 198] width 101 height 7
type input "Spices, cinnamon, ground"
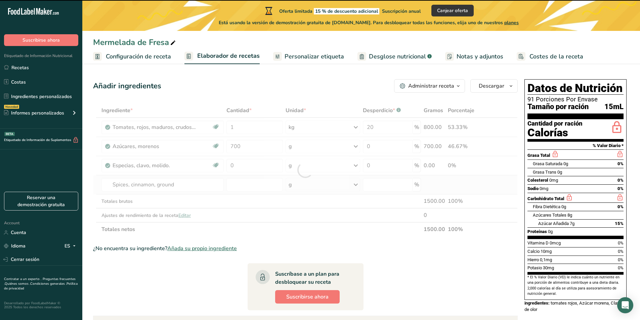
type input "0"
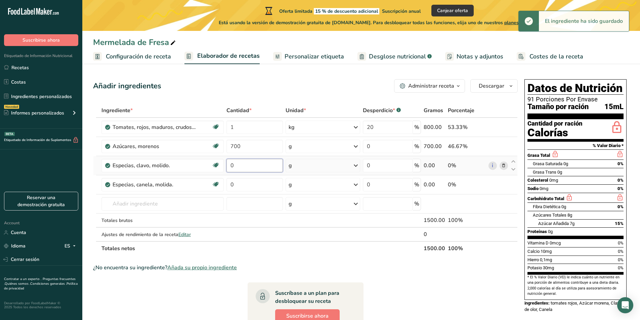
click at [246, 165] on input "0" at bounding box center [254, 165] width 56 height 13
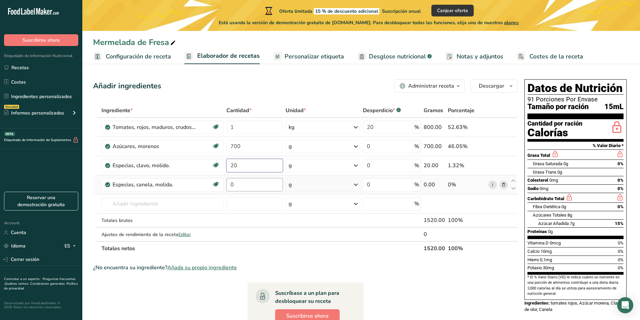
type input "20"
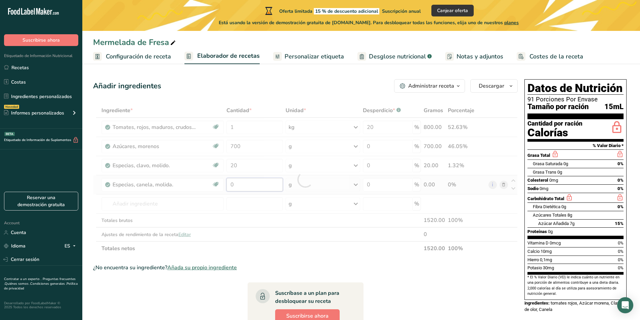
click at [247, 185] on div "Ingrediente * Cantidad * Unidad * Desperdicio * .a-a{fill:#347362;}.b-a{fill:#f…" at bounding box center [305, 179] width 425 height 152
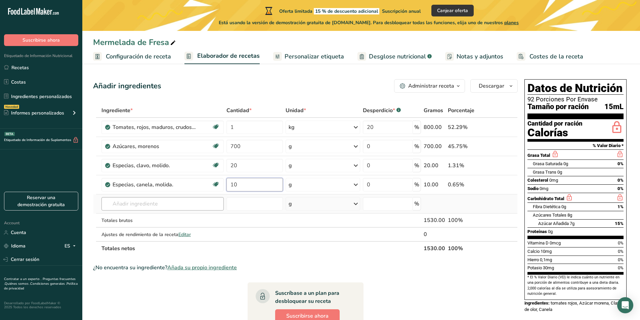
type input "10"
click at [188, 204] on div "Ingrediente * Cantidad * Unidad * Desperdicio * .a-a{fill:#347362;}.b-a{fill:#f…" at bounding box center [305, 179] width 425 height 152
click at [95, 167] on td at bounding box center [94, 165] width 3 height 19
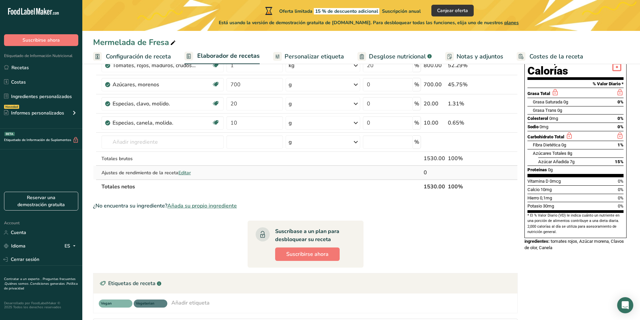
scroll to position [67, 0]
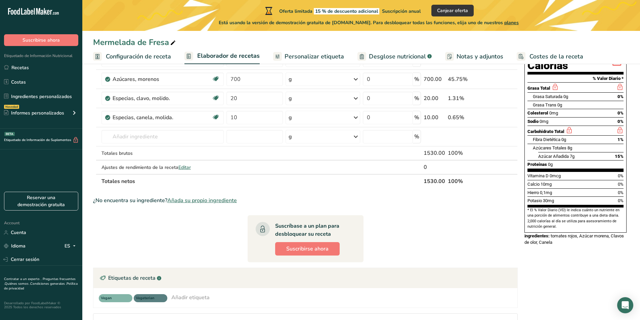
click at [377, 54] on span "Desglose nutricional" at bounding box center [397, 56] width 57 height 9
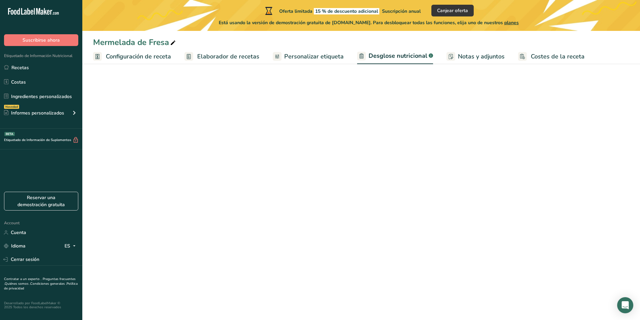
select select "Calories"
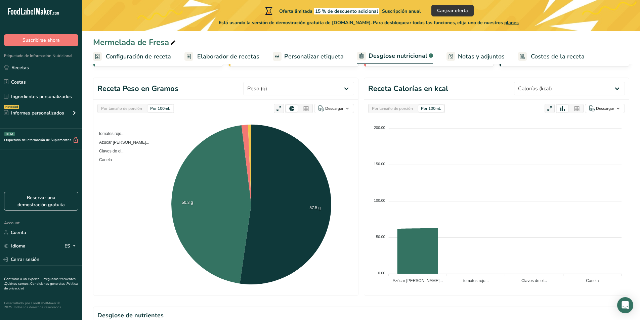
click at [227, 61] on link "Elaborador de recetas" at bounding box center [221, 56] width 75 height 15
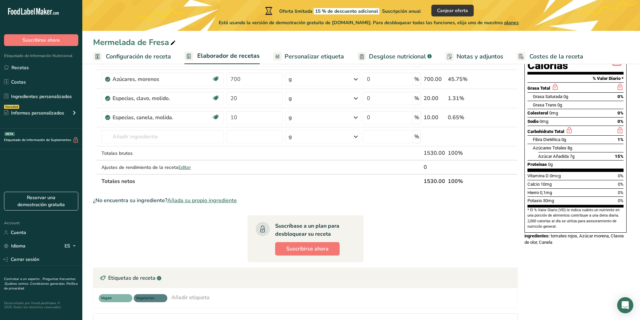
click at [386, 59] on span "Desglose nutricional" at bounding box center [397, 56] width 57 height 9
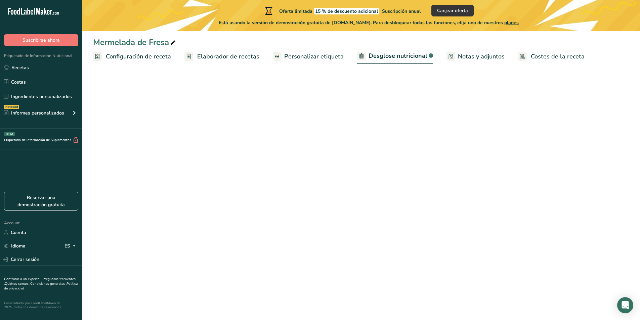
select select "Calories"
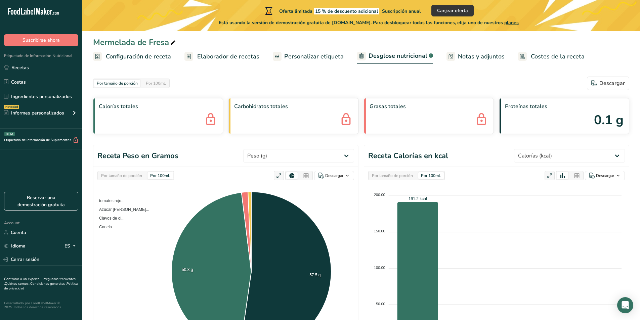
click at [308, 45] on div "Mermelada de Fresa" at bounding box center [361, 42] width 558 height 12
click at [308, 50] on link "Personalizar etiqueta" at bounding box center [308, 56] width 71 height 15
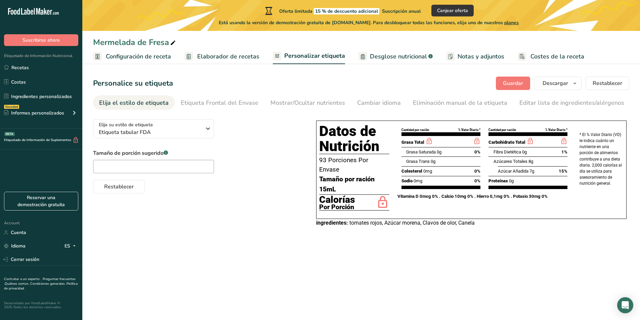
click at [225, 55] on span "Elaborador de recetas" at bounding box center [228, 56] width 62 height 9
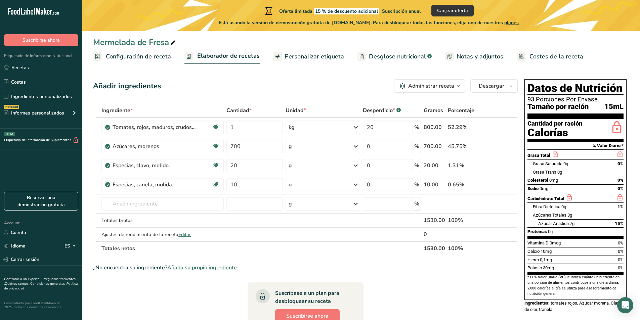
click at [163, 59] on span "Configuración de receta" at bounding box center [138, 56] width 65 height 9
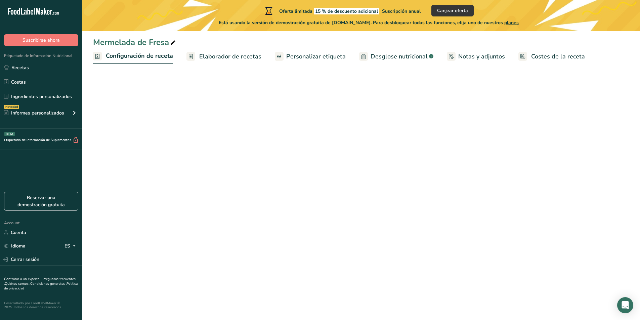
select select "17"
select select "22"
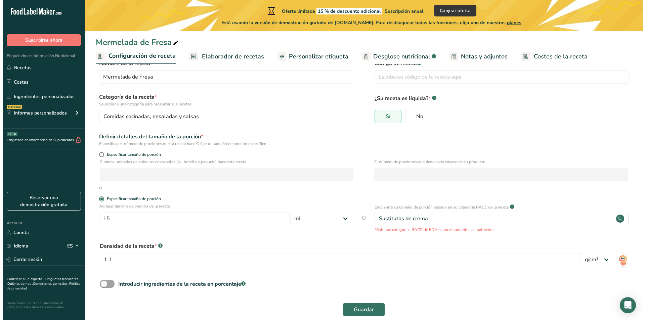
scroll to position [31, 0]
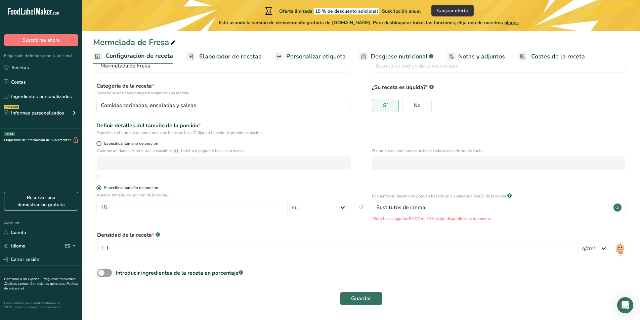
click at [103, 145] on span "Especificar tamaño de porción" at bounding box center [129, 143] width 57 height 5
click at [101, 145] on input "Especificar tamaño de porción" at bounding box center [98, 143] width 4 height 4
radio input "true"
radio input "false"
select select "0"
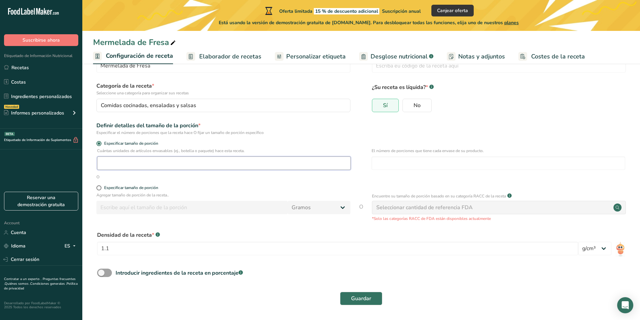
click at [146, 164] on input "number" at bounding box center [224, 163] width 254 height 13
click at [413, 167] on input "number" at bounding box center [499, 163] width 254 height 13
click at [308, 165] on input "number" at bounding box center [224, 163] width 254 height 13
click at [166, 161] on input "number" at bounding box center [224, 163] width 254 height 13
click at [102, 189] on span "Especificar tamaño de porción" at bounding box center [129, 187] width 57 height 5
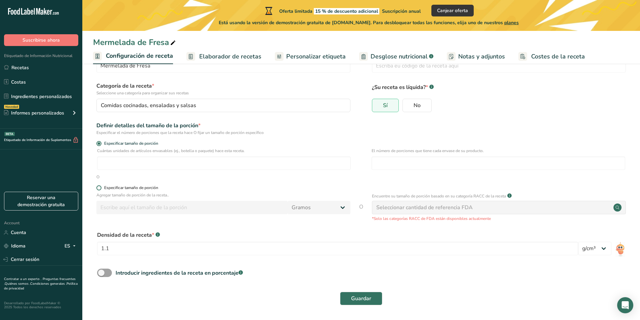
click at [101, 189] on input "Especificar tamaño de porción" at bounding box center [98, 188] width 4 height 4
radio input "true"
radio input "false"
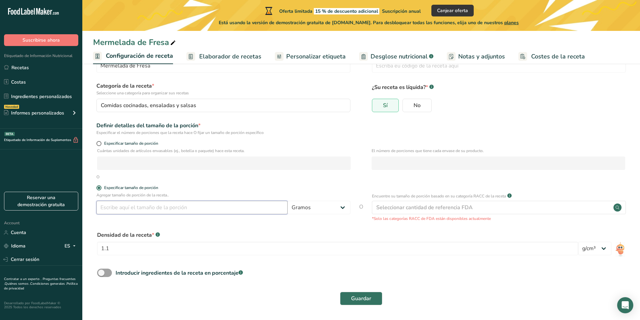
click at [175, 209] on input "number" at bounding box center [191, 207] width 191 height 13
type input "35"
click at [415, 208] on div "Seleccionar cantidad de referencia FDA" at bounding box center [424, 208] width 96 height 8
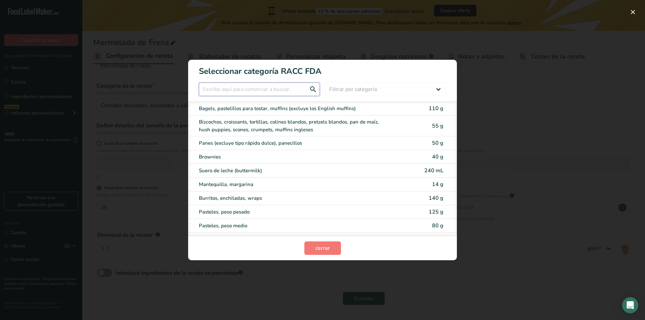
click at [267, 91] on input "RACC Category Selection Modal" at bounding box center [259, 89] width 121 height 13
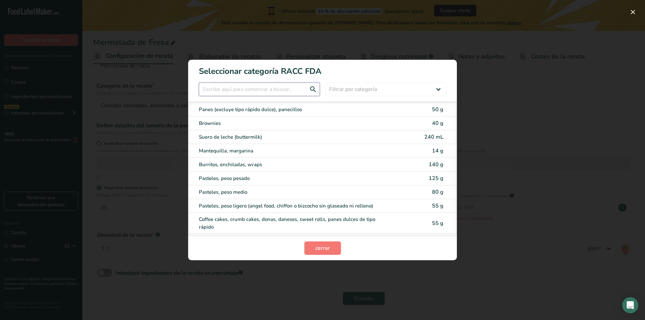
scroll to position [134, 0]
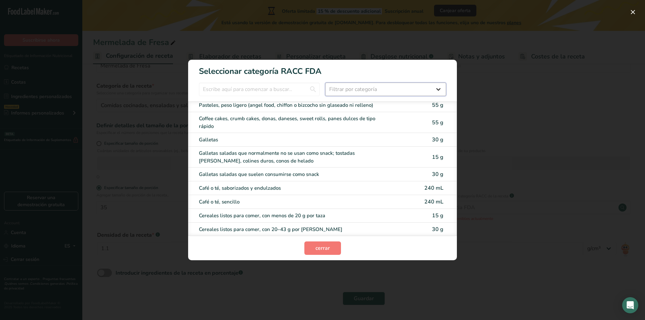
click at [378, 89] on select "Filtrar por categoría Todos Productos de panadería Bebidas Cereales y otros pro…" at bounding box center [385, 89] width 121 height 13
select select "8"
click at [325, 83] on select "Filtrar por categoría Todos Productos de panadería Bebidas Cereales y otros pro…" at bounding box center [385, 89] width 121 height 13
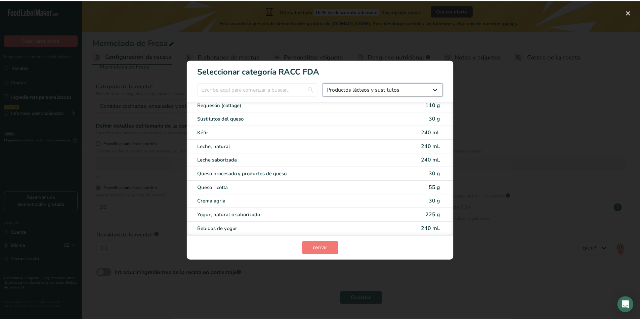
scroll to position [0, 0]
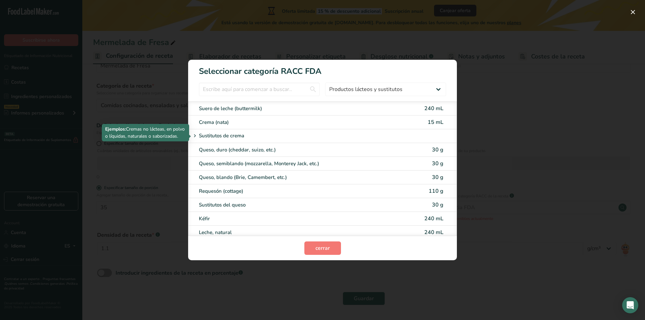
click at [267, 133] on div "Sustitutos de crema" at bounding box center [297, 136] width 212 height 8
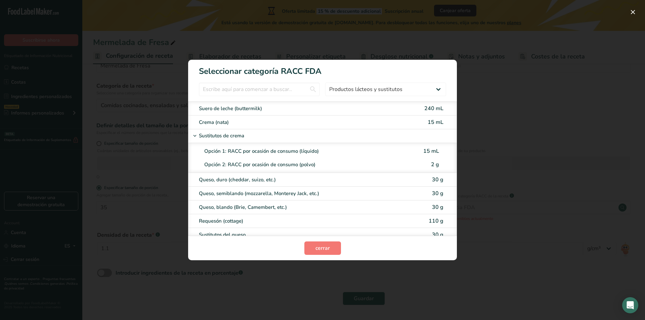
click at [286, 150] on div "Opción 1: RACC por ocasión de consumo (líquido)" at bounding box center [311, 151] width 215 height 8
type input "15"
select select "17"
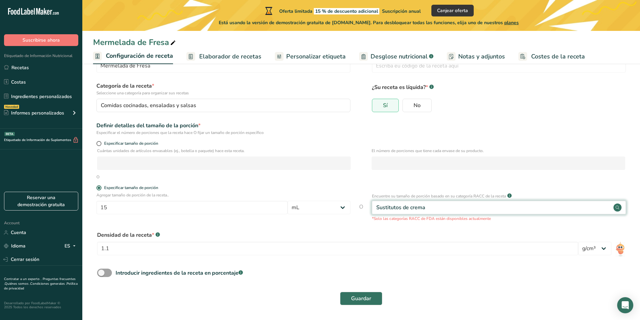
click at [617, 208] on circle at bounding box center [617, 208] width 8 height 8
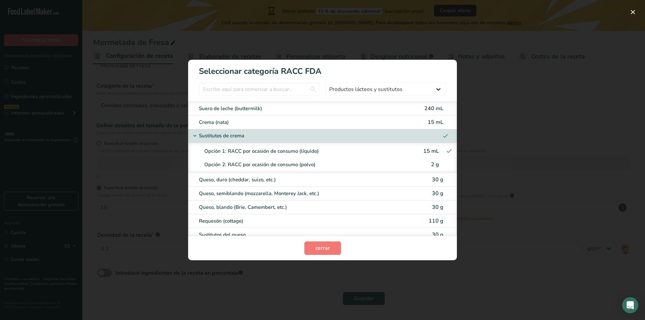
click at [578, 213] on div "RACC Category Selection Modal" at bounding box center [322, 160] width 645 height 320
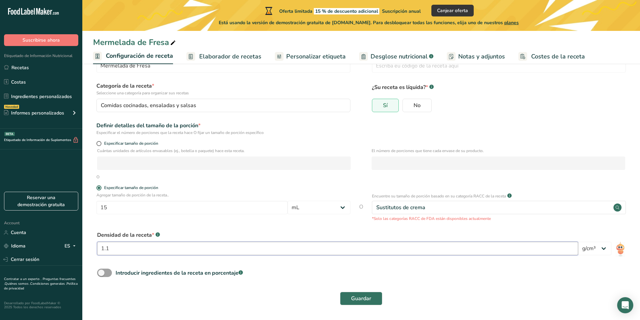
click at [227, 249] on input "1.1" at bounding box center [337, 248] width 481 height 13
click at [444, 295] on div "Guardar" at bounding box center [361, 298] width 528 height 13
click at [215, 209] on input "15" at bounding box center [191, 207] width 191 height 13
drag, startPoint x: 215, startPoint y: 209, endPoint x: 126, endPoint y: 210, distance: 89.0
click at [126, 210] on input "15" at bounding box center [191, 207] width 191 height 13
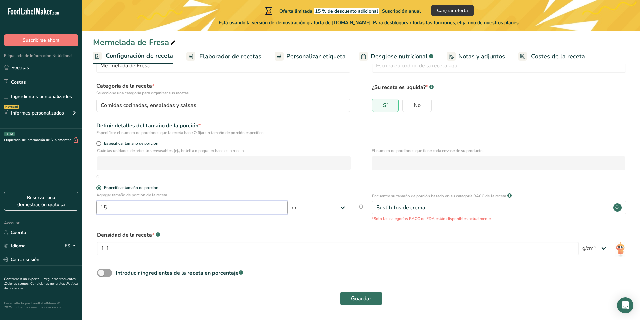
click at [125, 210] on input "15" at bounding box center [191, 207] width 191 height 13
type input "1"
click at [381, 231] on div "Densidad de la receta * .a-a{fill:#347362;}.b-a{fill:#fff;} 1.1 lb/pie³ g/cm³" at bounding box center [361, 245] width 536 height 36
click at [243, 209] on input "35" at bounding box center [191, 207] width 191 height 13
type input "3"
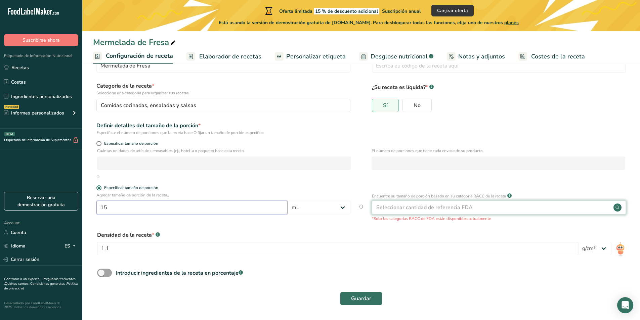
type input "15"
click at [383, 208] on div "Seleccionar cantidad de referencia FDA" at bounding box center [424, 208] width 96 height 8
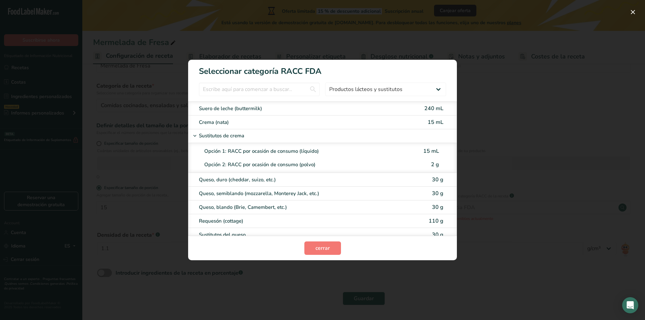
click at [293, 151] on div "Opción 1: RACC por ocasión de consumo (líquido)" at bounding box center [311, 151] width 215 height 8
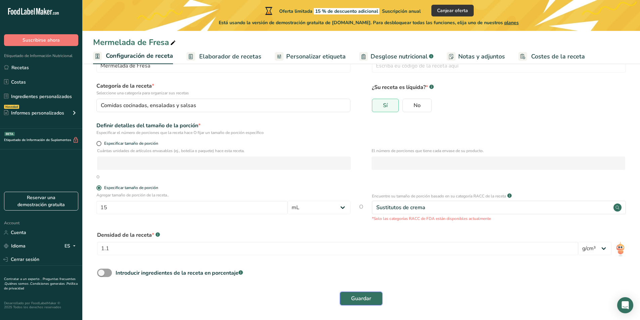
click at [350, 293] on button "Guardar" at bounding box center [361, 298] width 42 height 13
click at [234, 59] on span "Elaborador de recetas" at bounding box center [230, 56] width 62 height 9
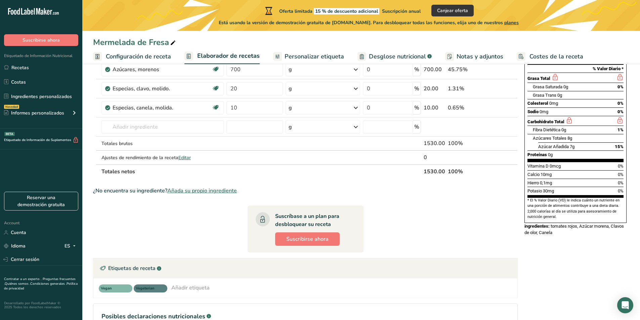
scroll to position [134, 0]
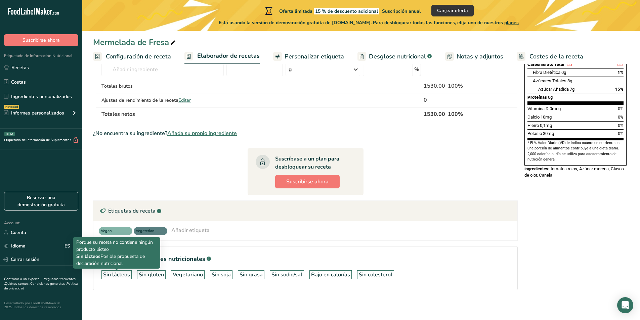
click at [119, 274] on div "Sin lácteos" at bounding box center [116, 275] width 27 height 8
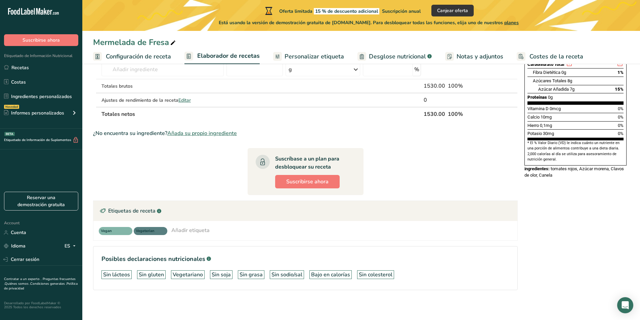
click at [119, 276] on div "Sin lácteos" at bounding box center [116, 275] width 27 height 8
click at [225, 255] on h1 "Posibles declaraciones nutricionales .a-a{fill:#347362;}.b-a{fill:#fff;}" at bounding box center [305, 259] width 408 height 9
click at [189, 229] on div "Añadir etiqueta" at bounding box center [190, 230] width 38 height 8
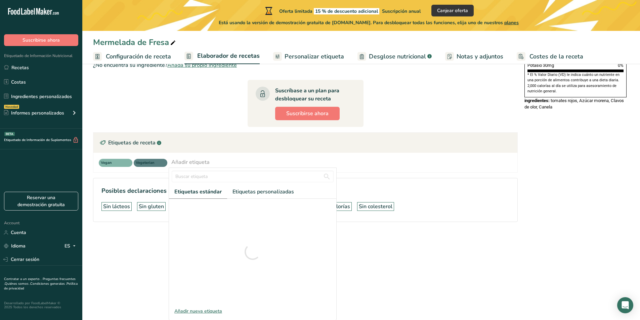
scroll to position [137, 0]
click at [217, 179] on input "text" at bounding box center [253, 176] width 162 height 12
click at [191, 206] on span "Sin aditivos sintéticos" at bounding box center [204, 207] width 46 height 7
click at [187, 209] on span "Sin aditivos sintéticos" at bounding box center [204, 207] width 46 height 7
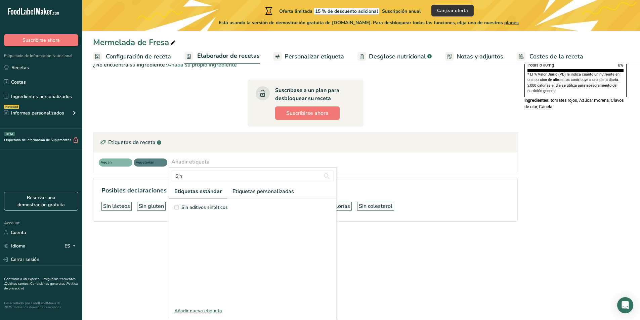
click at [190, 207] on span "Sin aditivos sintéticos" at bounding box center [204, 207] width 46 height 7
click at [492, 188] on h1 "Posibles declaraciones nutricionales .a-a{fill:#347362;}.b-a{fill:#fff;}" at bounding box center [305, 190] width 408 height 9
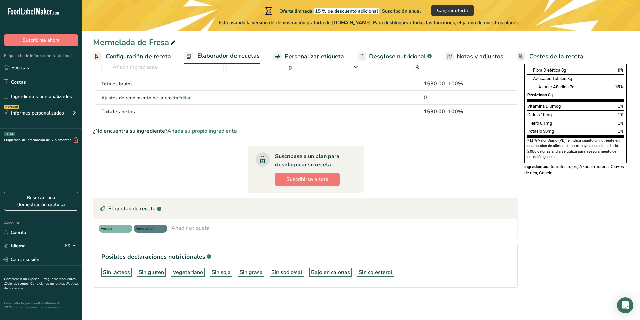
scroll to position [0, 0]
click at [190, 230] on div "Añadir etiqueta" at bounding box center [190, 228] width 38 height 8
click at [184, 273] on span "Sin aditivos sintéticos" at bounding box center [204, 273] width 46 height 7
click at [210, 259] on span "Etiquetas estándar" at bounding box center [197, 258] width 47 height 8
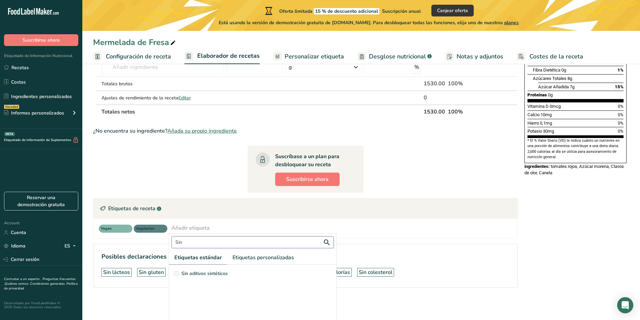
click at [206, 243] on input "Sin" at bounding box center [253, 243] width 162 height 12
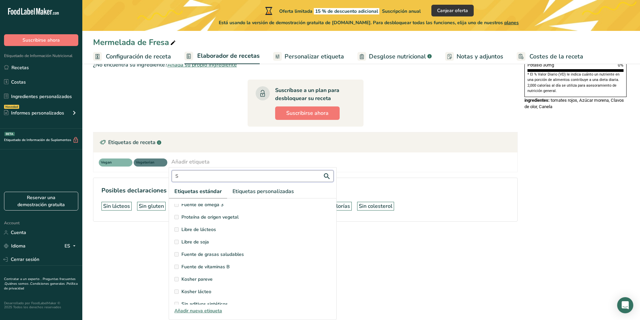
scroll to position [24, 0]
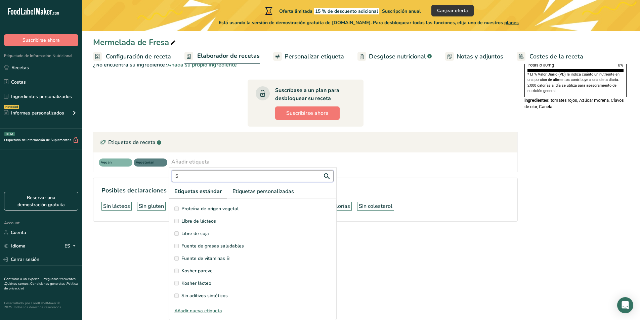
type input "S"
click at [193, 295] on span "Sin aditivos sintéticos" at bounding box center [204, 295] width 46 height 7
click at [204, 311] on div "Añadir nueva etiqueta" at bounding box center [252, 310] width 167 height 7
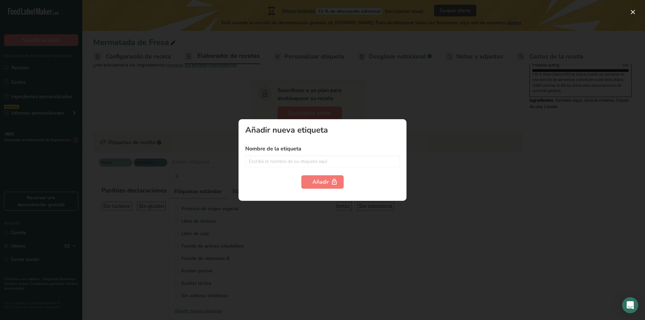
click at [423, 139] on div at bounding box center [322, 160] width 645 height 320
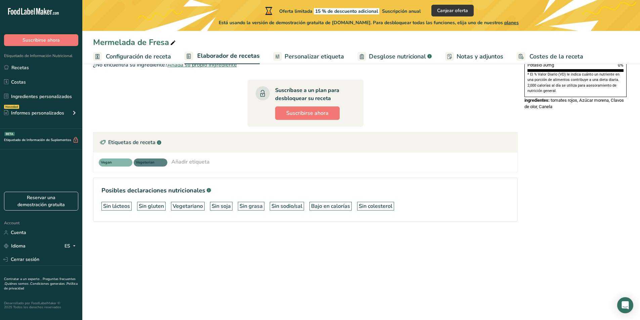
scroll to position [0, 0]
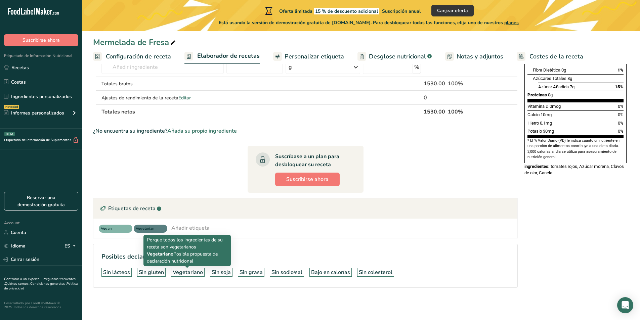
click at [192, 274] on div "Vegetariano" at bounding box center [188, 272] width 30 height 8
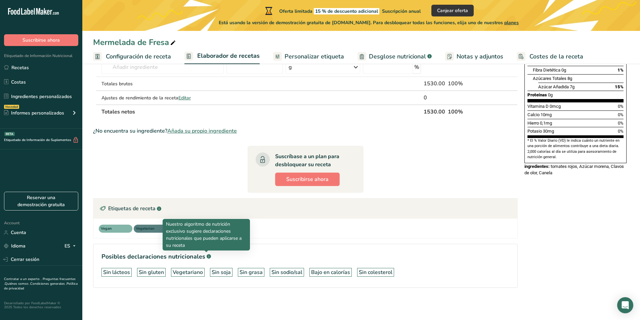
click at [207, 258] on rect at bounding box center [209, 256] width 4 height 4
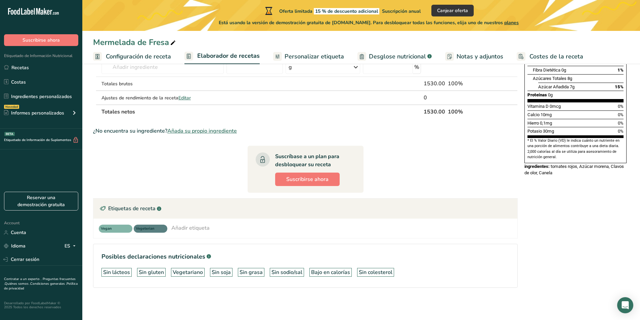
click at [207, 258] on rect at bounding box center [209, 256] width 4 height 4
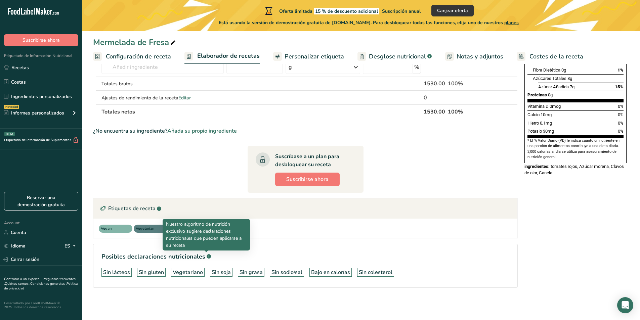
click at [207, 258] on rect at bounding box center [209, 256] width 4 height 4
click at [187, 226] on p "Nuestro algoritmo de nutrición exclusivo sugiere declaraciones nutricionales qu…" at bounding box center [206, 235] width 81 height 28
click at [283, 230] on div "Vegan Vegeterian Añadir etiqueta S Etiquetas estándar Etiquetas personalizadas …" at bounding box center [305, 228] width 413 height 9
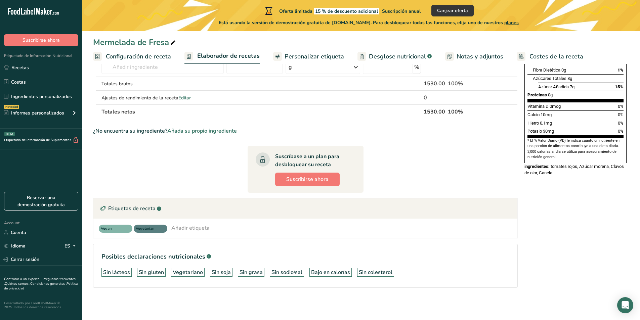
click at [197, 226] on div "Añadir etiqueta" at bounding box center [190, 228] width 38 height 8
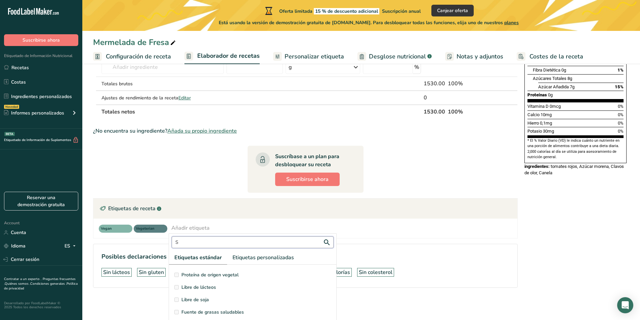
click at [211, 240] on input "S" at bounding box center [253, 243] width 162 height 12
click at [214, 246] on input "text" at bounding box center [253, 243] width 162 height 12
click at [184, 242] on input "Vegtariano" at bounding box center [253, 243] width 162 height 12
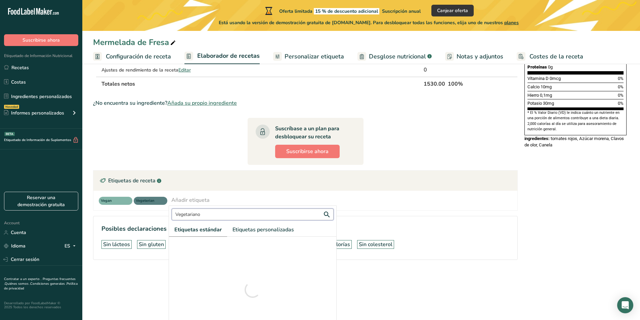
scroll to position [66, 0]
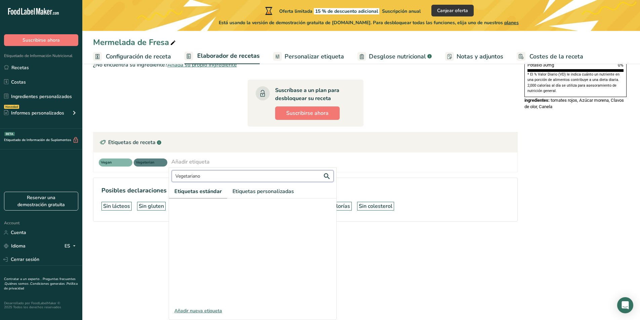
type input "Vegetariano"
click at [423, 175] on section "Ingrediente * Cantidad * Unidad * Desperdicio * .a-a{fill:#347362;}.b-a{fill:#f…" at bounding box center [305, 67] width 425 height 332
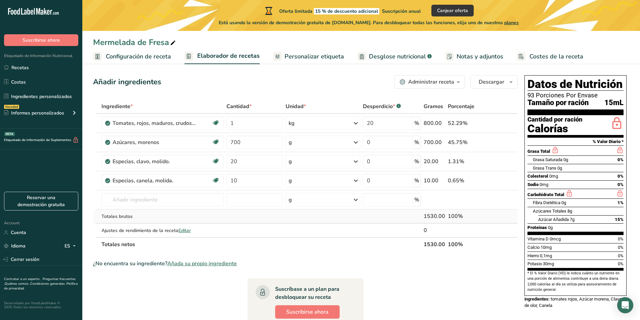
scroll to position [0, 0]
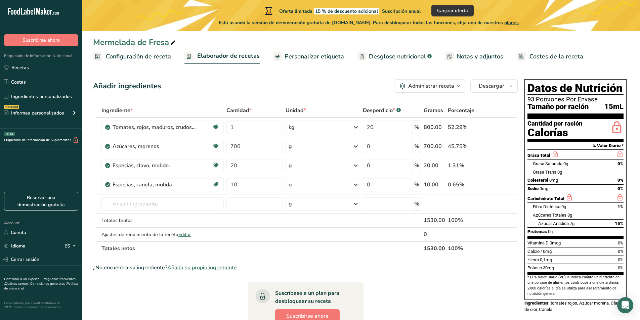
click at [327, 62] on link "Personalizar etiqueta" at bounding box center [308, 56] width 71 height 15
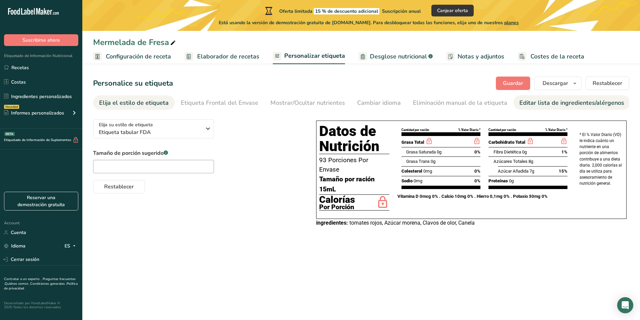
click at [521, 100] on div "Editar lista de ingredientes/alérgenos" at bounding box center [571, 102] width 105 height 9
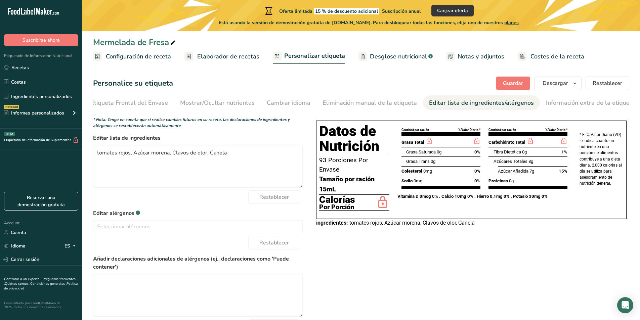
scroll to position [0, 91]
click at [566, 106] on div "Información extra de la etiqueta" at bounding box center [589, 102] width 89 height 9
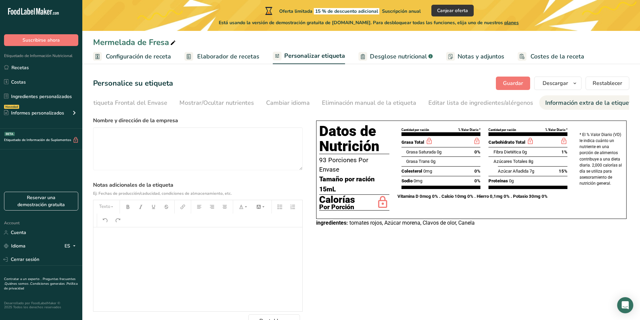
click at [240, 61] on link "Elaborador de recetas" at bounding box center [221, 56] width 75 height 15
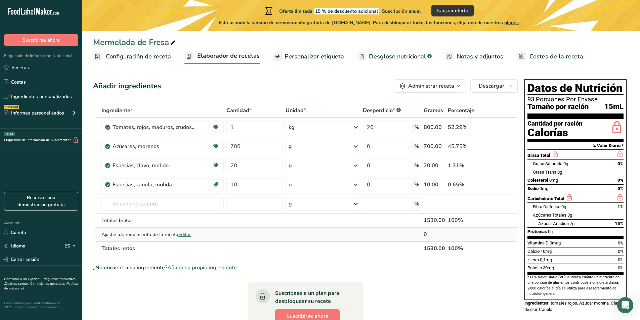
scroll to position [34, 0]
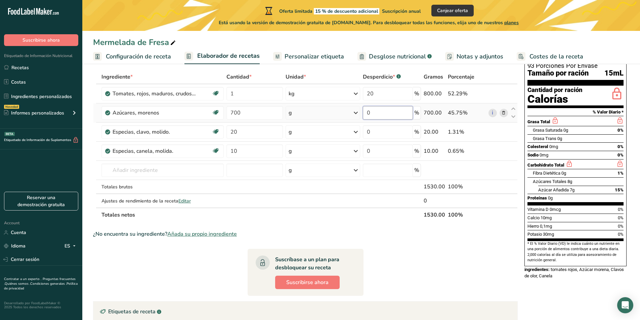
click at [396, 115] on input "0" at bounding box center [388, 112] width 50 height 13
type input "30"
click at [394, 126] on div "Ingrediente * Cantidad * Unidad * Desperdicio * .a-a{fill:#347362;}.b-a{fill:#f…" at bounding box center [305, 146] width 425 height 152
type input "20"
click at [390, 150] on div "Ingrediente * Cantidad * Unidad * Desperdicio * .a-a{fill:#347362;}.b-a{fill:#f…" at bounding box center [305, 146] width 425 height 152
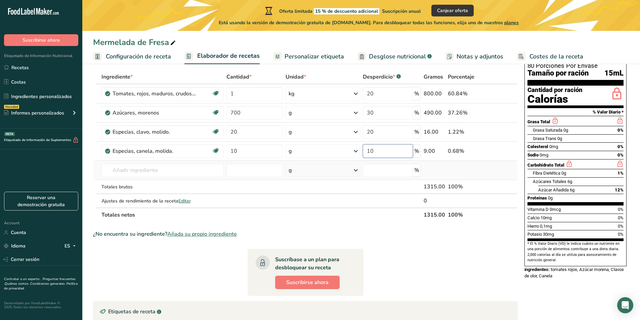
type input "10"
click at [485, 173] on div "Ingrediente * Cantidad * Unidad * Desperdicio * .a-a{fill:#347362;}.b-a{fill:#f…" at bounding box center [305, 146] width 425 height 152
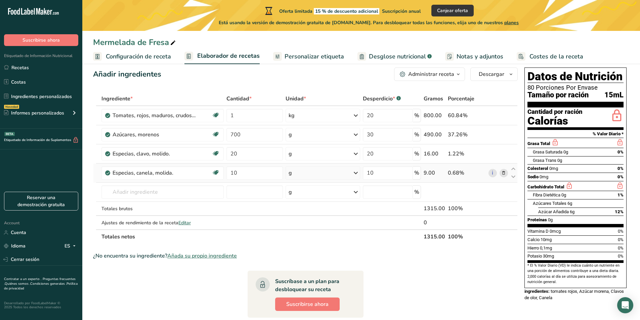
scroll to position [0, 0]
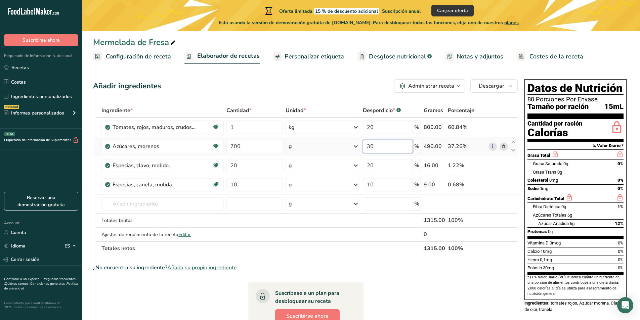
click at [389, 148] on input "30" at bounding box center [388, 146] width 50 height 13
type input "3"
type input "4"
type input "50"
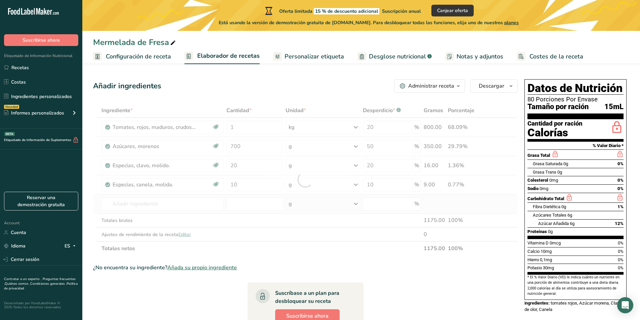
click at [501, 198] on div "Ingrediente * Cantidad * Unidad * Desperdicio * .a-a{fill:#347362;}.b-a{fill:#f…" at bounding box center [305, 179] width 425 height 152
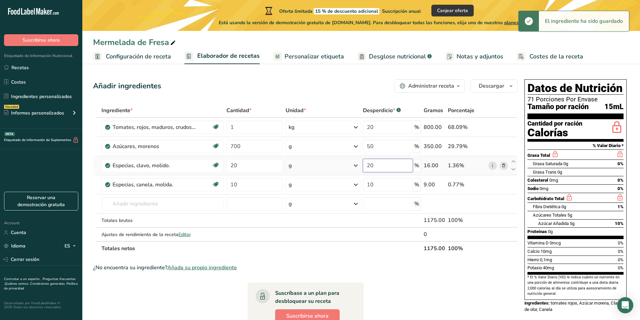
click at [378, 164] on input "20" at bounding box center [388, 165] width 50 height 13
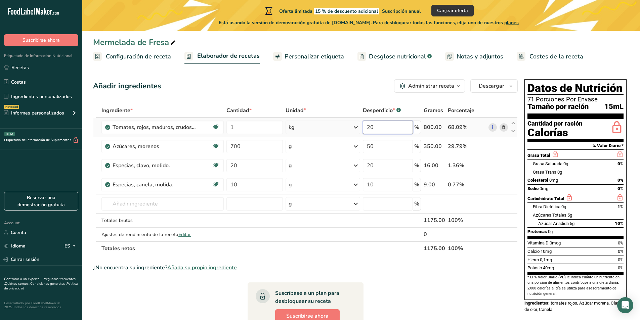
click at [380, 129] on div "Ingrediente * Cantidad * Unidad * Desperdicio * .a-a{fill:#347362;}.b-a{fill:#f…" at bounding box center [305, 179] width 425 height 152
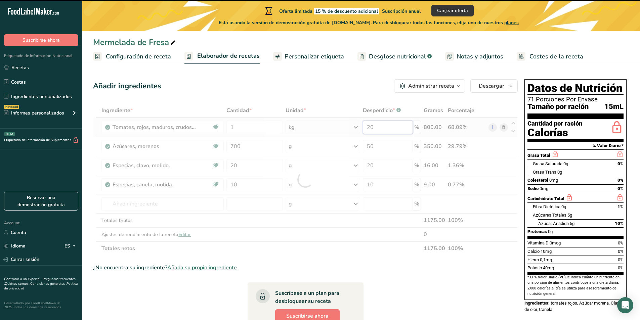
type input "2"
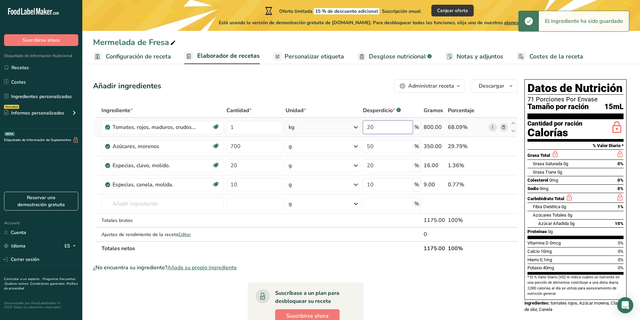
type input "2"
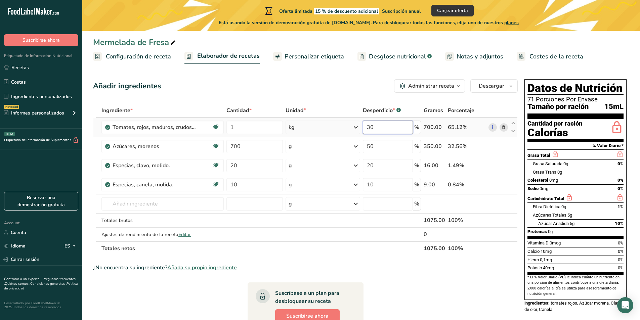
type input "3"
click at [504, 106] on div "Ingrediente * Cantidad * Unidad * Desperdicio * .a-a{fill:#347362;}.b-a{fill:#f…" at bounding box center [305, 179] width 425 height 152
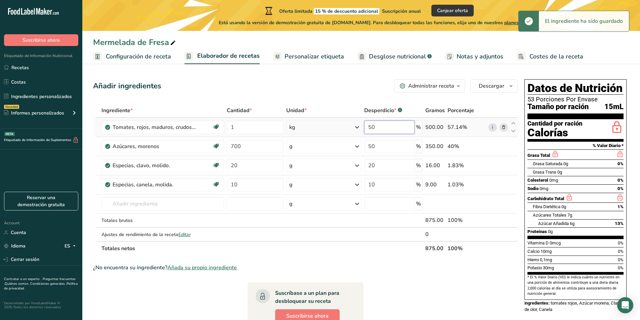
click at [378, 127] on input "50" at bounding box center [389, 127] width 50 height 13
type input "5"
type input "6"
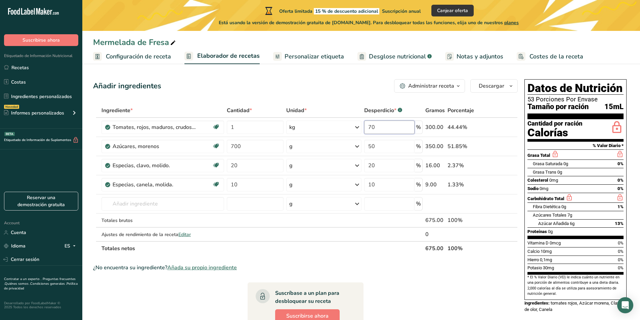
type input "70"
click at [482, 108] on div "Ingrediente * Cantidad * Unidad * Desperdicio * .a-a{fill:#347362;}.b-a{fill:#f…" at bounding box center [305, 179] width 425 height 152
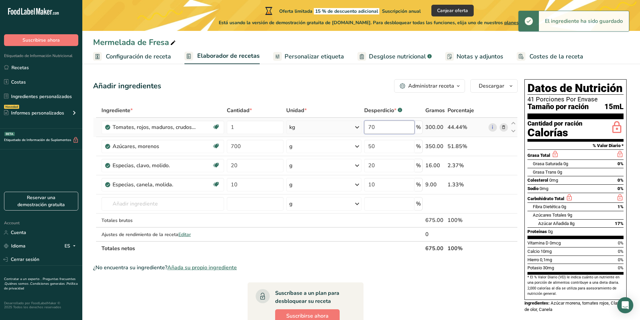
click at [385, 132] on input "70" at bounding box center [389, 127] width 50 height 13
click at [435, 101] on div "Añadir ingredientes Administrar receta Eliminar receta Duplicar receta Escalar …" at bounding box center [307, 262] width 429 height 370
click at [390, 146] on input "50" at bounding box center [389, 146] width 50 height 13
type input "5"
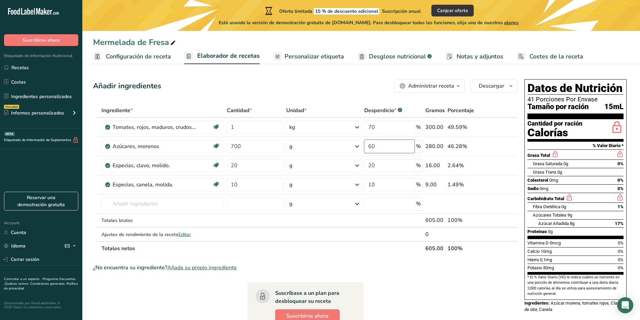
type input "60"
click at [517, 105] on div "Ingrediente * Cantidad * Unidad * Desperdicio * .a-a{fill:#347362;}.b-a{fill:#f…" at bounding box center [305, 179] width 425 height 152
click at [505, 85] on button "Descargar" at bounding box center [493, 85] width 47 height 13
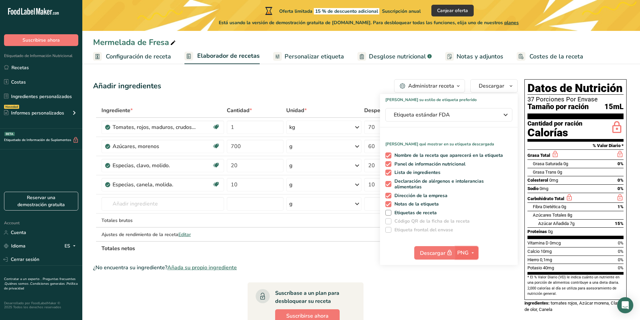
click at [461, 253] on span "PNG" at bounding box center [462, 253] width 11 height 8
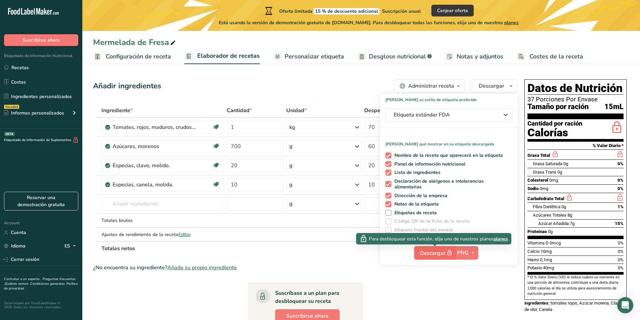
click at [432, 256] on span "Descargar" at bounding box center [437, 253] width 34 height 8
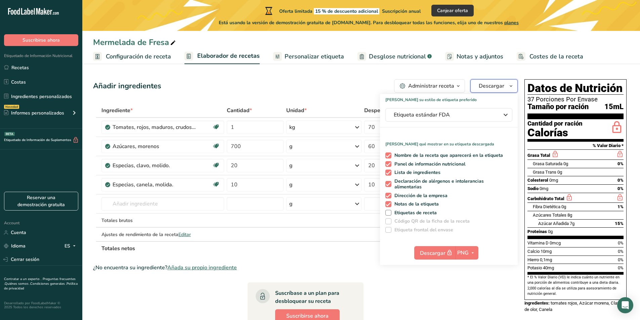
click at [511, 87] on icon "button" at bounding box center [510, 86] width 5 height 8
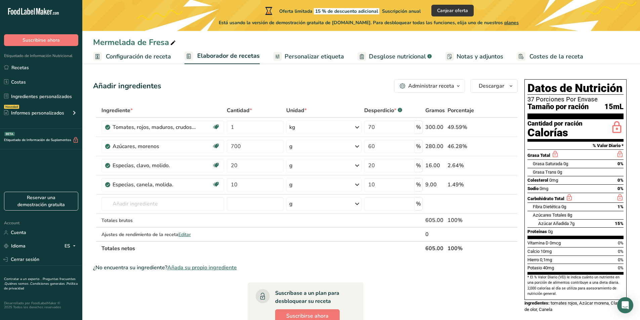
drag, startPoint x: 550, startPoint y: 91, endPoint x: 537, endPoint y: 86, distance: 14.4
drag, startPoint x: 537, startPoint y: 86, endPoint x: 557, endPoint y: 141, distance: 58.8
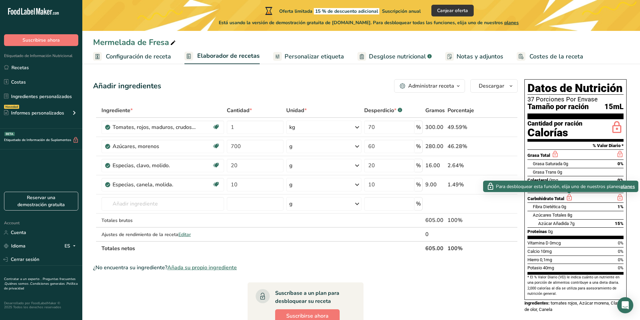
drag, startPoint x: 557, startPoint y: 141, endPoint x: 571, endPoint y: 196, distance: 56.4
drag, startPoint x: 571, startPoint y: 196, endPoint x: 579, endPoint y: 119, distance: 77.0
click at [579, 119] on section "Datos de Nutrición 37 Porciones Por Envase Tamaño por ración 15mL" at bounding box center [575, 100] width 96 height 37
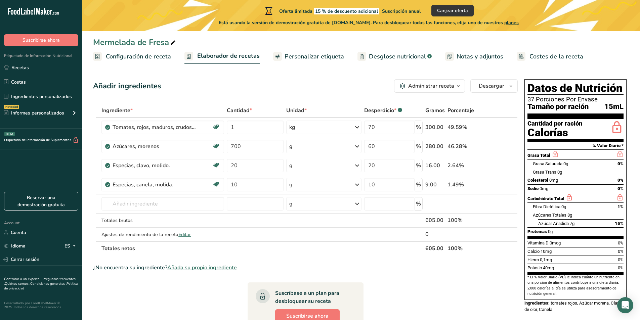
drag, startPoint x: 522, startPoint y: 73, endPoint x: 610, endPoint y: 217, distance: 168.8
click at [610, 217] on section "Añadir ingredientes Administrar receta Eliminar receta Duplicar receta Escalar …" at bounding box center [361, 261] width 558 height 391
click at [610, 217] on div "Azúcares Totales 8g" at bounding box center [578, 215] width 91 height 8
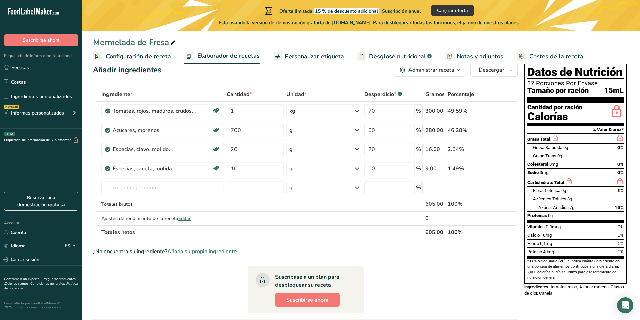
scroll to position [15, 0]
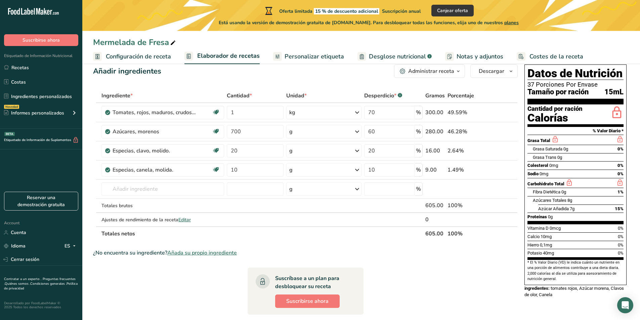
click at [302, 59] on span "Personalizar etiqueta" at bounding box center [314, 56] width 59 height 9
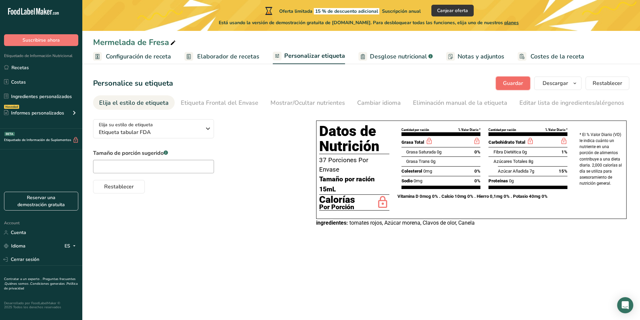
click at [512, 81] on span "Guardar" at bounding box center [513, 83] width 20 height 8
